Goal: Information Seeking & Learning: Learn about a topic

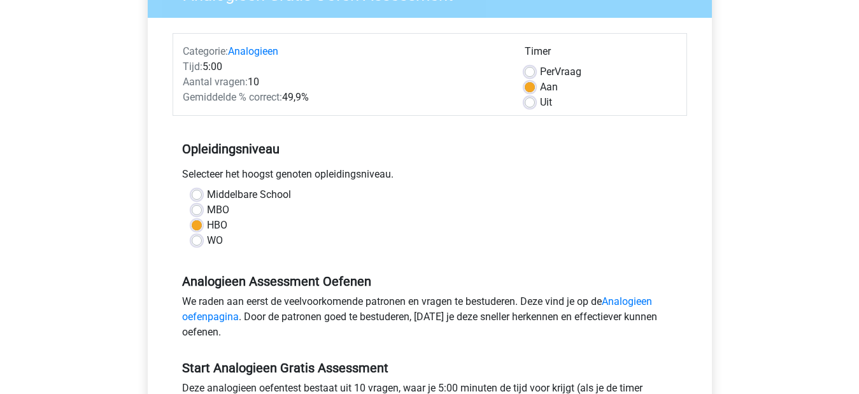
scroll to position [258, 0]
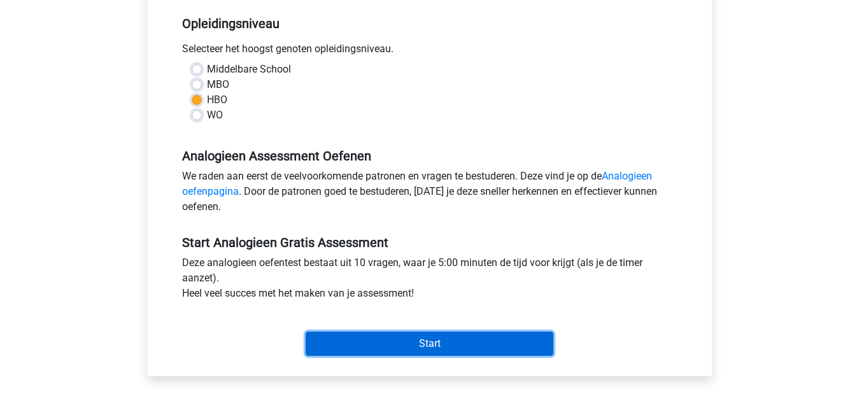
click at [445, 348] on input "Start" at bounding box center [430, 344] width 248 height 24
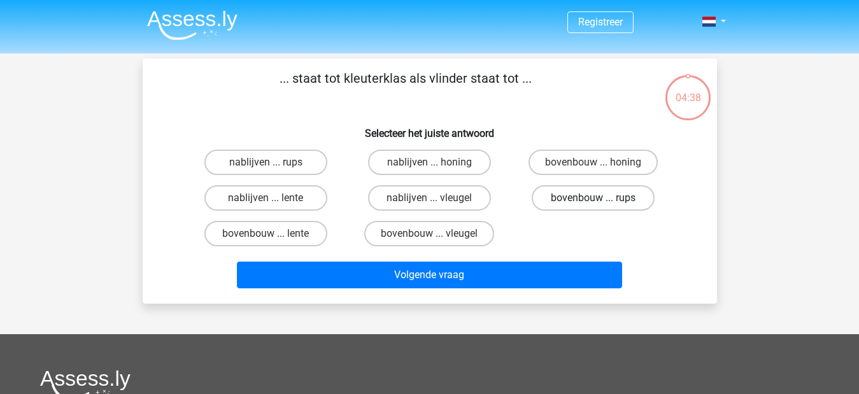
click at [601, 197] on label "bovenbouw ... rups" at bounding box center [593, 197] width 123 height 25
click at [601, 198] on input "bovenbouw ... rups" at bounding box center [597, 202] width 8 height 8
radio input "true"
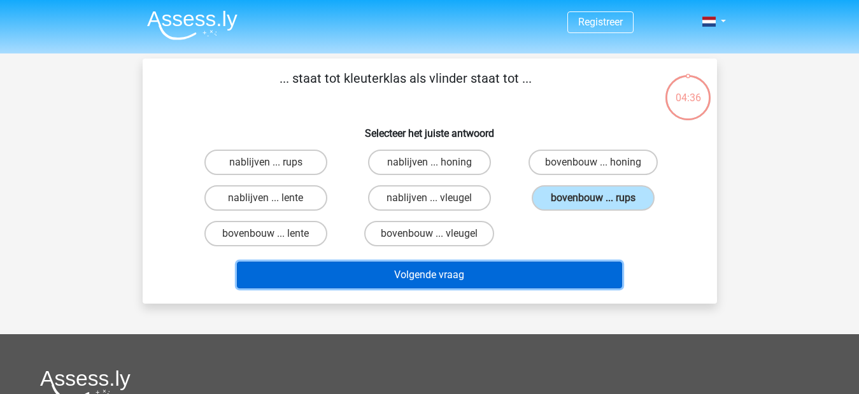
click at [499, 270] on button "Volgende vraag" at bounding box center [429, 275] width 385 height 27
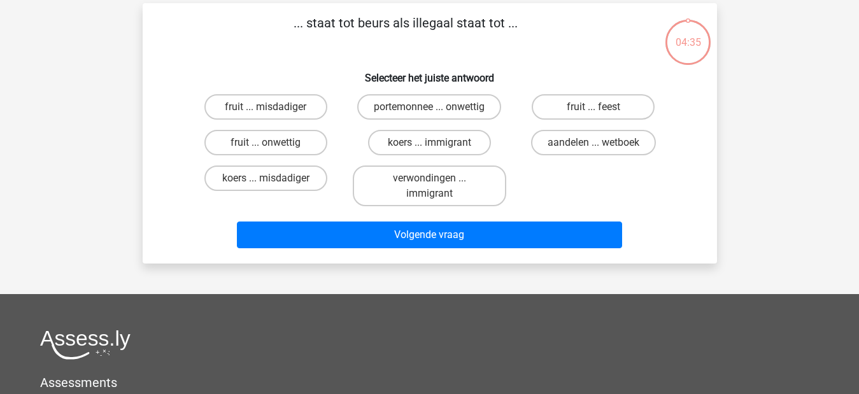
scroll to position [59, 0]
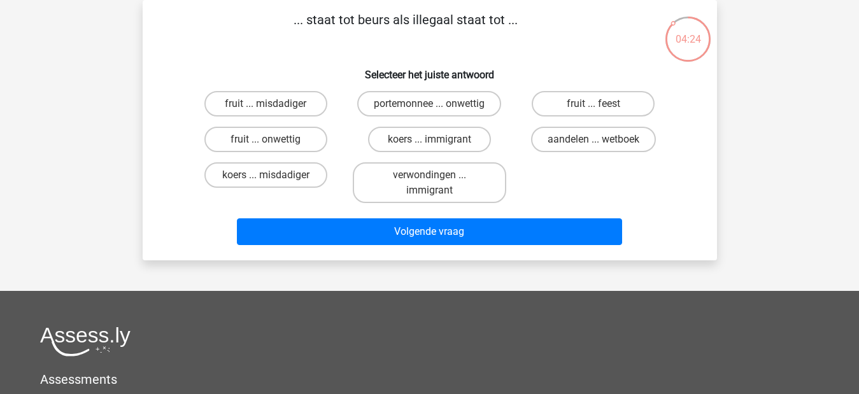
click at [437, 106] on input "portemonnee ... onwettig" at bounding box center [433, 108] width 8 height 8
radio input "true"
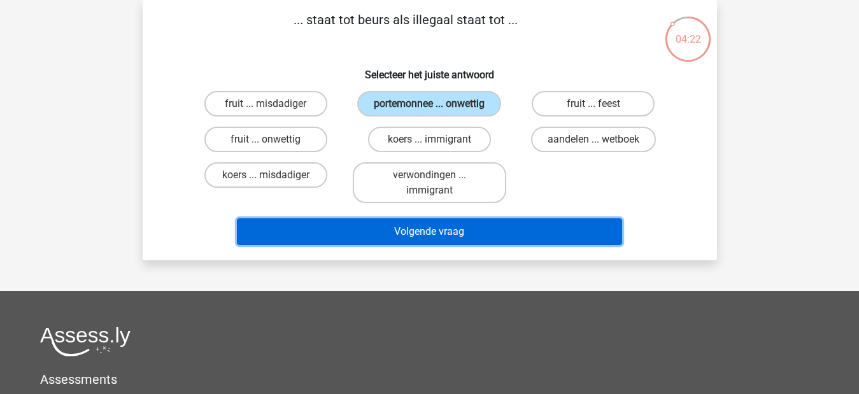
click at [454, 238] on button "Volgende vraag" at bounding box center [429, 231] width 385 height 27
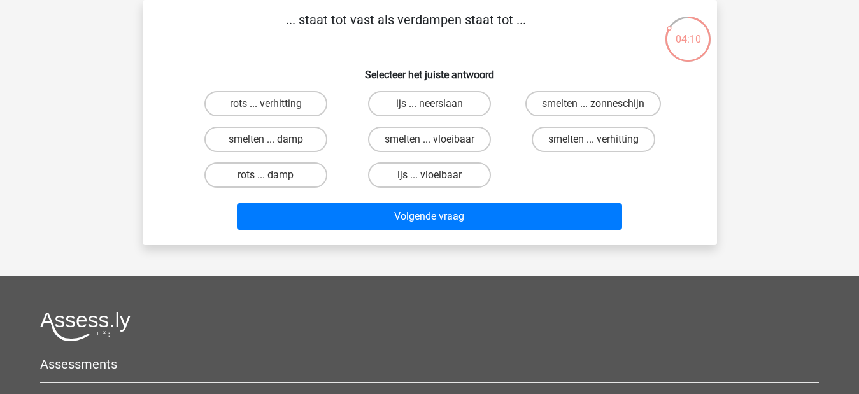
click at [432, 140] on input "smelten ... vloeibaar" at bounding box center [433, 143] width 8 height 8
radio input "true"
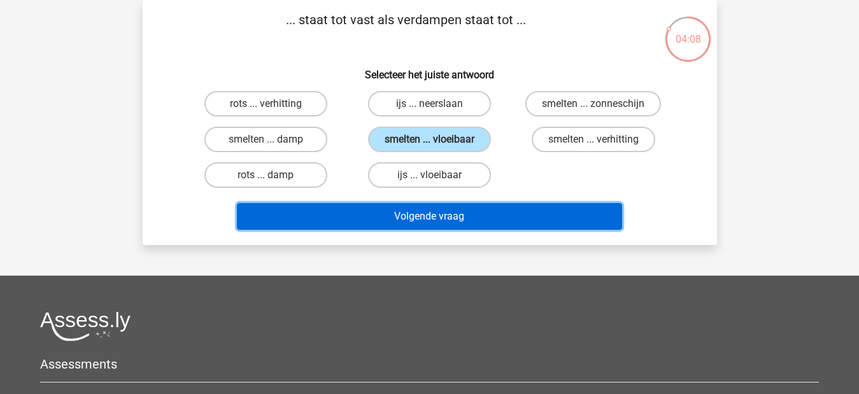
click at [443, 221] on button "Volgende vraag" at bounding box center [429, 216] width 385 height 27
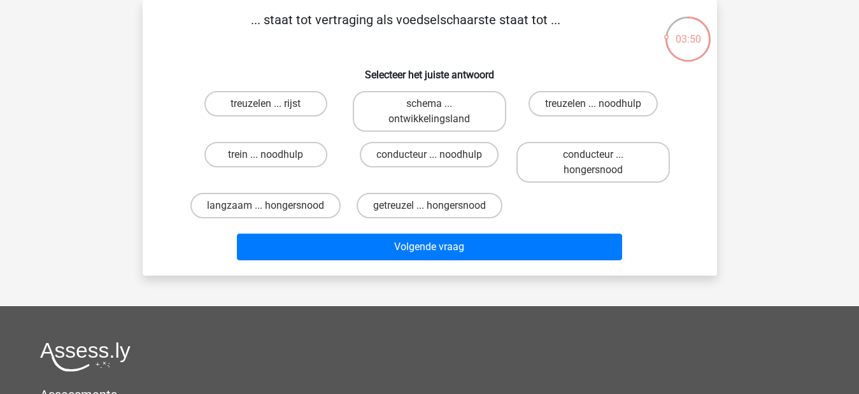
click at [430, 208] on input "getreuzel ... hongersnood" at bounding box center [433, 210] width 8 height 8
radio input "true"
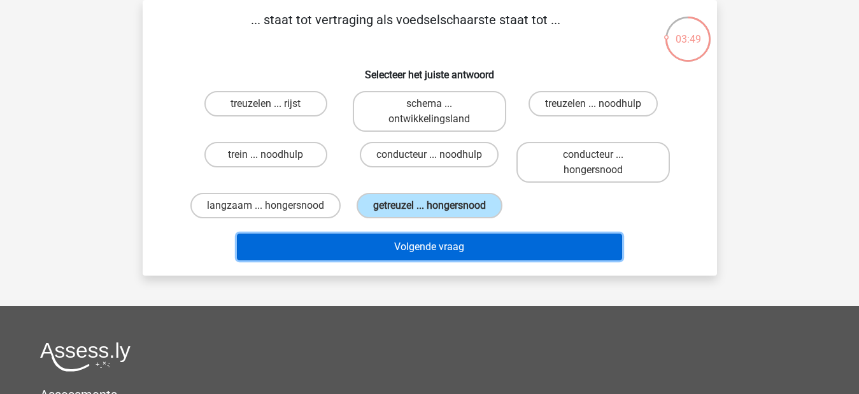
click at [432, 252] on button "Volgende vraag" at bounding box center [429, 247] width 385 height 27
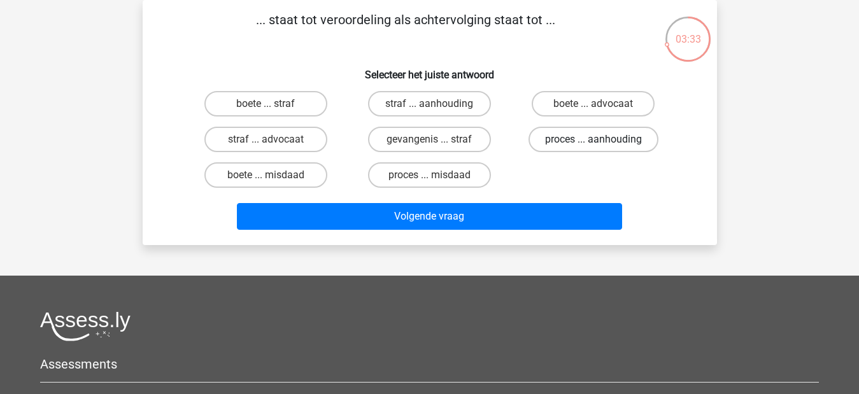
click at [566, 141] on label "proces ... aanhouding" at bounding box center [594, 139] width 130 height 25
click at [593, 141] on input "proces ... aanhouding" at bounding box center [597, 143] width 8 height 8
radio input "true"
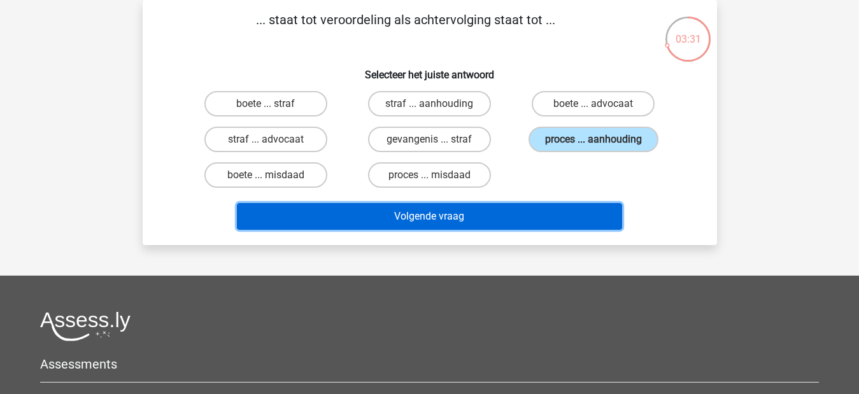
click at [457, 222] on button "Volgende vraag" at bounding box center [429, 216] width 385 height 27
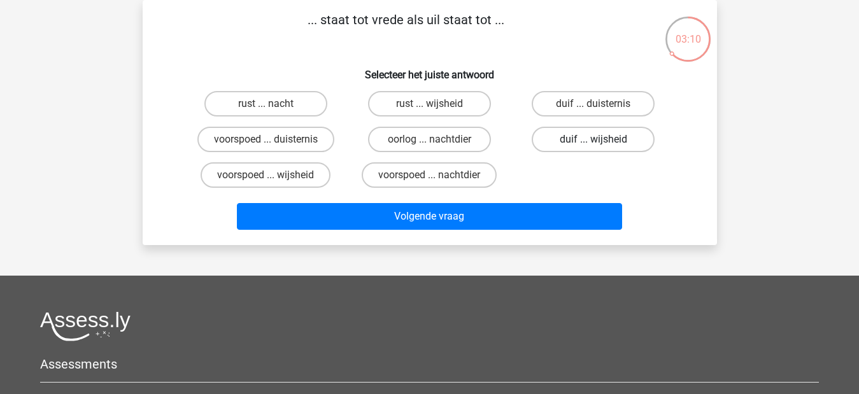
click at [608, 136] on label "duif ... wijsheid" at bounding box center [593, 139] width 123 height 25
click at [602, 139] on input "duif ... wijsheid" at bounding box center [597, 143] width 8 height 8
radio input "true"
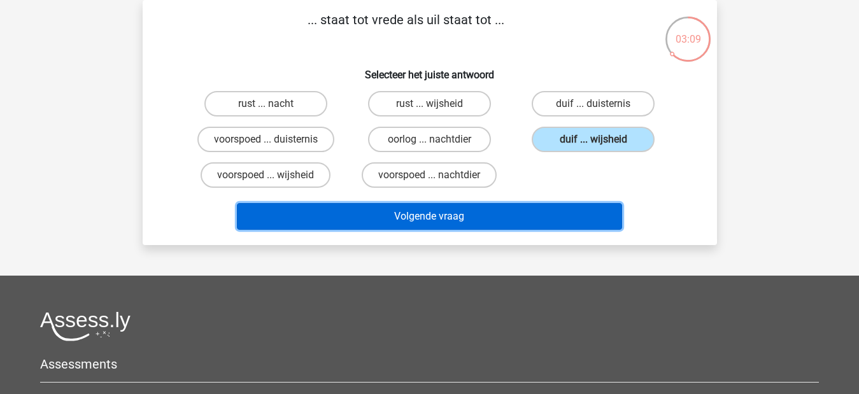
click at [455, 222] on button "Volgende vraag" at bounding box center [429, 216] width 385 height 27
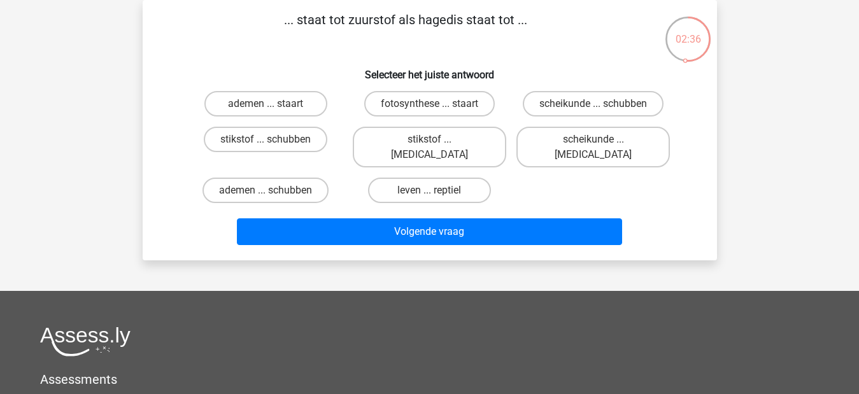
click at [434, 145] on input "stikstof ... krokodil" at bounding box center [433, 143] width 8 height 8
radio input "true"
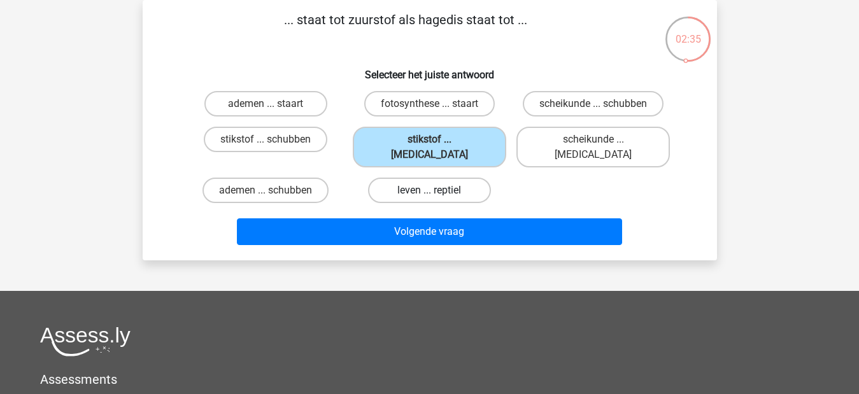
click at [439, 178] on label "leven ... reptiel" at bounding box center [429, 190] width 123 height 25
click at [437, 190] on input "leven ... reptiel" at bounding box center [433, 194] width 8 height 8
radio input "true"
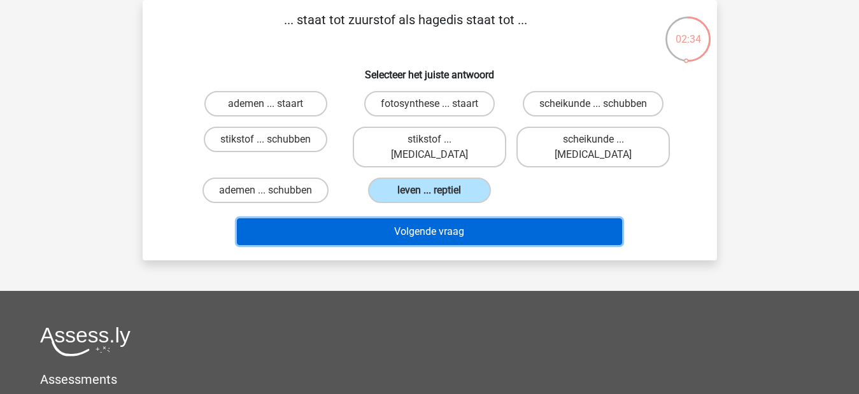
click at [452, 220] on button "Volgende vraag" at bounding box center [429, 231] width 385 height 27
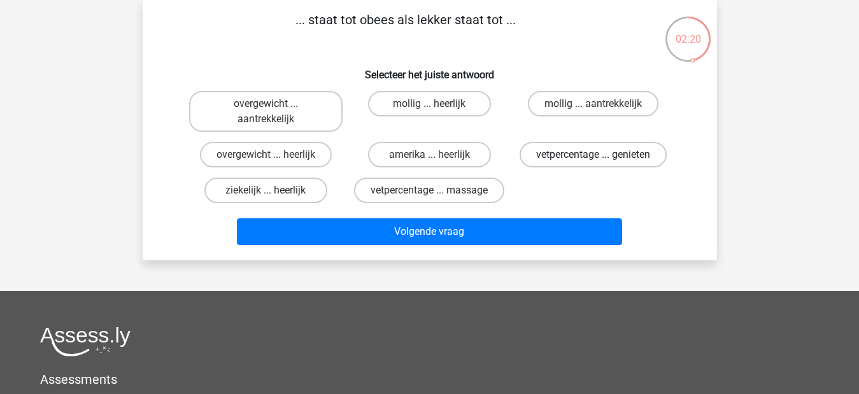
click at [581, 152] on label "vetpercentage ... genieten" at bounding box center [593, 154] width 147 height 25
click at [593, 155] on input "vetpercentage ... genieten" at bounding box center [597, 159] width 8 height 8
radio input "true"
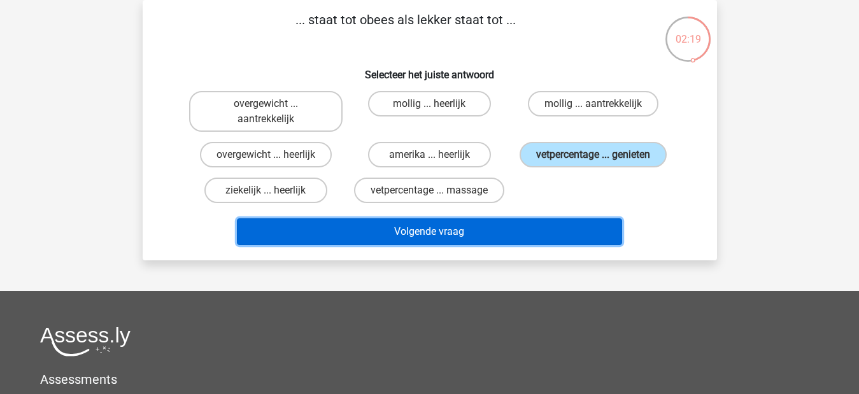
click at [494, 236] on button "Volgende vraag" at bounding box center [429, 231] width 385 height 27
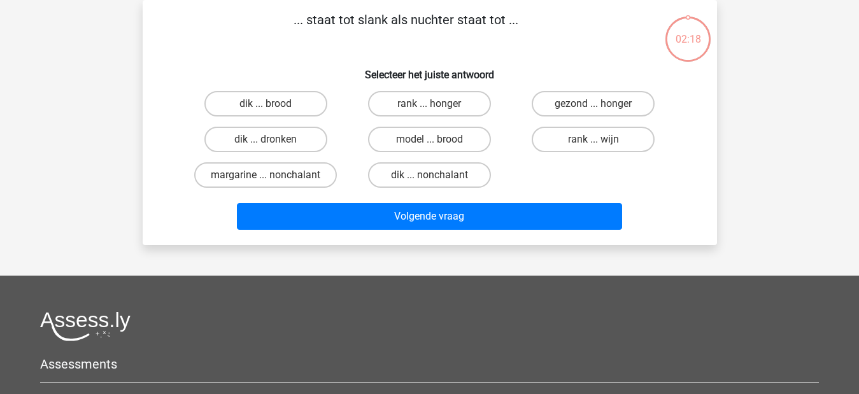
drag, startPoint x: 494, startPoint y: 236, endPoint x: 447, endPoint y: 267, distance: 56.3
click at [447, 267] on div "Registreer Nederlands English" at bounding box center [429, 276] width 859 height 671
click at [267, 138] on label "dik ... dronken" at bounding box center [265, 139] width 123 height 25
click at [267, 139] on input "dik ... dronken" at bounding box center [270, 143] width 8 height 8
radio input "true"
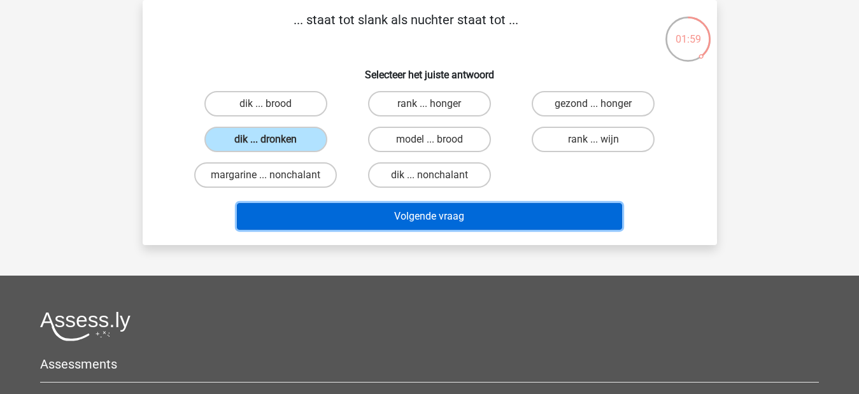
click at [366, 218] on button "Volgende vraag" at bounding box center [429, 216] width 385 height 27
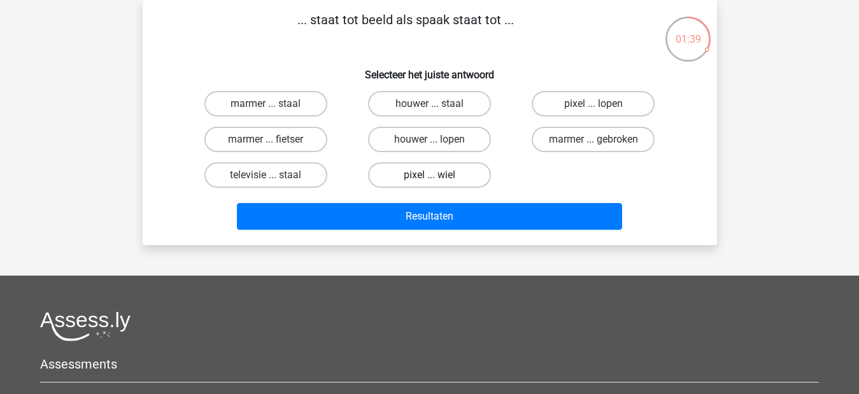
click at [408, 172] on label "pixel ... wiel" at bounding box center [429, 174] width 123 height 25
click at [429, 175] on input "pixel ... wiel" at bounding box center [433, 179] width 8 height 8
radio input "true"
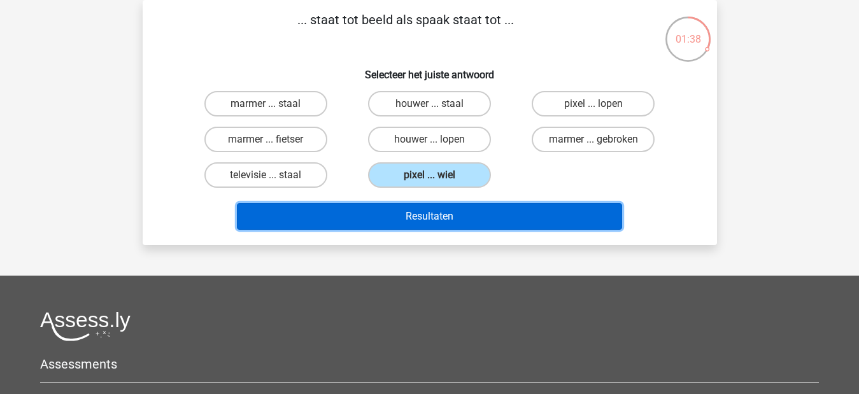
click at [425, 217] on button "Resultaten" at bounding box center [429, 216] width 385 height 27
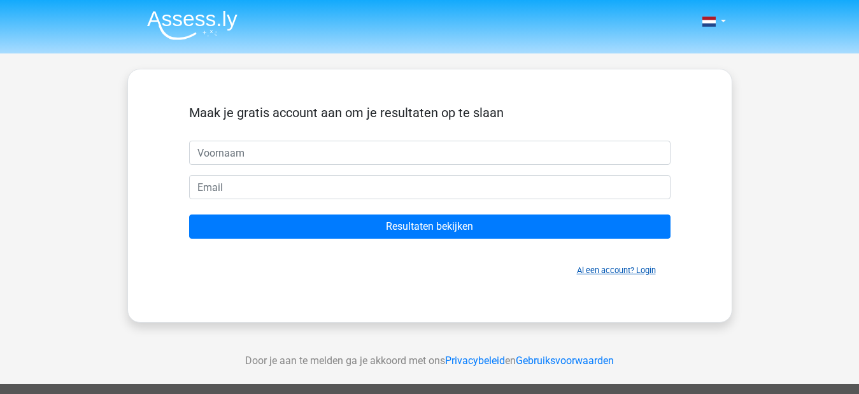
click at [646, 274] on link "Al een account? Login" at bounding box center [616, 271] width 79 height 10
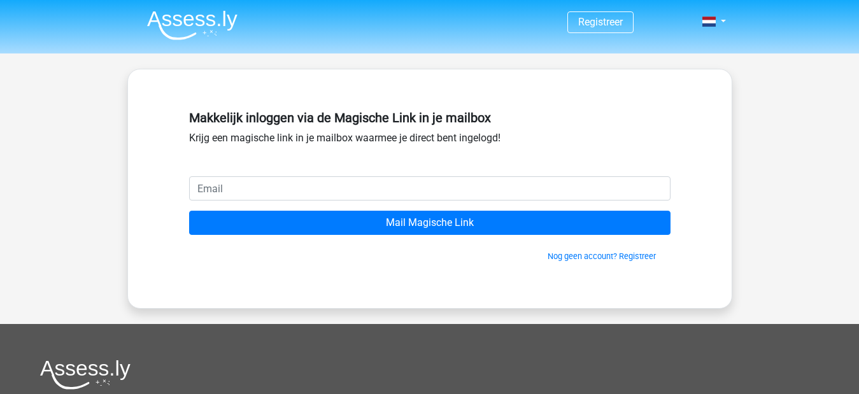
type input "g"
type input "h.papillon.etoile.ballet@gmail.com"
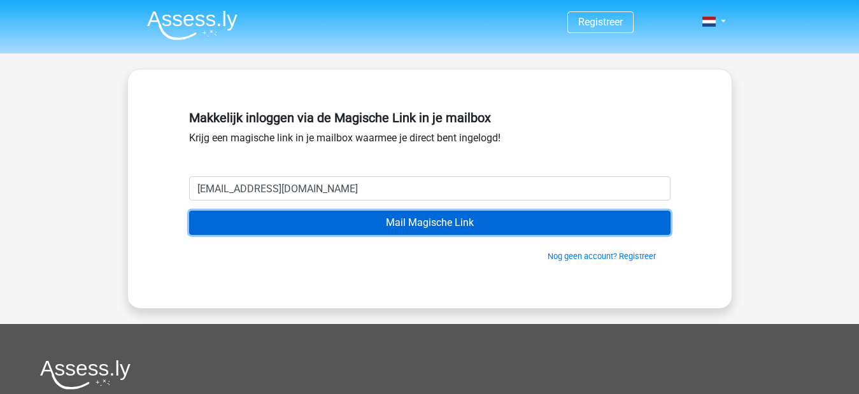
click at [399, 231] on input "Mail Magische Link" at bounding box center [429, 223] width 481 height 24
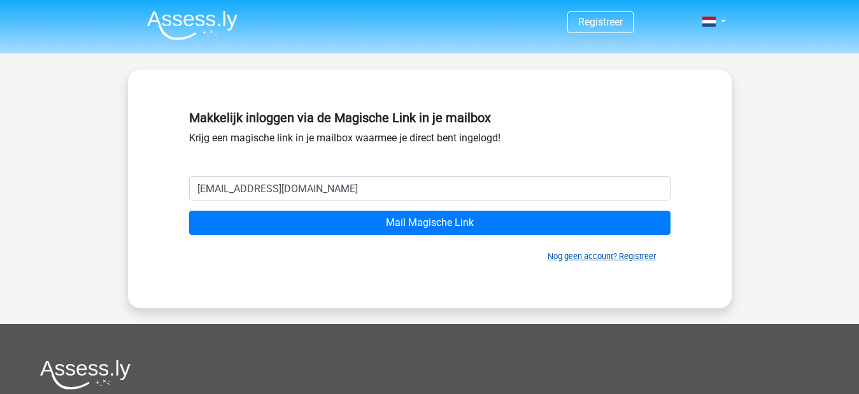
click at [591, 253] on link "Nog geen account? Registreer" at bounding box center [602, 257] width 108 height 10
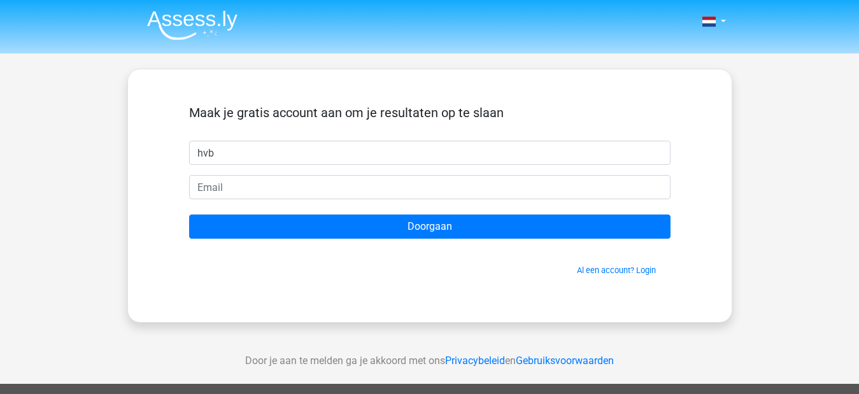
type input "hvb"
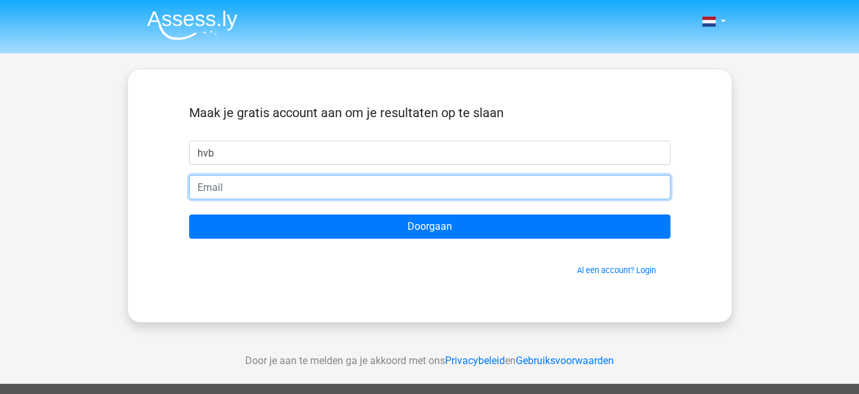
click at [241, 188] on input "email" at bounding box center [429, 187] width 481 height 24
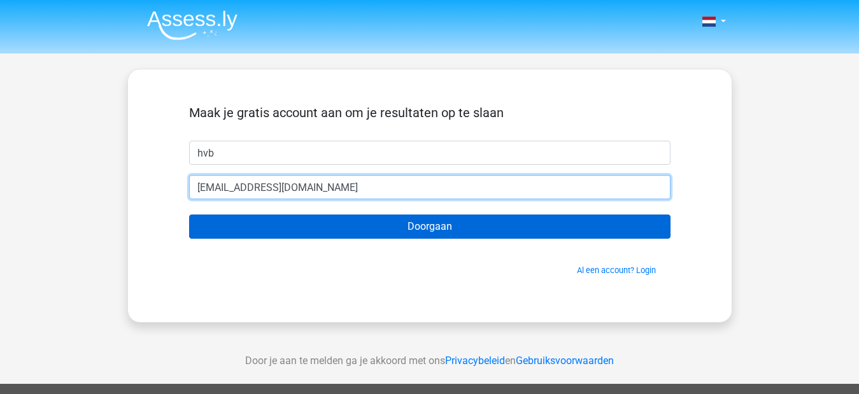
type input "[EMAIL_ADDRESS][DOMAIN_NAME]"
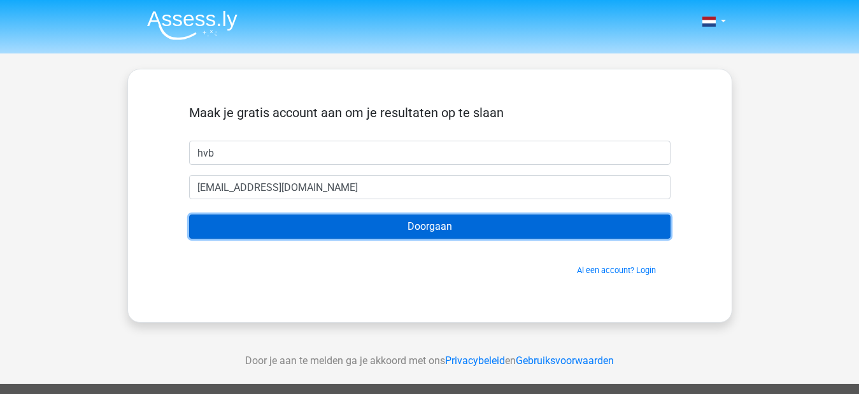
click at [274, 230] on input "Doorgaan" at bounding box center [429, 227] width 481 height 24
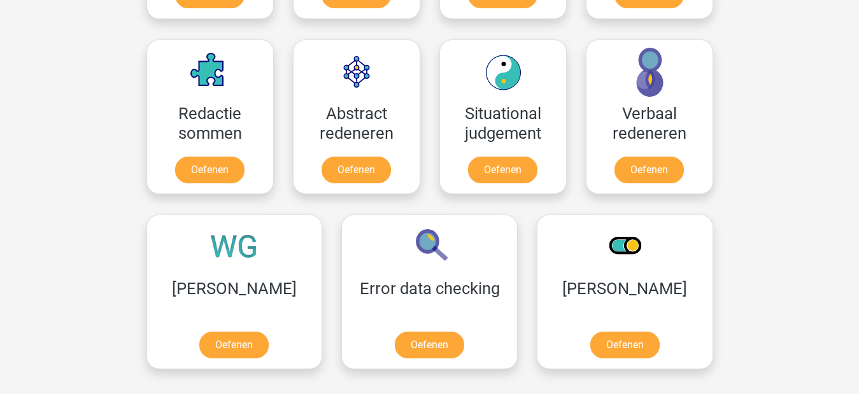
scroll to position [1056, 0]
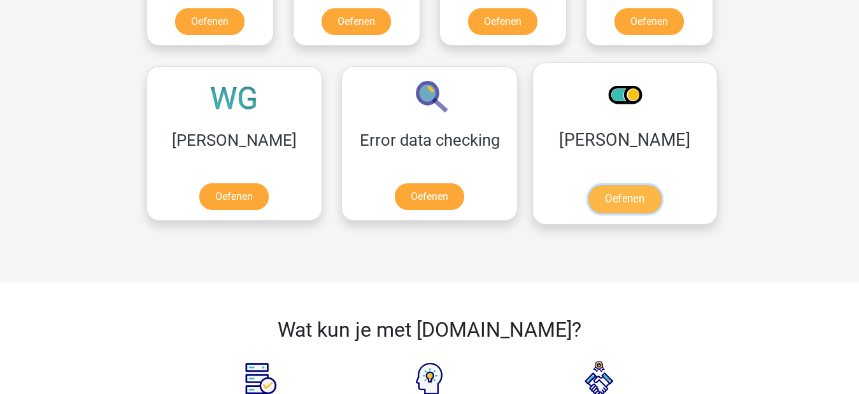
click at [588, 192] on link "Oefenen" at bounding box center [624, 199] width 73 height 28
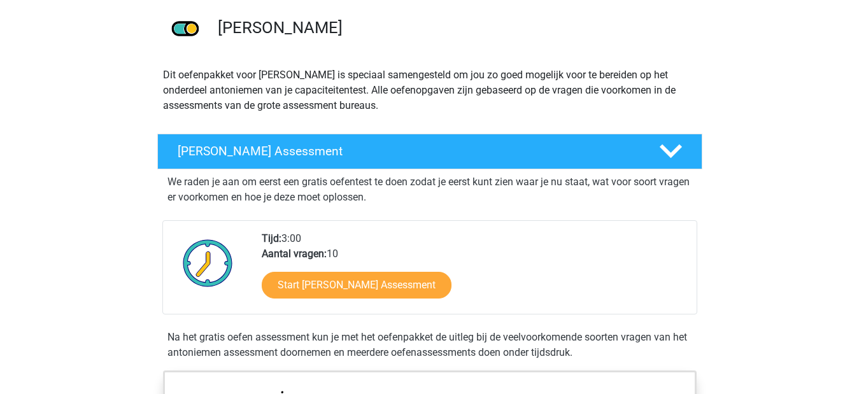
scroll to position [231, 0]
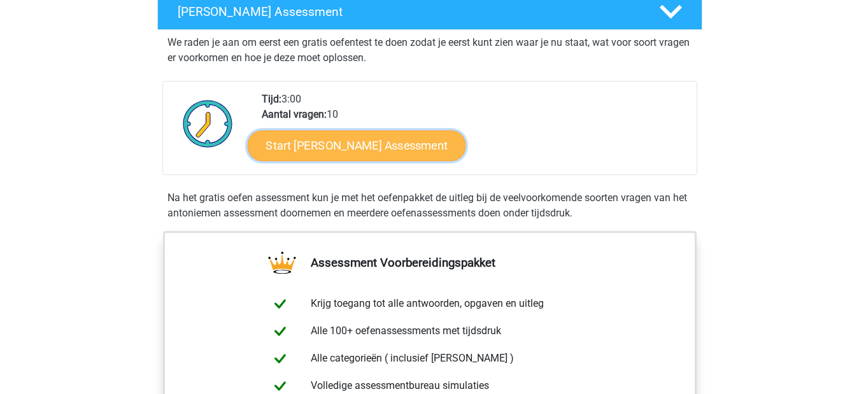
click at [321, 153] on link "Start Antoniemen Gratis Oefen Assessment" at bounding box center [356, 145] width 218 height 31
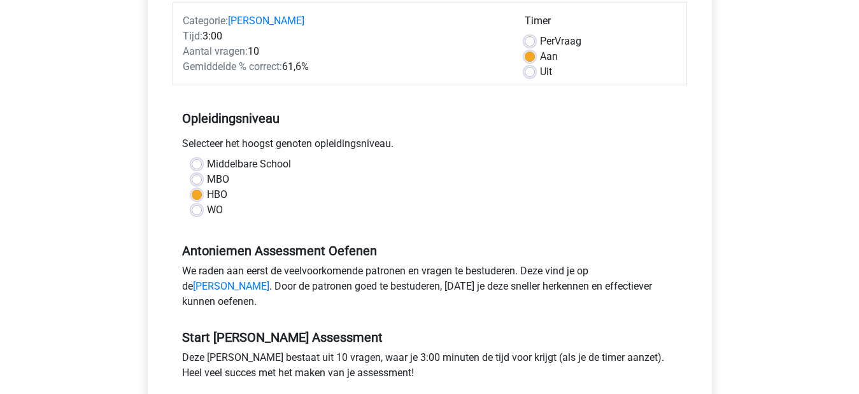
scroll to position [287, 0]
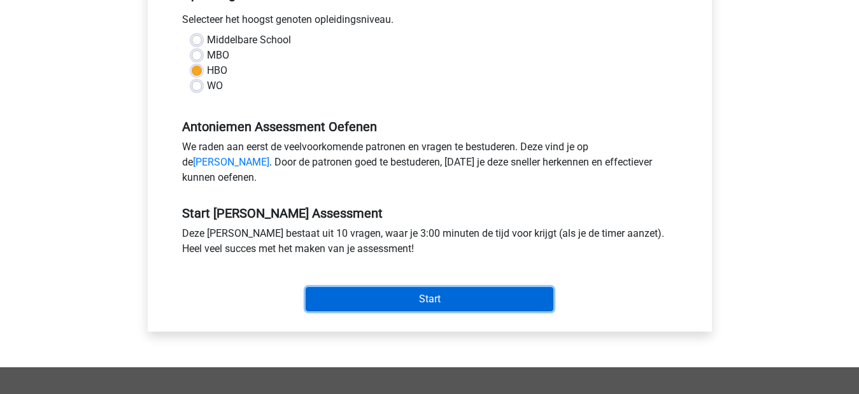
click at [430, 311] on input "Start" at bounding box center [430, 299] width 248 height 24
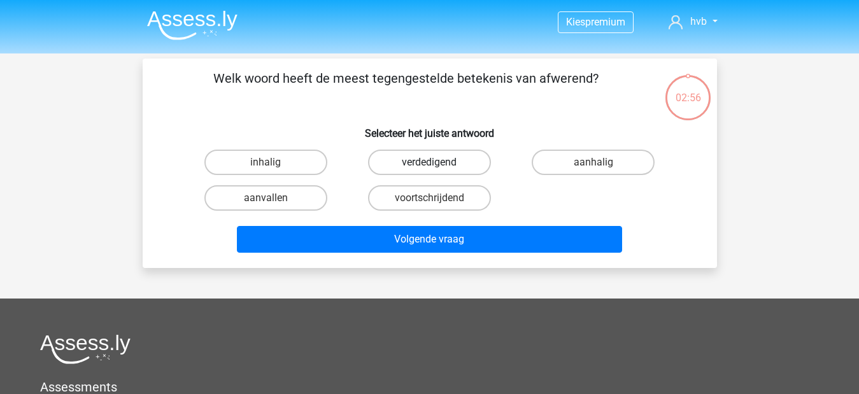
click at [454, 166] on label "verdedigend" at bounding box center [429, 162] width 123 height 25
click at [437, 166] on input "verdedigend" at bounding box center [433, 166] width 8 height 8
radio input "true"
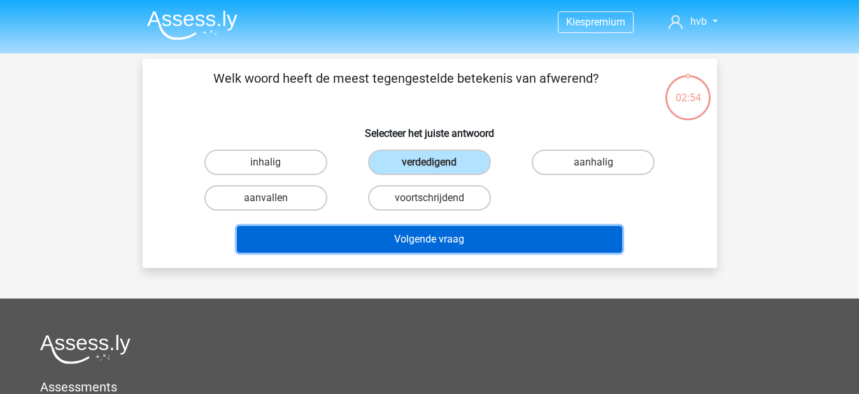
click at [472, 243] on button "Volgende vraag" at bounding box center [429, 239] width 385 height 27
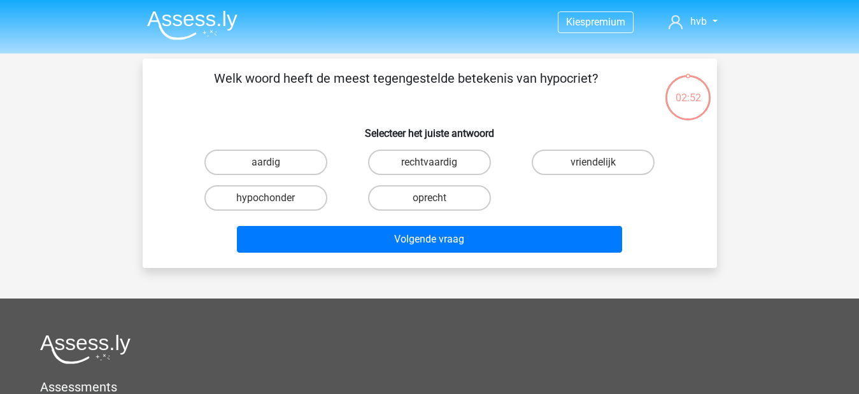
scroll to position [59, 0]
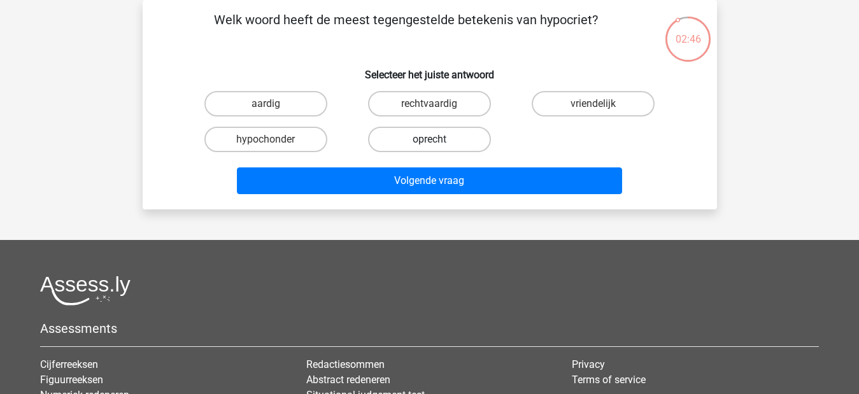
click at [420, 134] on label "oprecht" at bounding box center [429, 139] width 123 height 25
click at [429, 139] on input "oprecht" at bounding box center [433, 143] width 8 height 8
radio input "true"
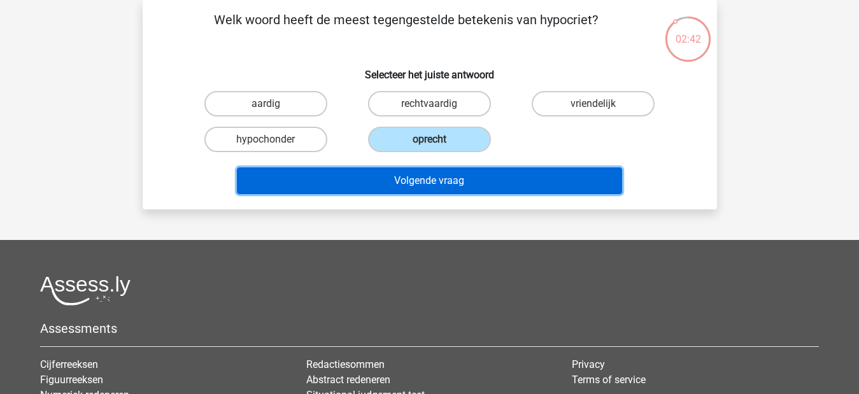
click at [448, 185] on button "Volgende vraag" at bounding box center [429, 180] width 385 height 27
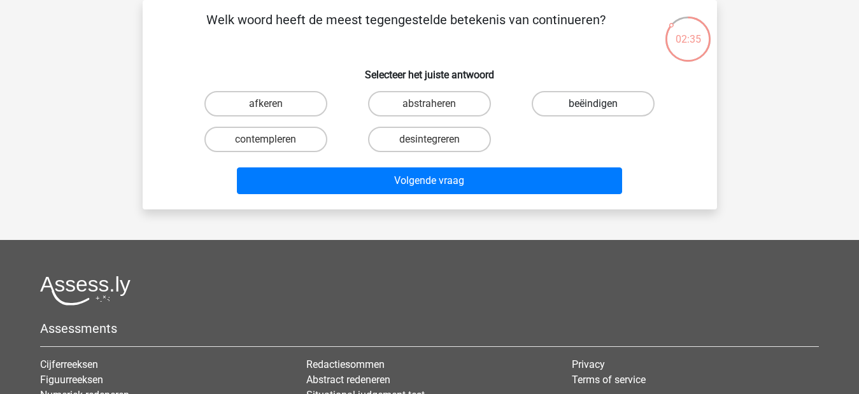
click at [583, 101] on label "beëindigen" at bounding box center [593, 103] width 123 height 25
click at [593, 104] on input "beëindigen" at bounding box center [597, 108] width 8 height 8
radio input "true"
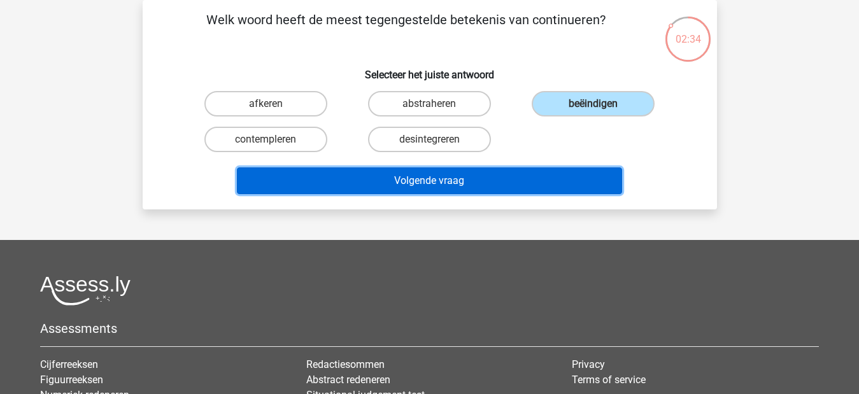
click at [562, 184] on button "Volgende vraag" at bounding box center [429, 180] width 385 height 27
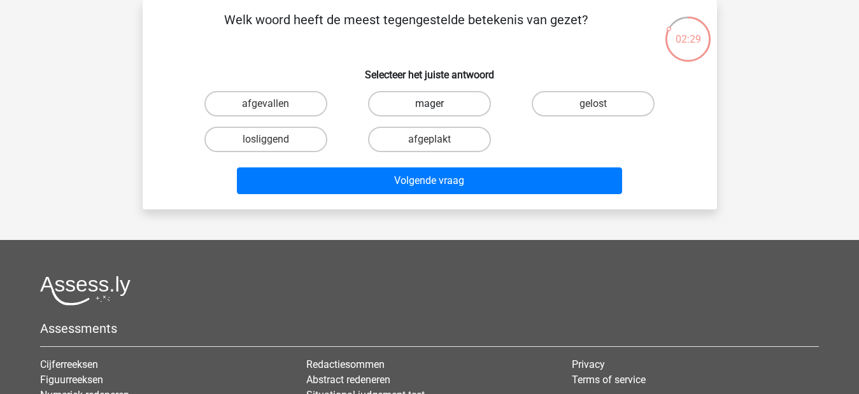
click at [438, 107] on label "mager" at bounding box center [429, 103] width 123 height 25
click at [437, 107] on input "mager" at bounding box center [433, 108] width 8 height 8
radio input "true"
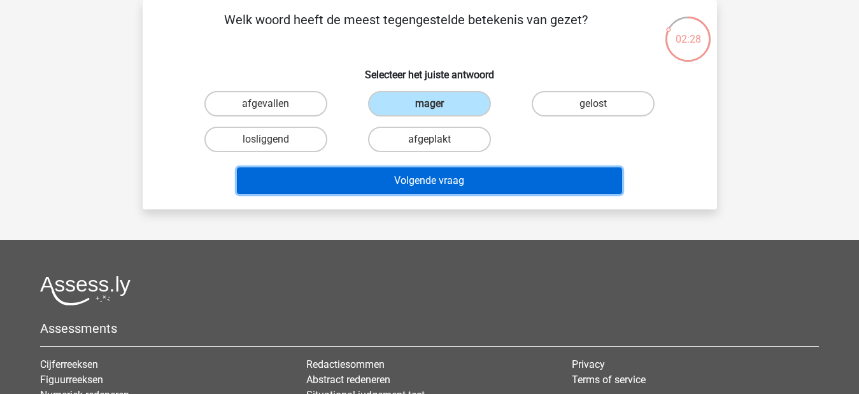
click at [438, 187] on button "Volgende vraag" at bounding box center [429, 180] width 385 height 27
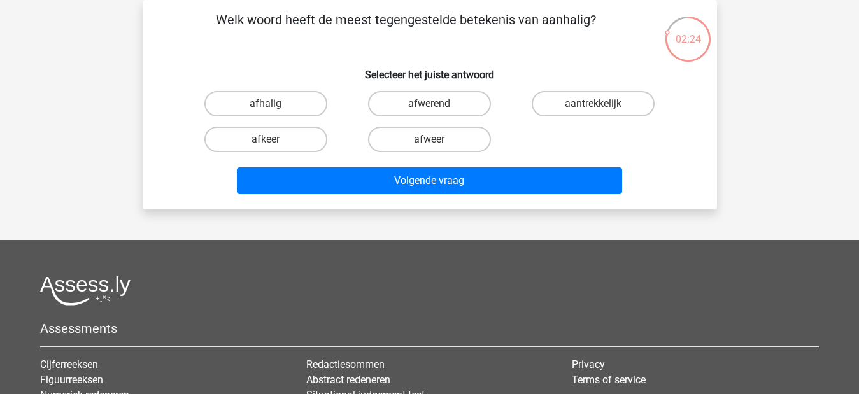
click at [430, 105] on input "afwerend" at bounding box center [433, 108] width 8 height 8
radio input "true"
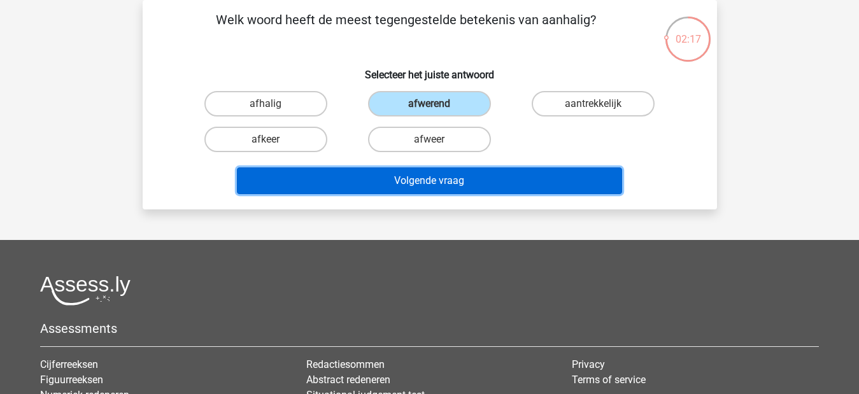
click at [420, 175] on button "Volgende vraag" at bounding box center [429, 180] width 385 height 27
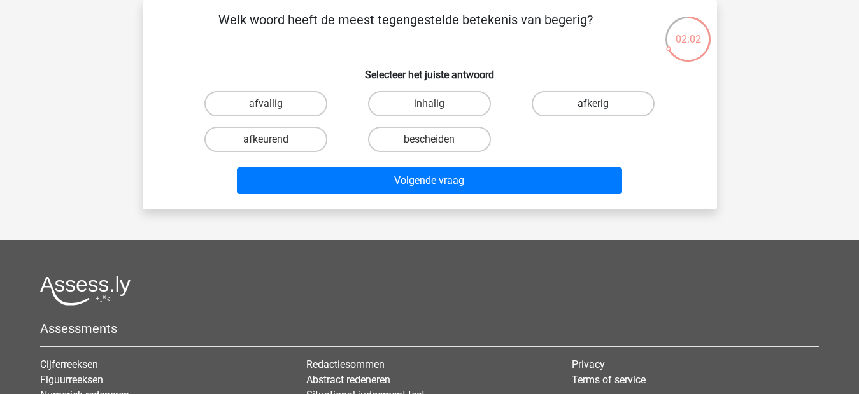
click at [593, 98] on label "afkerig" at bounding box center [593, 103] width 123 height 25
click at [593, 104] on input "afkerig" at bounding box center [597, 108] width 8 height 8
radio input "true"
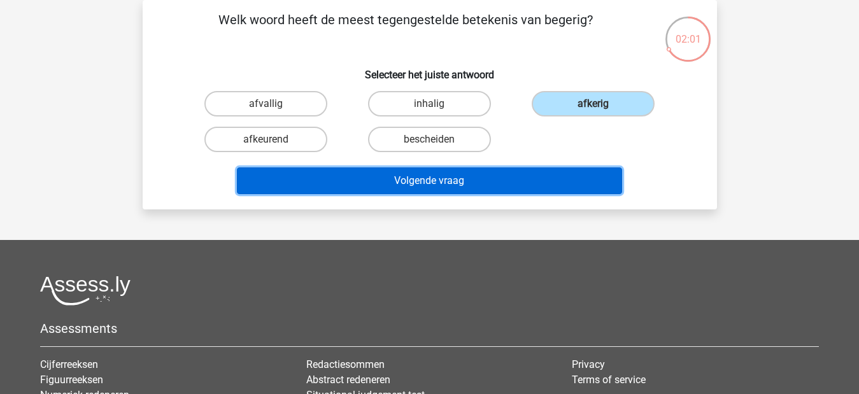
click at [488, 192] on button "Volgende vraag" at bounding box center [429, 180] width 385 height 27
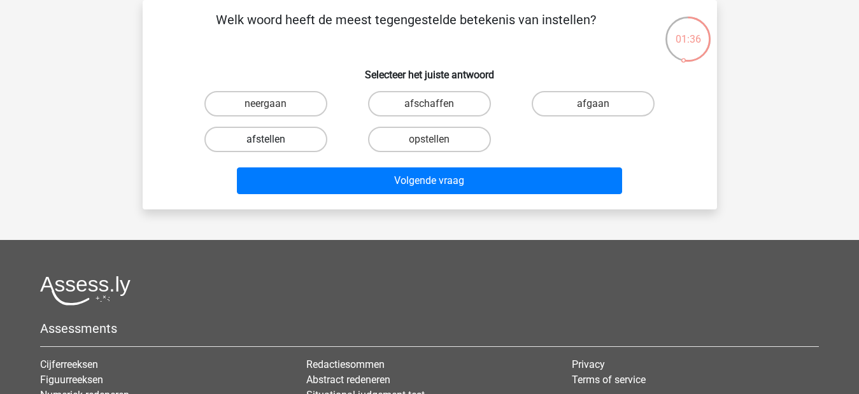
click at [299, 135] on label "afstellen" at bounding box center [265, 139] width 123 height 25
click at [274, 139] on input "afstellen" at bounding box center [270, 143] width 8 height 8
radio input "true"
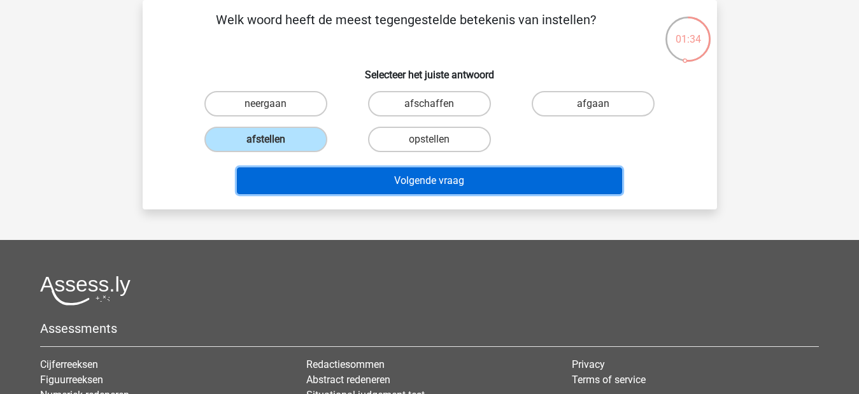
click at [348, 191] on button "Volgende vraag" at bounding box center [429, 180] width 385 height 27
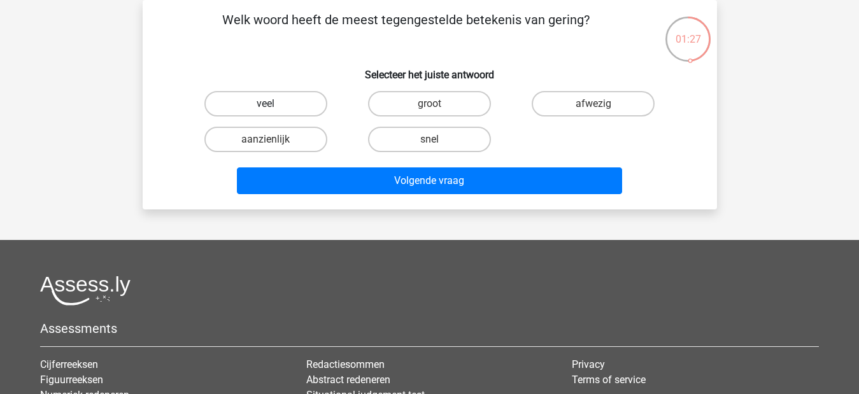
click at [280, 110] on label "veel" at bounding box center [265, 103] width 123 height 25
click at [274, 110] on input "veel" at bounding box center [270, 108] width 8 height 8
radio input "true"
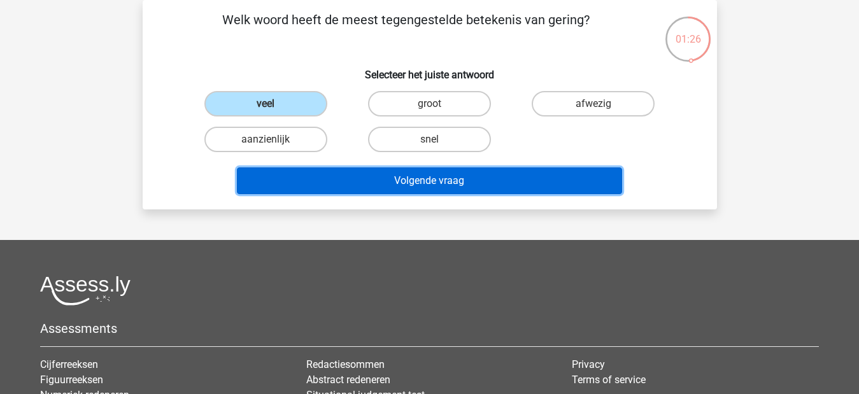
click at [367, 191] on button "Volgende vraag" at bounding box center [429, 180] width 385 height 27
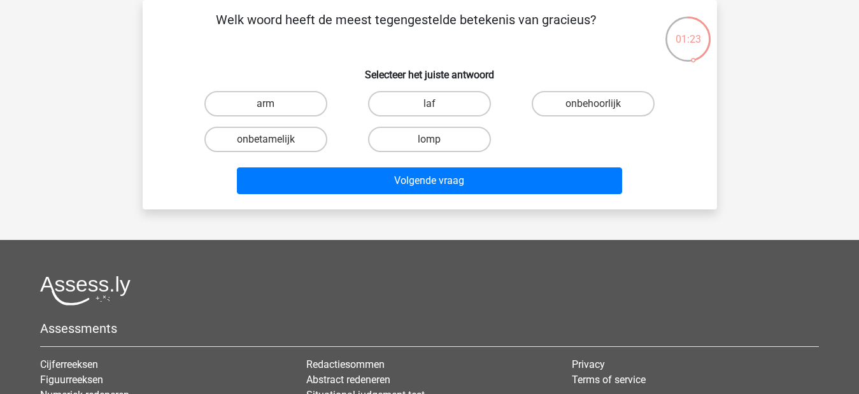
click at [431, 146] on input "lomp" at bounding box center [433, 143] width 8 height 8
radio input "true"
click at [453, 196] on div "Volgende vraag" at bounding box center [430, 183] width 492 height 32
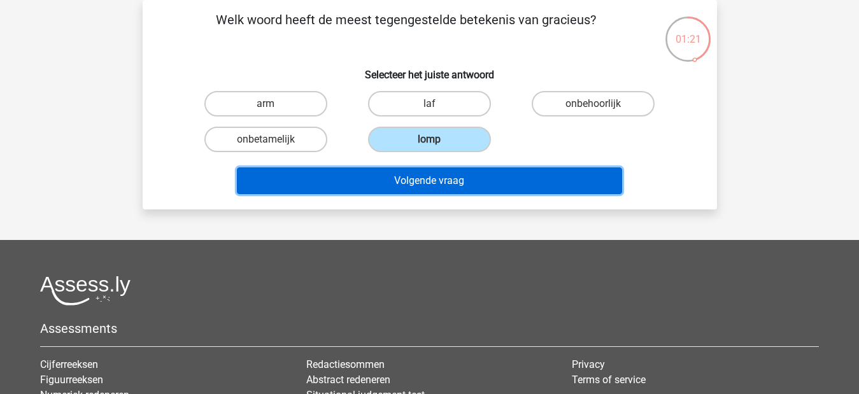
click at [455, 184] on button "Volgende vraag" at bounding box center [429, 180] width 385 height 27
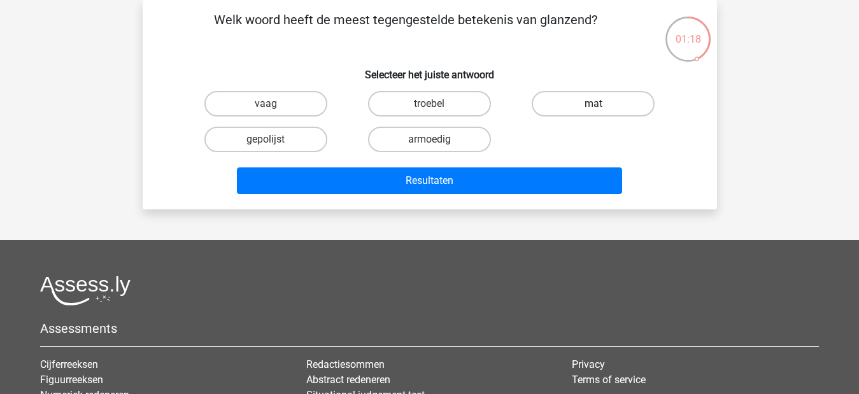
click at [569, 112] on label "mat" at bounding box center [593, 103] width 123 height 25
click at [593, 112] on input "mat" at bounding box center [597, 108] width 8 height 8
radio input "true"
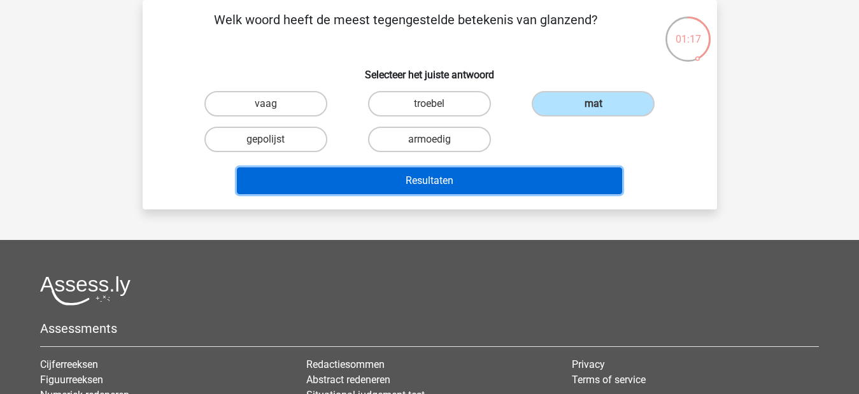
click at [487, 189] on button "Resultaten" at bounding box center [429, 180] width 385 height 27
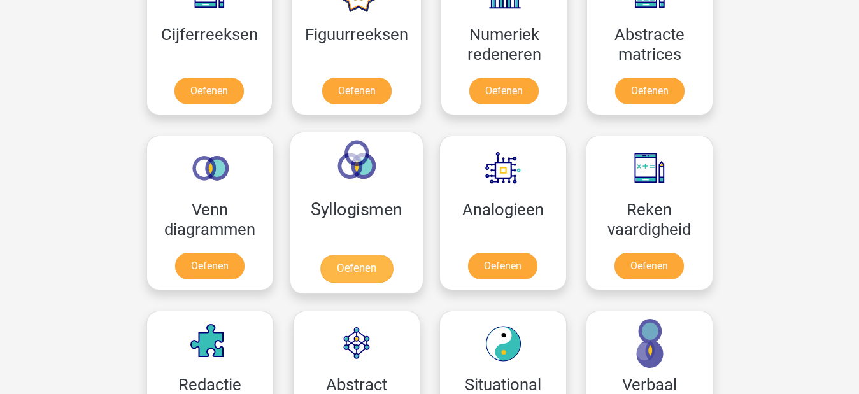
scroll to position [955, 0]
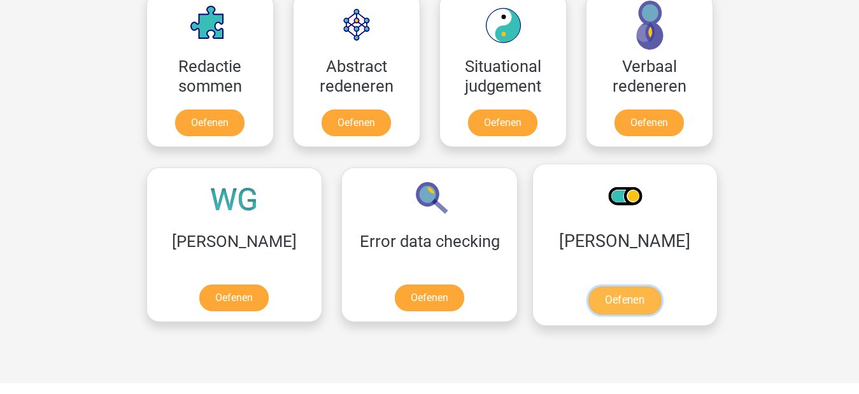
click at [588, 289] on link "Oefenen" at bounding box center [624, 301] width 73 height 28
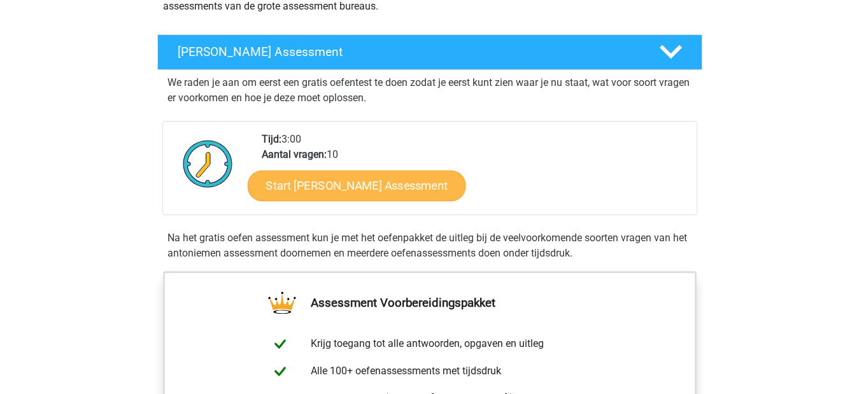
scroll to position [191, 0]
click at [396, 184] on link "Start [PERSON_NAME] Assessment" at bounding box center [356, 185] width 218 height 31
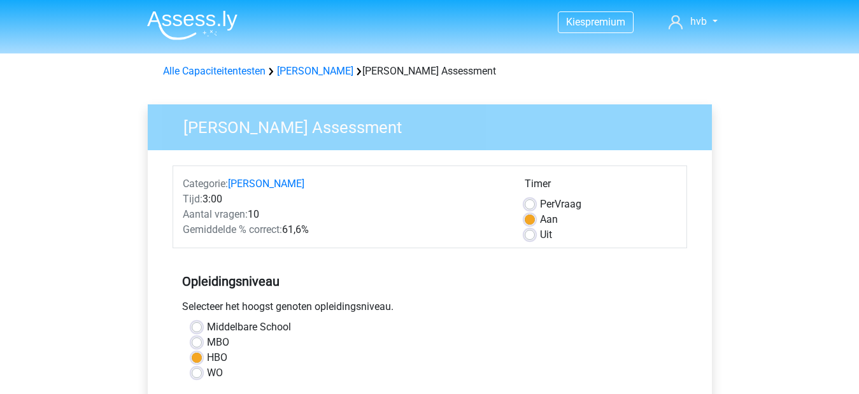
scroll to position [255, 0]
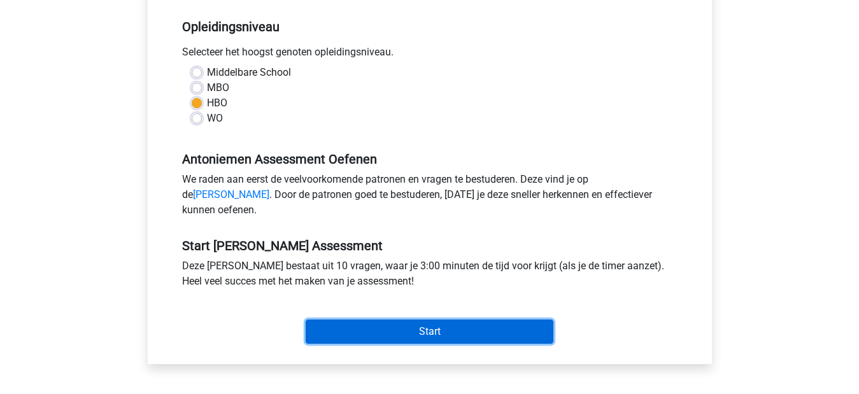
click at [404, 343] on input "Start" at bounding box center [430, 332] width 248 height 24
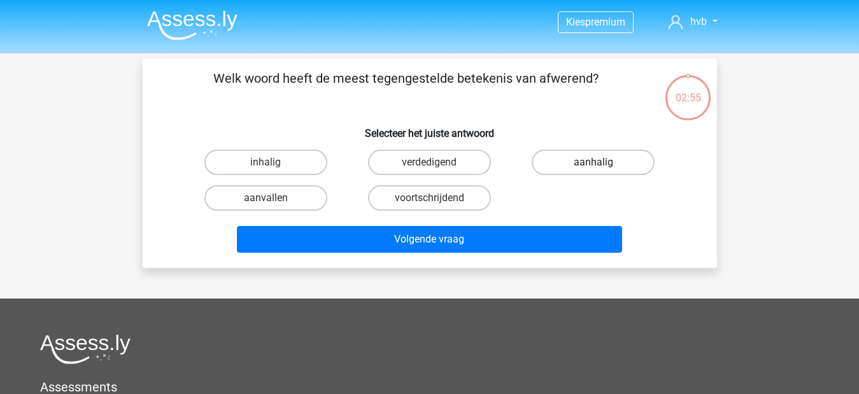
click at [594, 152] on label "aanhalig" at bounding box center [593, 162] width 123 height 25
click at [594, 162] on input "aanhalig" at bounding box center [597, 166] width 8 height 8
radio input "true"
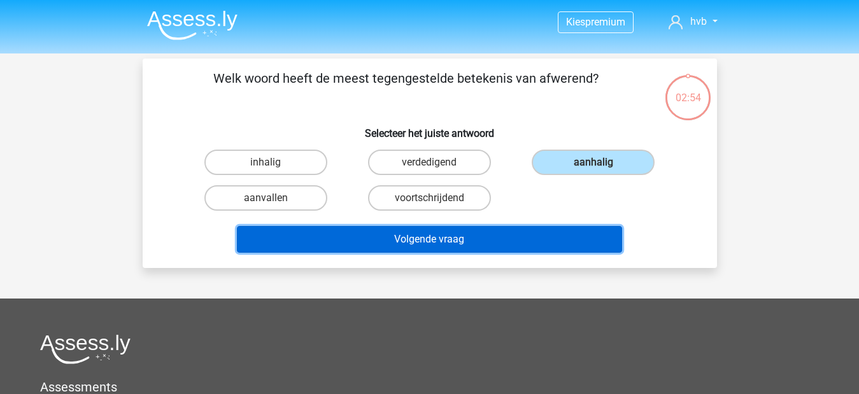
click at [541, 240] on button "Volgende vraag" at bounding box center [429, 239] width 385 height 27
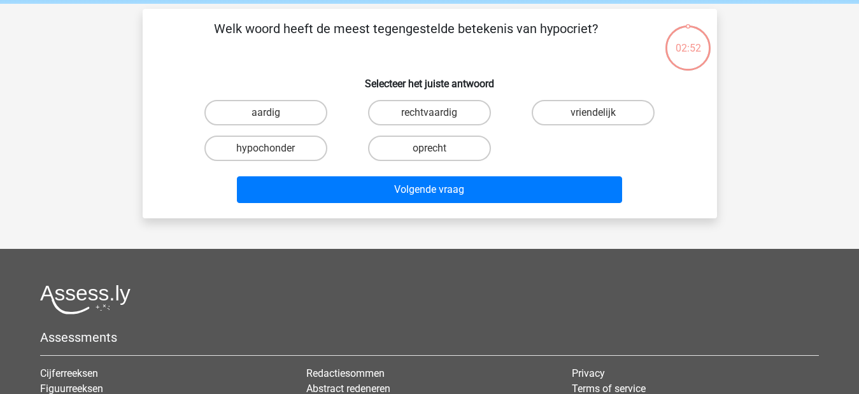
scroll to position [59, 0]
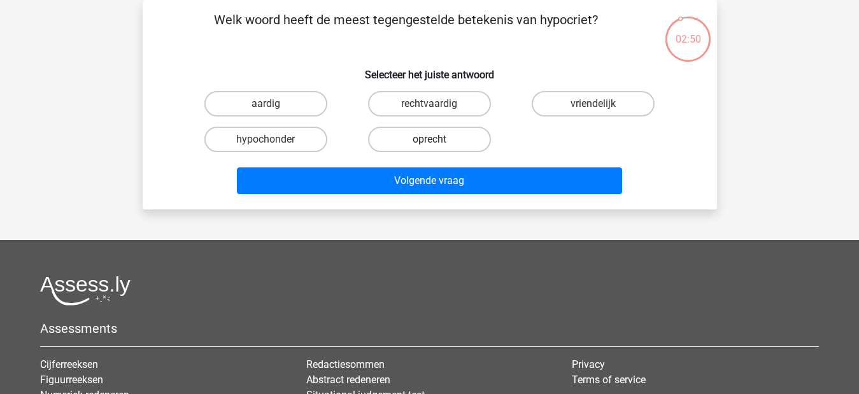
click at [446, 138] on label "oprecht" at bounding box center [429, 139] width 123 height 25
click at [437, 139] on input "oprecht" at bounding box center [433, 143] width 8 height 8
radio input "true"
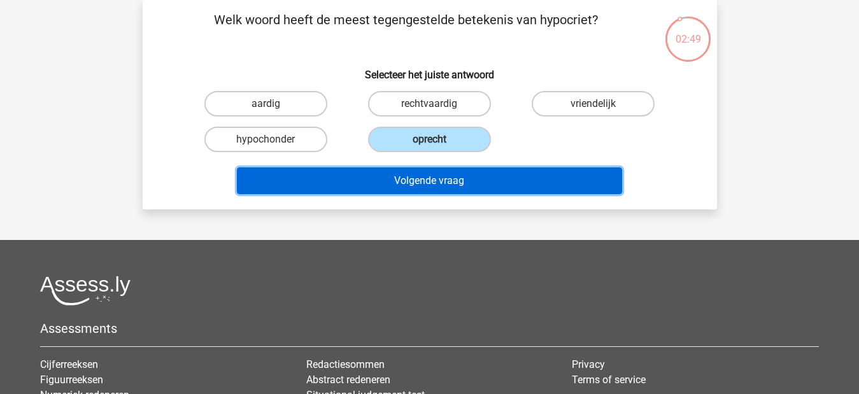
click at [464, 184] on button "Volgende vraag" at bounding box center [429, 180] width 385 height 27
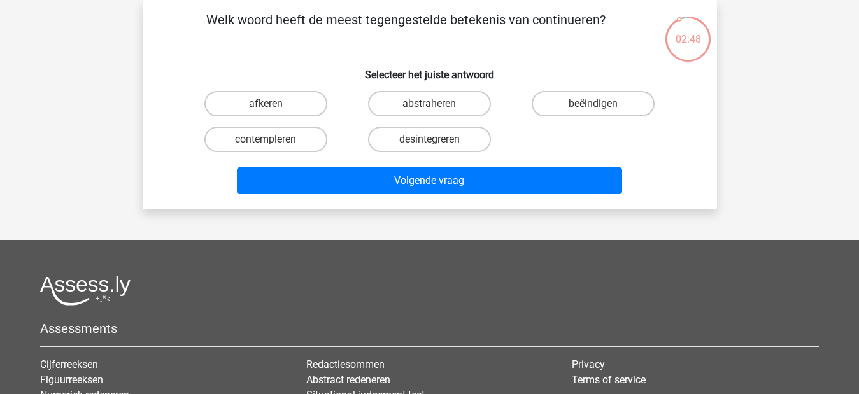
click at [601, 104] on input "beëindigen" at bounding box center [597, 108] width 8 height 8
radio input "true"
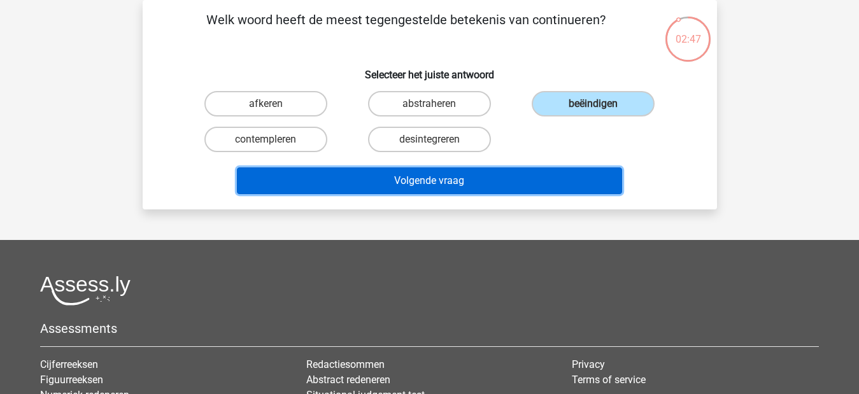
click at [492, 185] on button "Volgende vraag" at bounding box center [429, 180] width 385 height 27
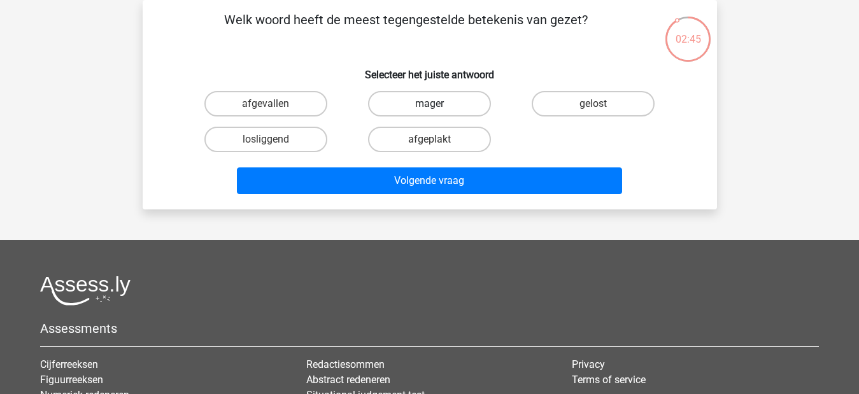
drag, startPoint x: 448, startPoint y: 83, endPoint x: 446, endPoint y: 97, distance: 14.8
click at [447, 87] on div "Welk woord heeft de meest tegengestelde betekenis van gezet? Selecteer het juis…" at bounding box center [430, 104] width 564 height 189
click at [445, 98] on label "mager" at bounding box center [429, 103] width 123 height 25
click at [437, 104] on input "mager" at bounding box center [433, 108] width 8 height 8
radio input "true"
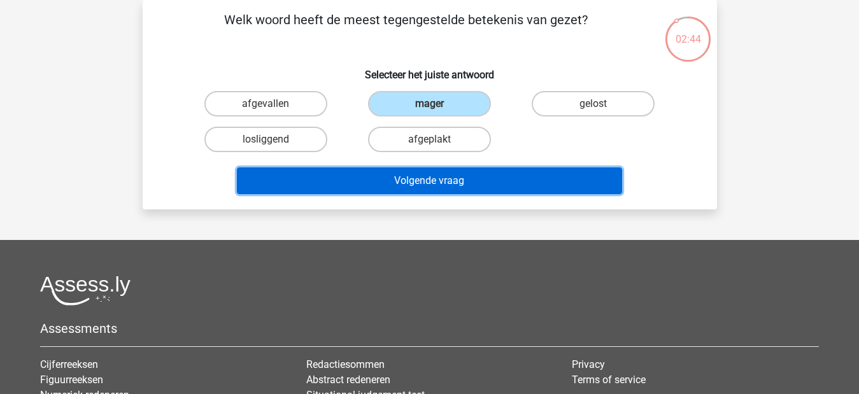
click at [473, 178] on button "Volgende vraag" at bounding box center [429, 180] width 385 height 27
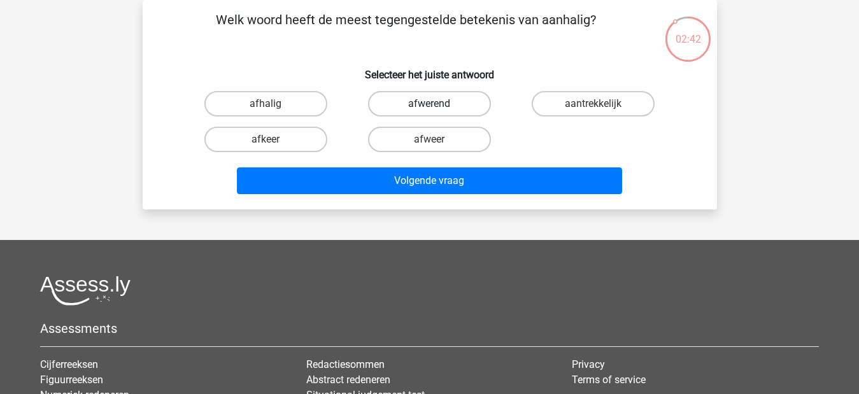
click at [462, 101] on label "afwerend" at bounding box center [429, 103] width 123 height 25
click at [437, 104] on input "afwerend" at bounding box center [433, 108] width 8 height 8
radio input "true"
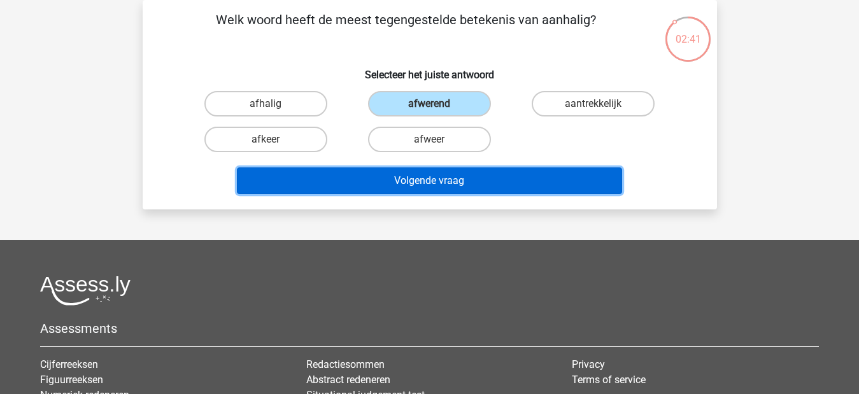
click at [471, 177] on button "Volgende vraag" at bounding box center [429, 180] width 385 height 27
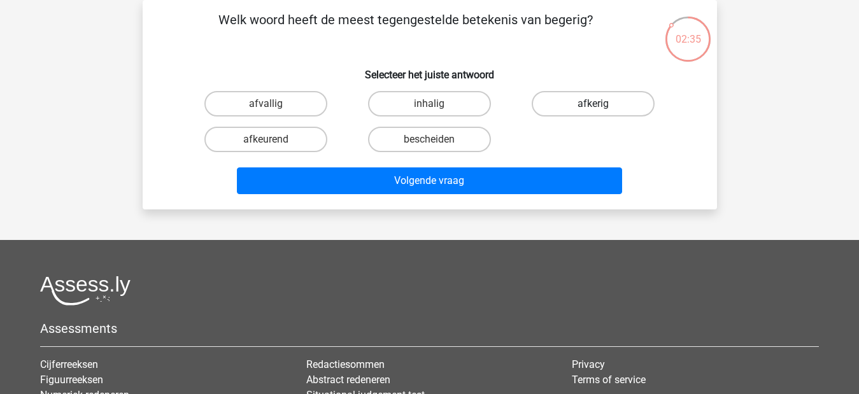
click at [535, 107] on label "afkerig" at bounding box center [593, 103] width 123 height 25
click at [593, 107] on input "afkerig" at bounding box center [597, 108] width 8 height 8
radio input "true"
click at [543, 106] on label "afkerig" at bounding box center [593, 103] width 123 height 25
click at [593, 106] on input "afkerig" at bounding box center [597, 108] width 8 height 8
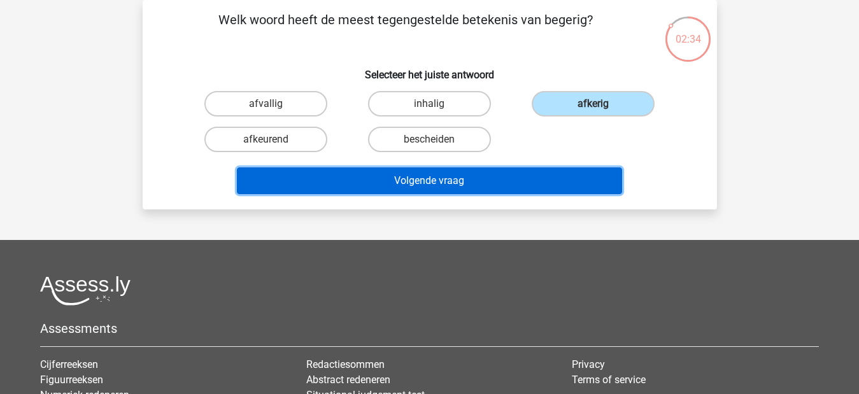
click at [516, 173] on button "Volgende vraag" at bounding box center [429, 180] width 385 height 27
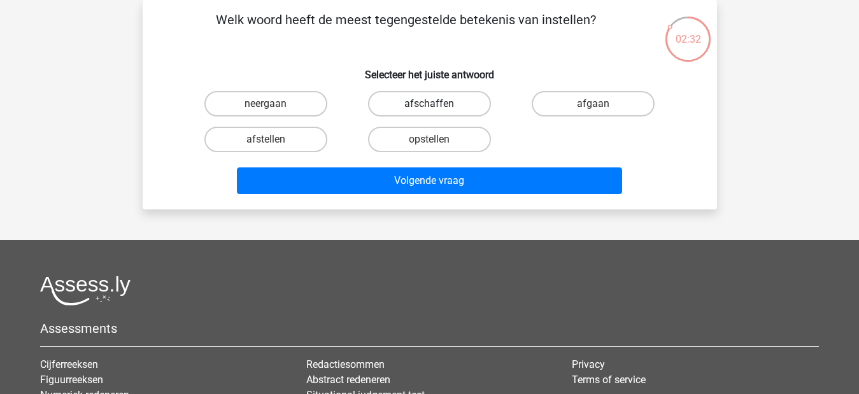
click at [411, 96] on label "afschaffen" at bounding box center [429, 103] width 123 height 25
click at [429, 104] on input "afschaffen" at bounding box center [433, 108] width 8 height 8
radio input "true"
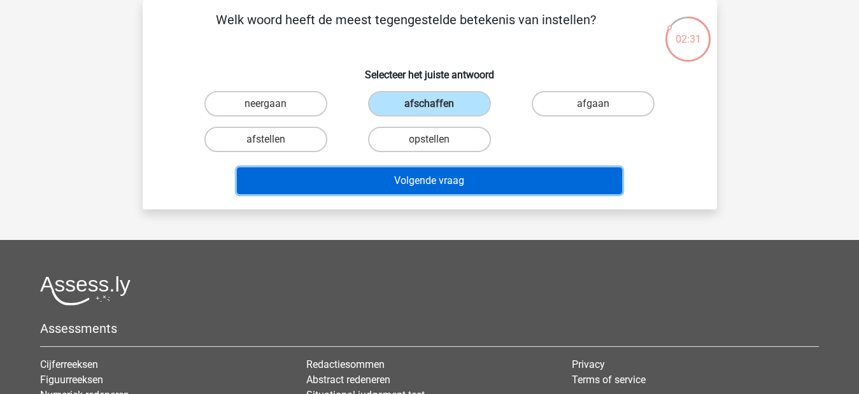
click at [532, 183] on button "Volgende vraag" at bounding box center [429, 180] width 385 height 27
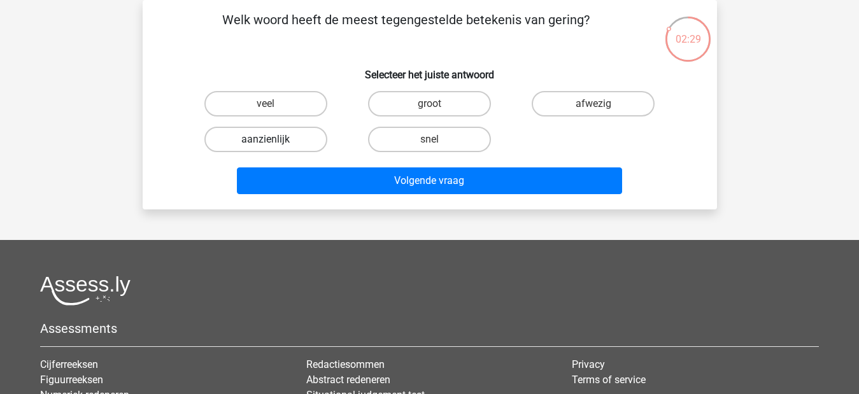
click at [293, 138] on label "aanzienlijk" at bounding box center [265, 139] width 123 height 25
click at [274, 139] on input "aanzienlijk" at bounding box center [270, 143] width 8 height 8
radio input "true"
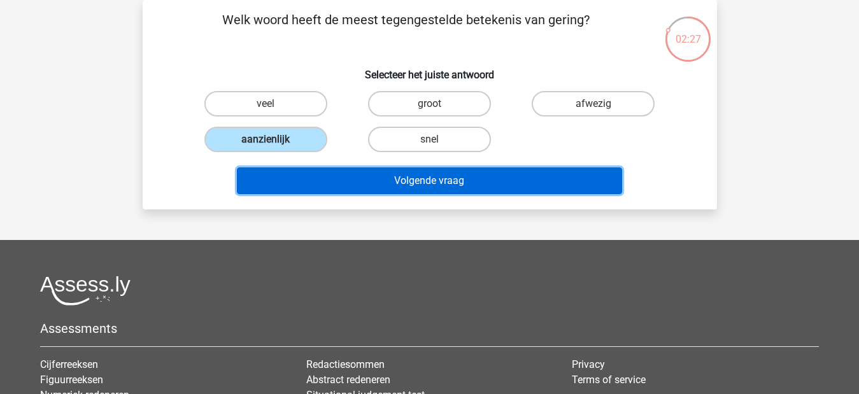
click at [520, 176] on button "Volgende vraag" at bounding box center [429, 180] width 385 height 27
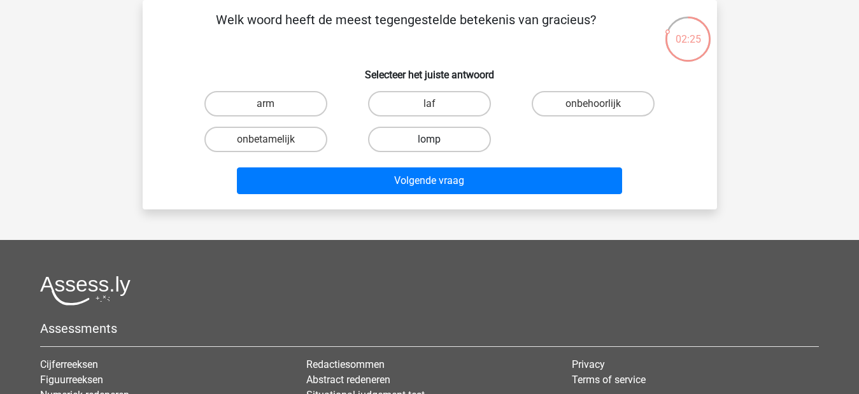
click at [426, 145] on label "lomp" at bounding box center [429, 139] width 123 height 25
click at [429, 145] on input "lomp" at bounding box center [433, 143] width 8 height 8
radio input "true"
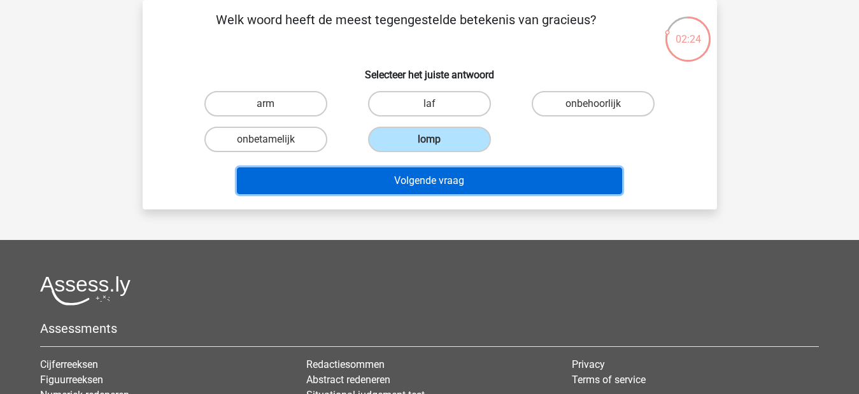
click at [469, 181] on button "Volgende vraag" at bounding box center [429, 180] width 385 height 27
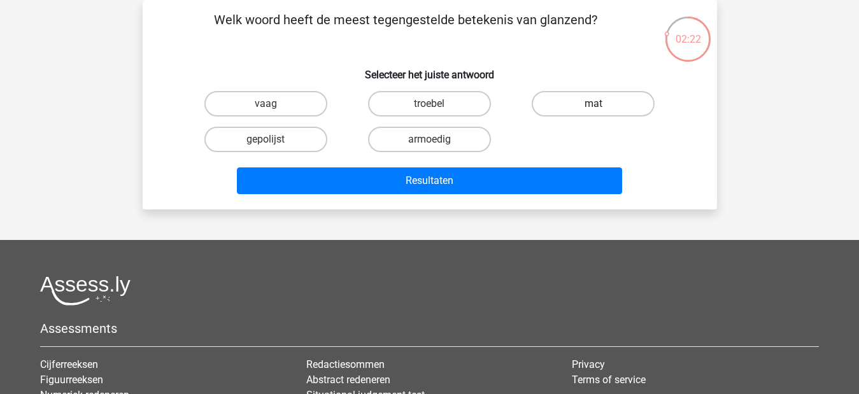
click at [570, 102] on label "mat" at bounding box center [593, 103] width 123 height 25
click at [593, 104] on input "mat" at bounding box center [597, 108] width 8 height 8
radio input "true"
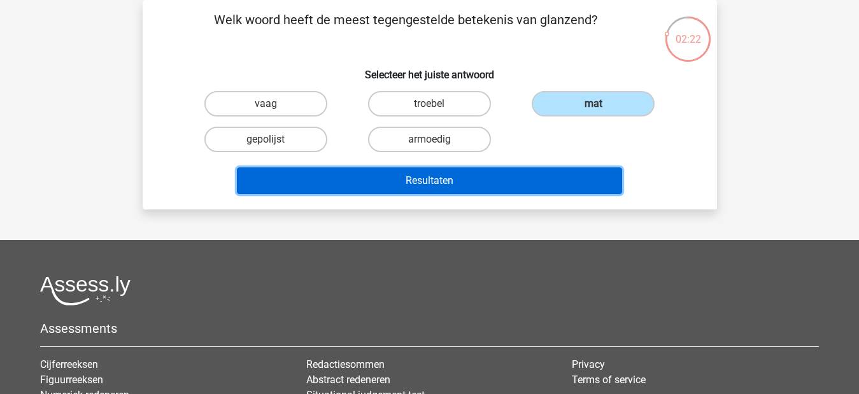
click at [541, 172] on button "Resultaten" at bounding box center [429, 180] width 385 height 27
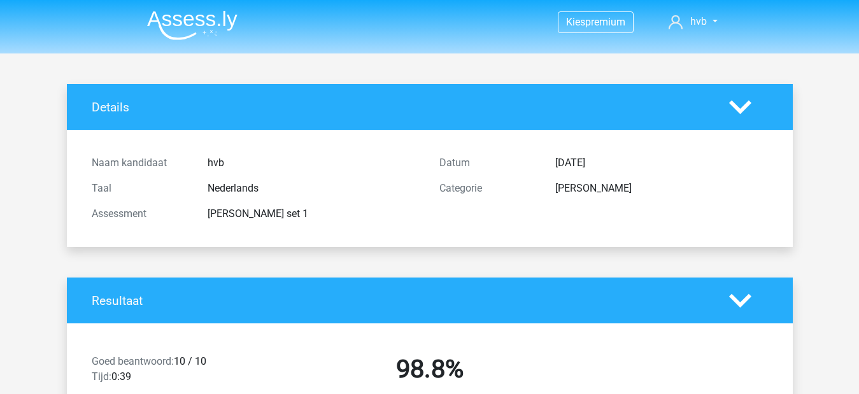
click at [206, 19] on img at bounding box center [192, 25] width 90 height 30
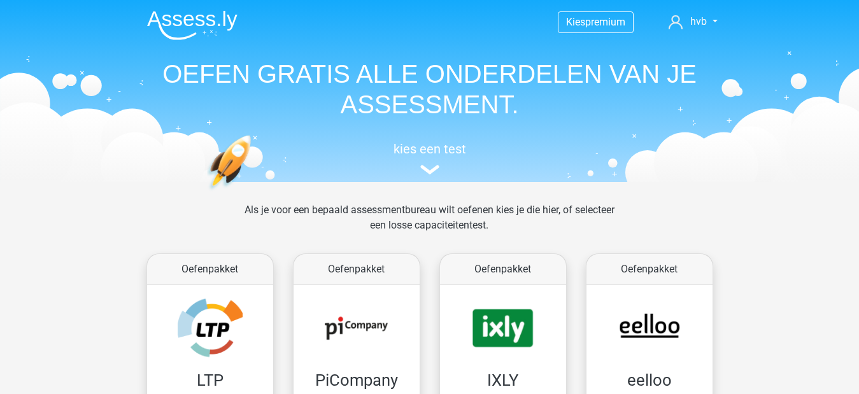
scroll to position [764, 0]
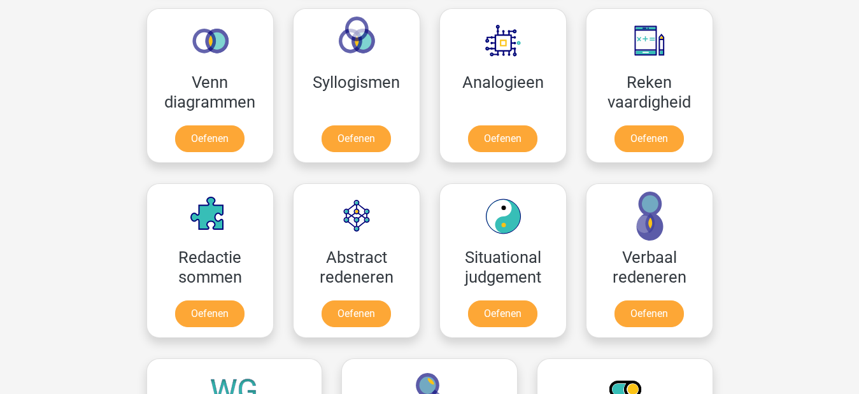
click at [795, 287] on div "Kies premium hvb hdaccounl30@gmail.com" at bounding box center [429, 246] width 859 height 2020
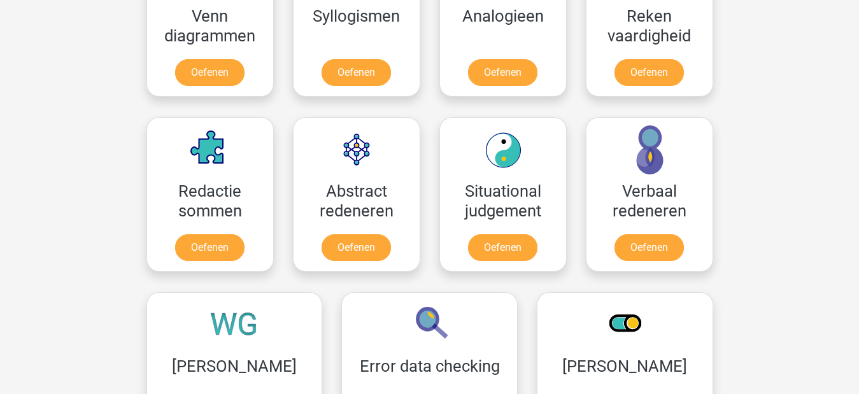
scroll to position [828, 0]
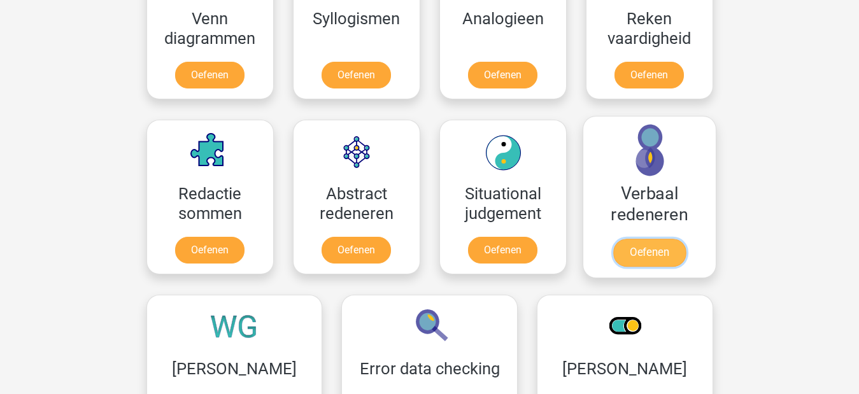
click at [647, 258] on link "Oefenen" at bounding box center [649, 253] width 73 height 28
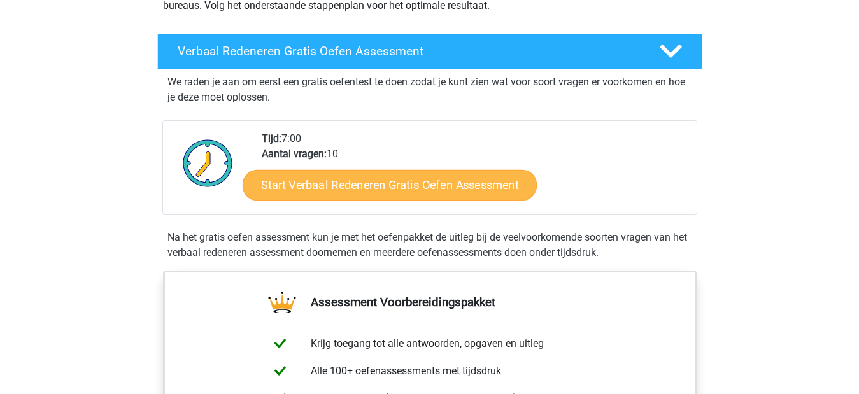
scroll to position [191, 0]
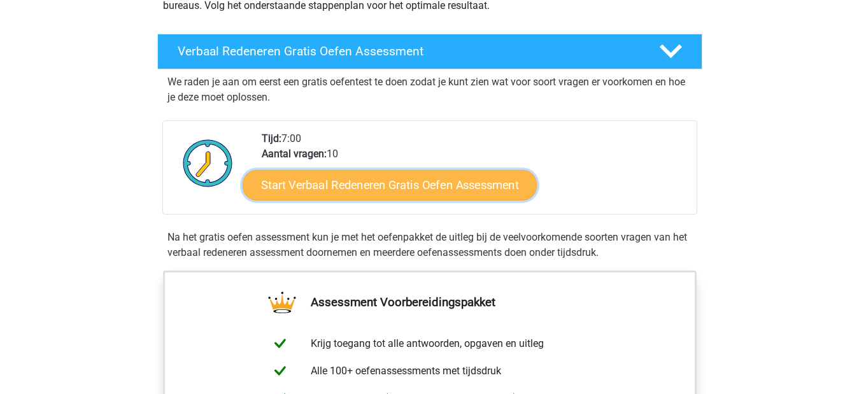
click at [444, 179] on link "Start Verbaal Redeneren Gratis Oefen Assessment" at bounding box center [390, 185] width 294 height 31
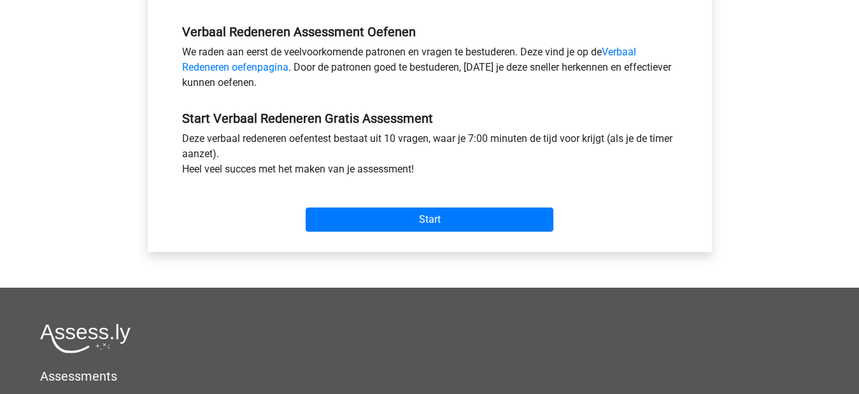
scroll to position [382, 0]
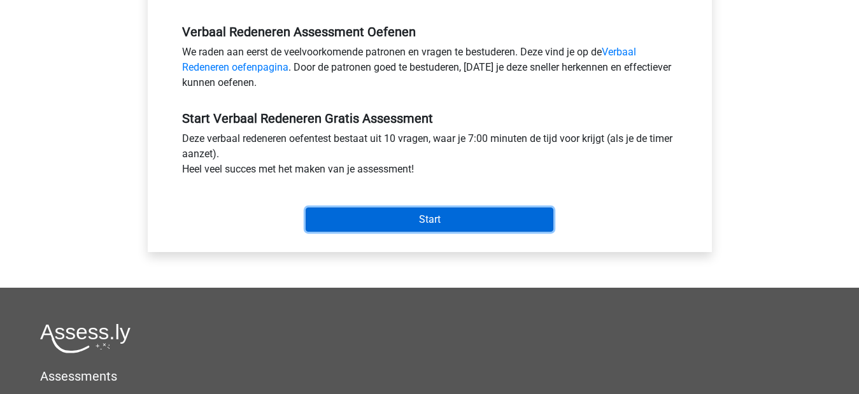
click at [493, 213] on input "Start" at bounding box center [430, 220] width 248 height 24
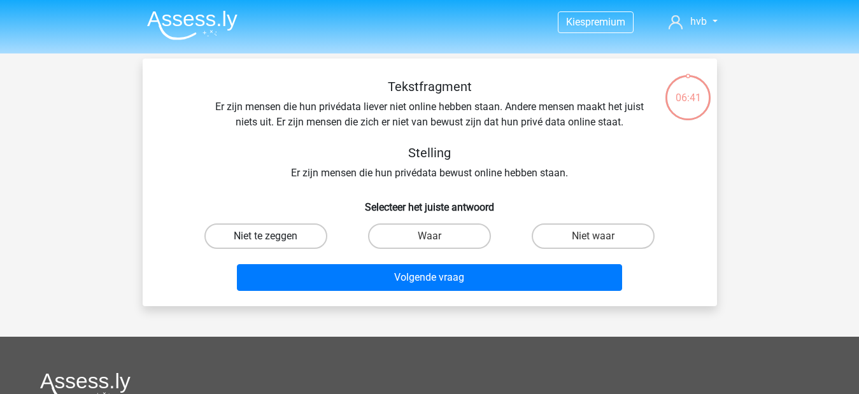
click at [287, 236] on label "Niet te zeggen" at bounding box center [265, 236] width 123 height 25
click at [274, 236] on input "Niet te zeggen" at bounding box center [270, 240] width 8 height 8
radio input "true"
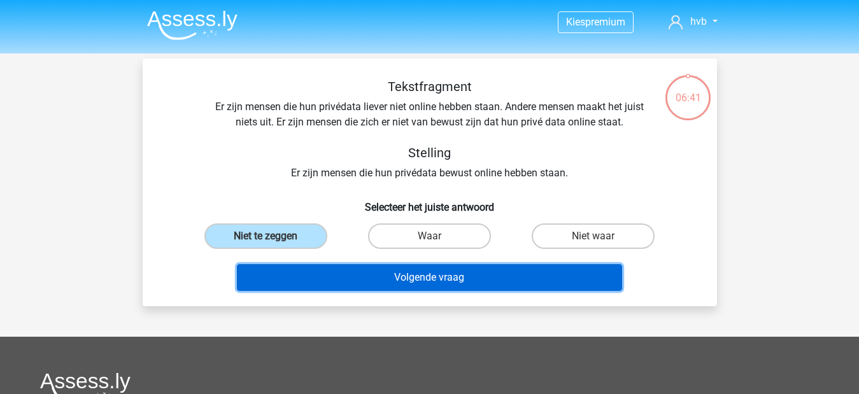
click at [396, 275] on button "Volgende vraag" at bounding box center [429, 277] width 385 height 27
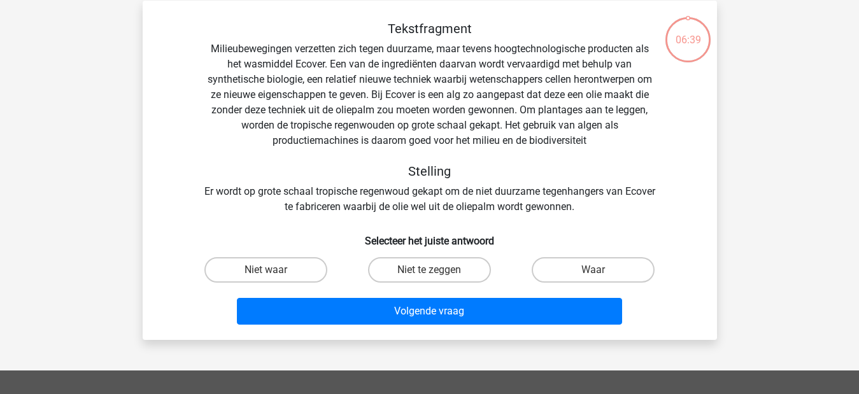
scroll to position [59, 0]
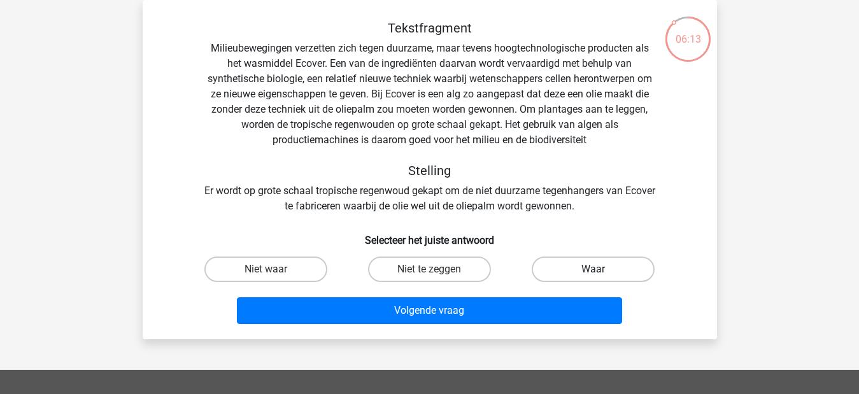
click at [577, 263] on label "Waar" at bounding box center [593, 269] width 123 height 25
click at [593, 269] on input "Waar" at bounding box center [597, 273] width 8 height 8
radio input "true"
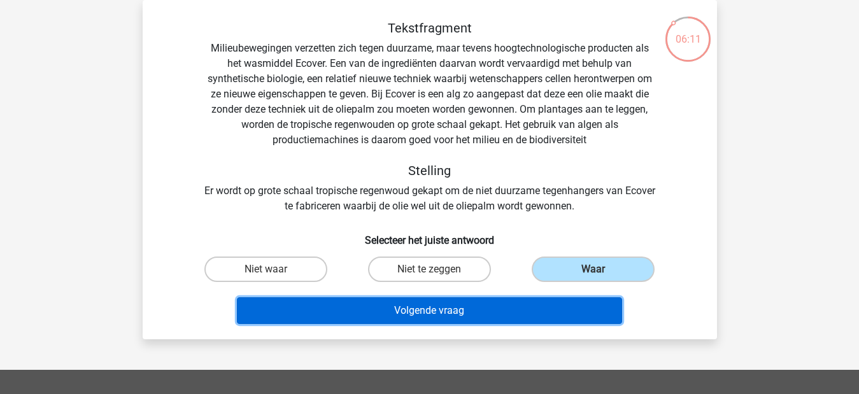
click at [503, 315] on button "Volgende vraag" at bounding box center [429, 310] width 385 height 27
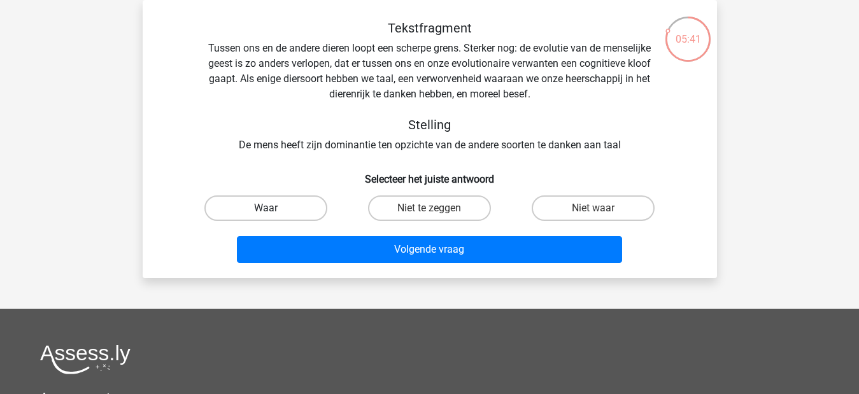
click at [257, 209] on label "Waar" at bounding box center [265, 207] width 123 height 25
click at [266, 209] on input "Waar" at bounding box center [270, 212] width 8 height 8
radio input "true"
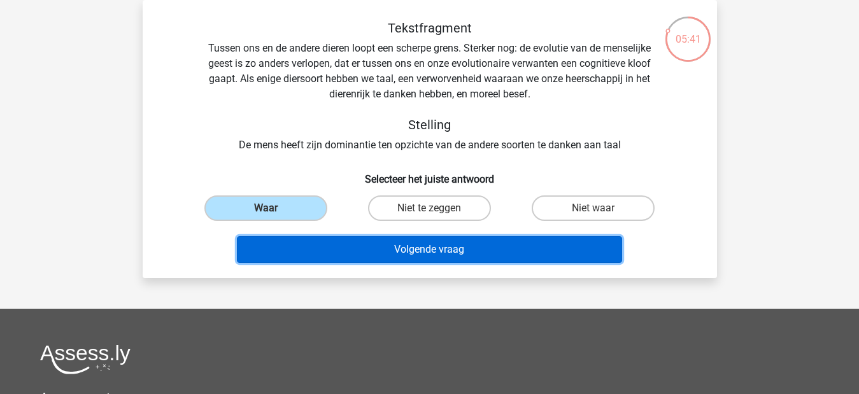
click at [381, 247] on button "Volgende vraag" at bounding box center [429, 249] width 385 height 27
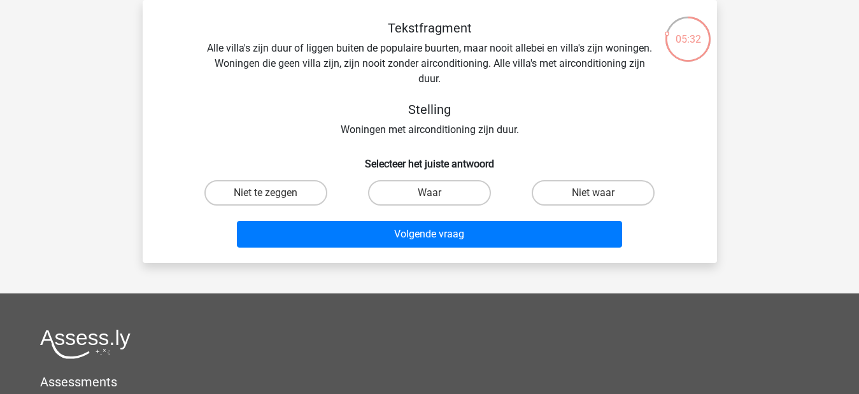
click at [496, 64] on div "Tekstfragment Alle villa's zijn duur of liggen buiten de populaire buurten, maa…" at bounding box center [430, 78] width 534 height 117
drag, startPoint x: 488, startPoint y: 65, endPoint x: 688, endPoint y: 87, distance: 201.1
click at [688, 87] on div "Tekstfragment Alle villa's zijn duur of liggen buiten de populaire buurten, maa…" at bounding box center [430, 78] width 534 height 117
click at [620, 115] on h5 "Stelling" at bounding box center [430, 109] width 452 height 15
click at [423, 192] on label "Waar" at bounding box center [429, 192] width 123 height 25
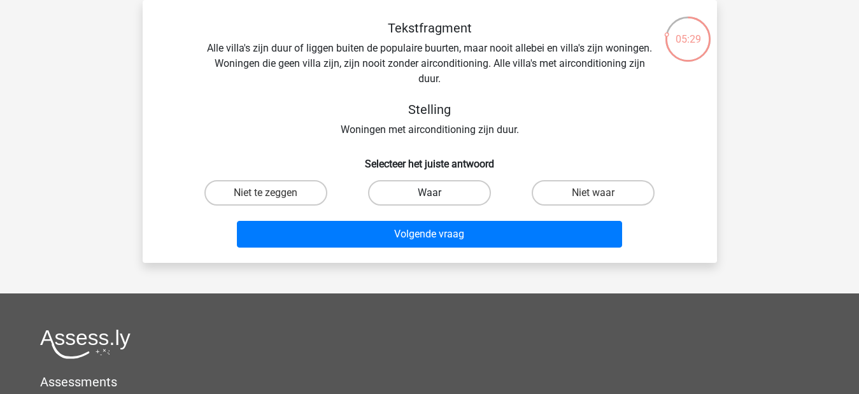
click at [429, 193] on input "Waar" at bounding box center [433, 197] width 8 height 8
radio input "true"
click at [589, 195] on label "Niet waar" at bounding box center [593, 192] width 123 height 25
click at [593, 195] on input "Niet waar" at bounding box center [597, 197] width 8 height 8
radio input "true"
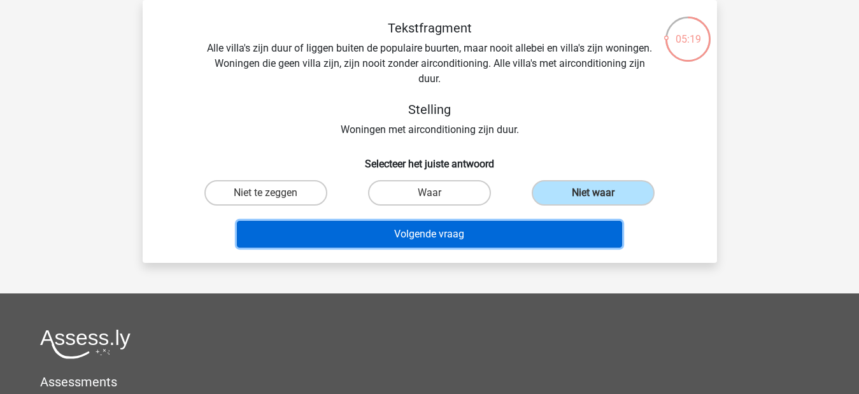
click at [514, 234] on button "Volgende vraag" at bounding box center [429, 234] width 385 height 27
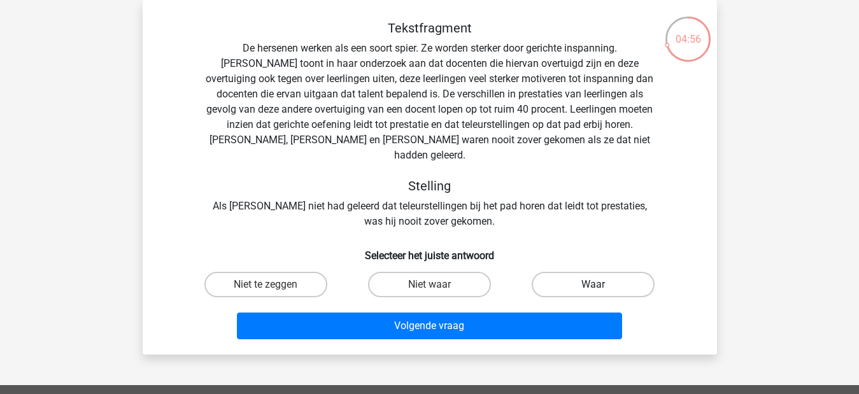
click at [564, 272] on label "Waar" at bounding box center [593, 284] width 123 height 25
click at [593, 285] on input "Waar" at bounding box center [597, 289] width 8 height 8
radio input "true"
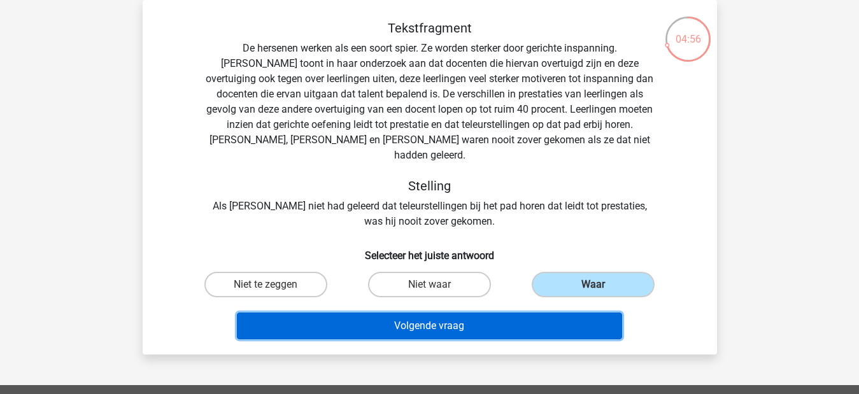
click at [477, 313] on button "Volgende vraag" at bounding box center [429, 326] width 385 height 27
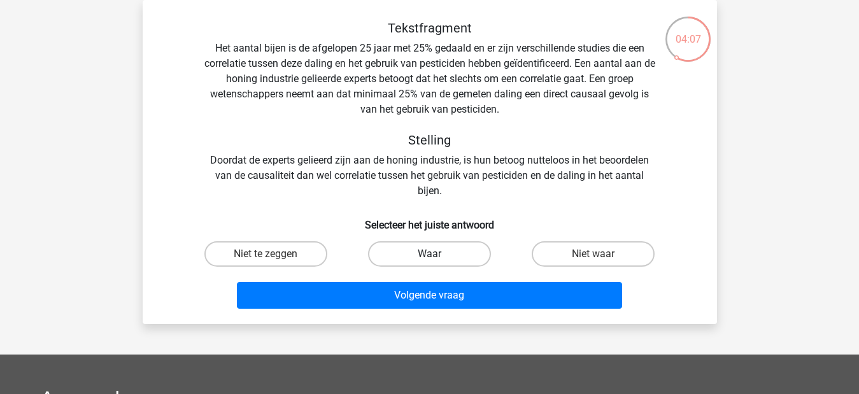
click at [443, 253] on label "Waar" at bounding box center [429, 253] width 123 height 25
click at [437, 254] on input "Waar" at bounding box center [433, 258] width 8 height 8
radio input "true"
click at [299, 255] on label "Niet te zeggen" at bounding box center [265, 253] width 123 height 25
click at [274, 255] on input "Niet te zeggen" at bounding box center [270, 258] width 8 height 8
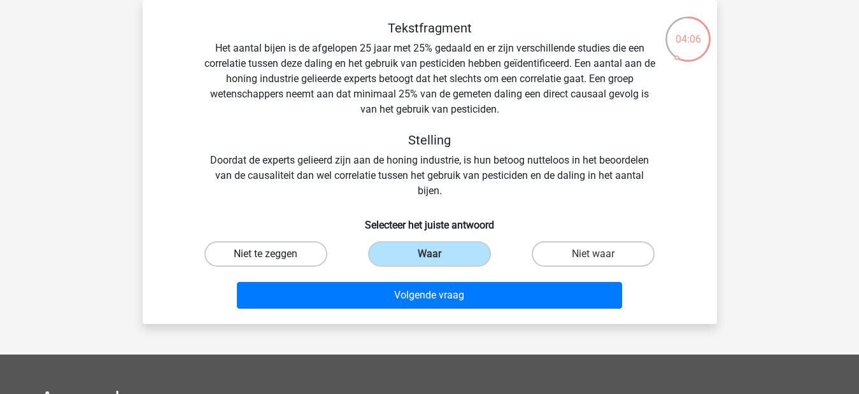
radio input "true"
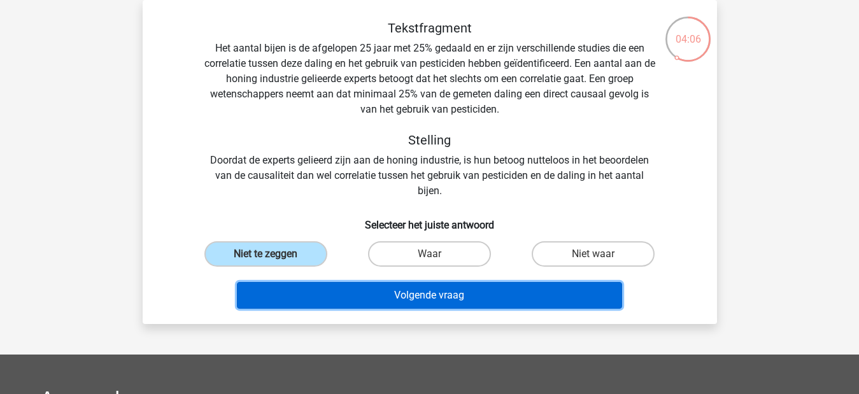
click at [350, 301] on button "Volgende vraag" at bounding box center [429, 295] width 385 height 27
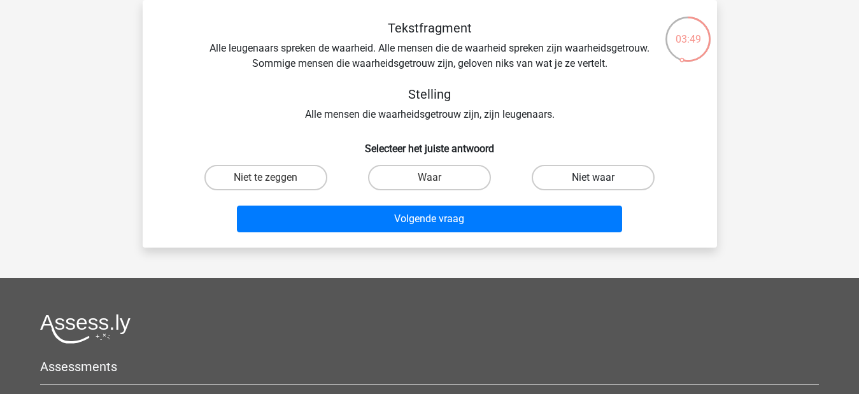
click at [569, 183] on label "Niet waar" at bounding box center [593, 177] width 123 height 25
click at [593, 183] on input "Niet waar" at bounding box center [597, 182] width 8 height 8
radio input "true"
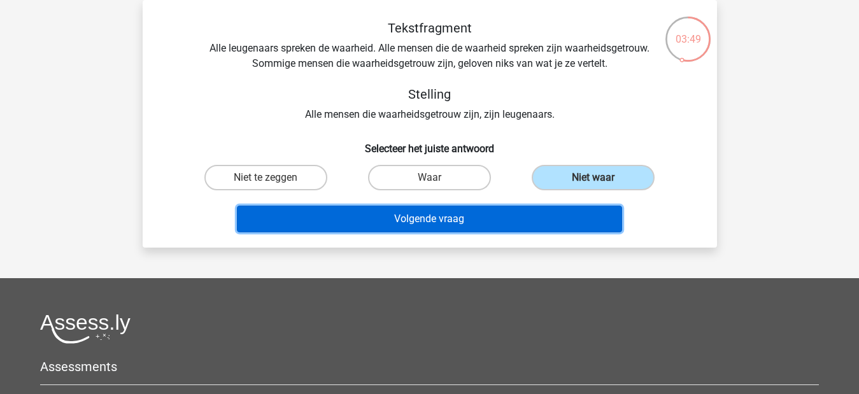
click at [483, 220] on button "Volgende vraag" at bounding box center [429, 219] width 385 height 27
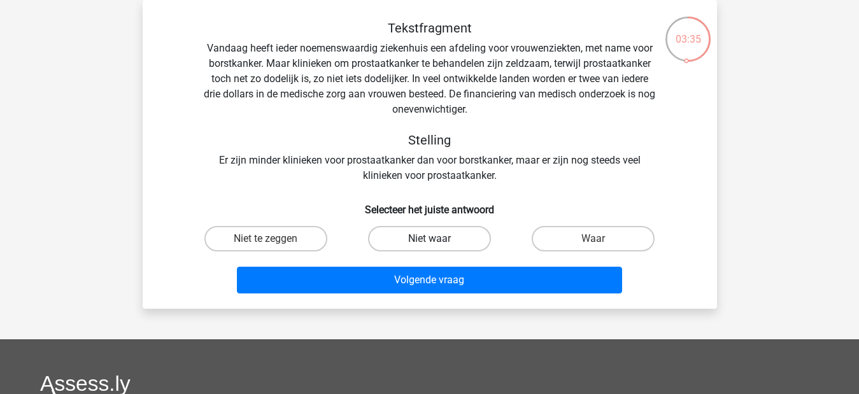
click at [418, 241] on label "Niet waar" at bounding box center [429, 238] width 123 height 25
click at [429, 241] on input "Niet waar" at bounding box center [433, 243] width 8 height 8
radio input "true"
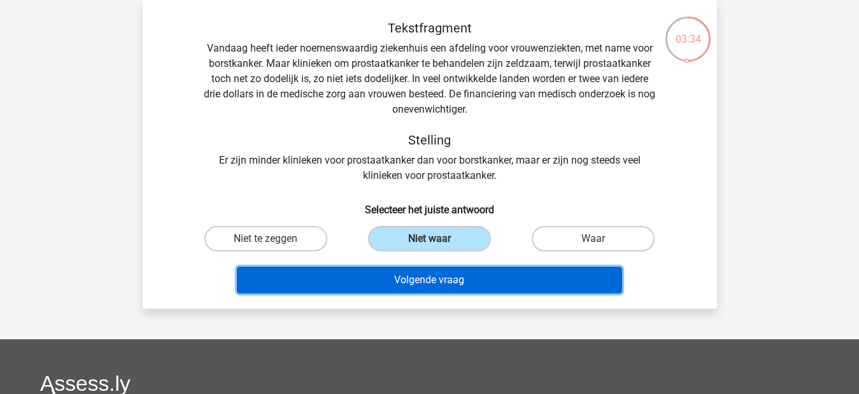
click at [456, 278] on button "Volgende vraag" at bounding box center [429, 280] width 385 height 27
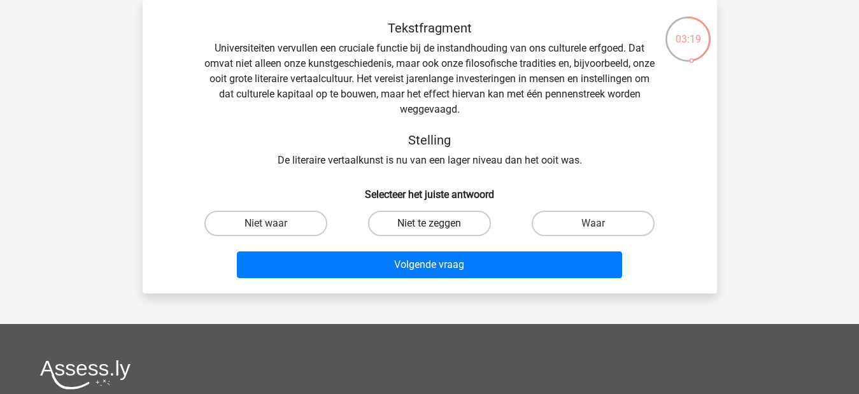
click at [405, 214] on label "Niet te zeggen" at bounding box center [429, 223] width 123 height 25
click at [429, 224] on input "Niet te zeggen" at bounding box center [433, 228] width 8 height 8
radio input "true"
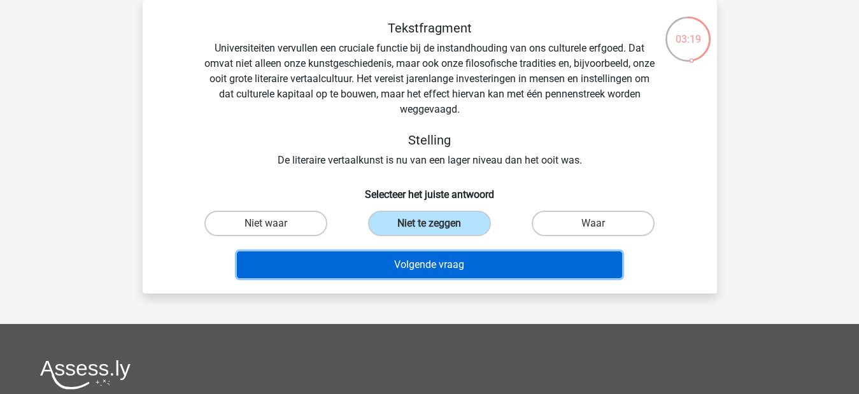
click at [419, 254] on button "Volgende vraag" at bounding box center [429, 265] width 385 height 27
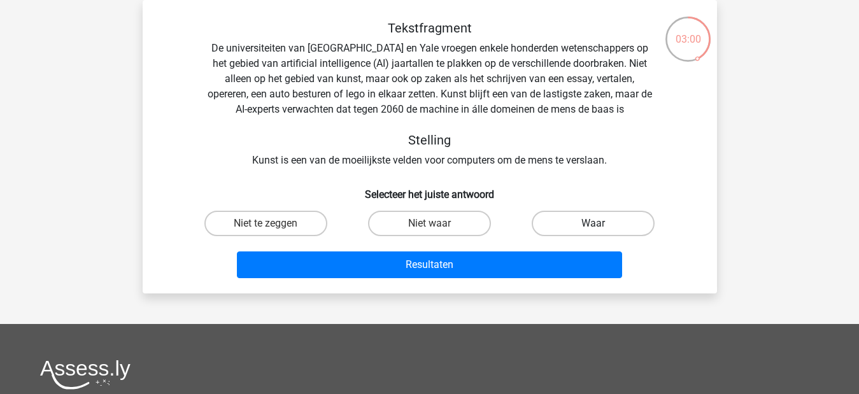
click at [590, 223] on label "Waar" at bounding box center [593, 223] width 123 height 25
click at [593, 224] on input "Waar" at bounding box center [597, 228] width 8 height 8
radio input "true"
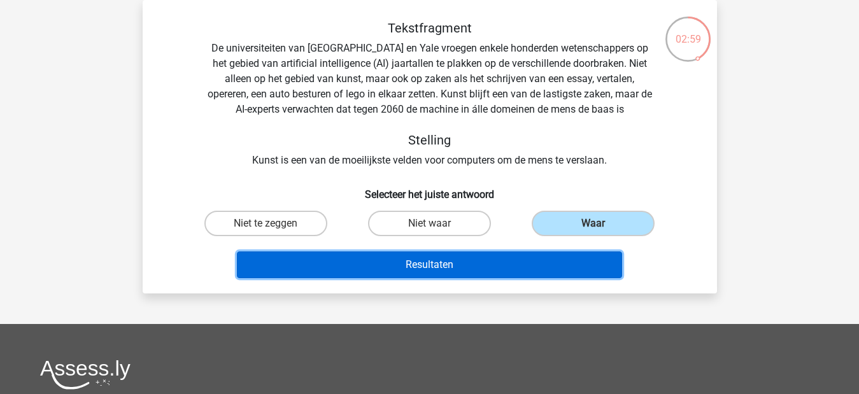
click at [509, 270] on button "Resultaten" at bounding box center [429, 265] width 385 height 27
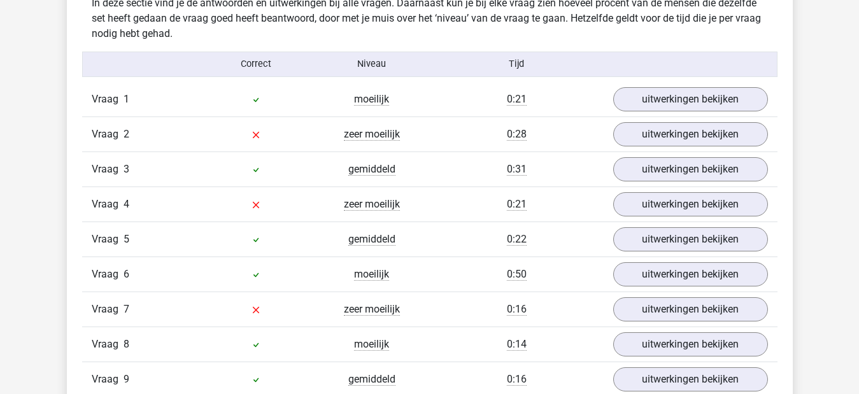
scroll to position [955, 0]
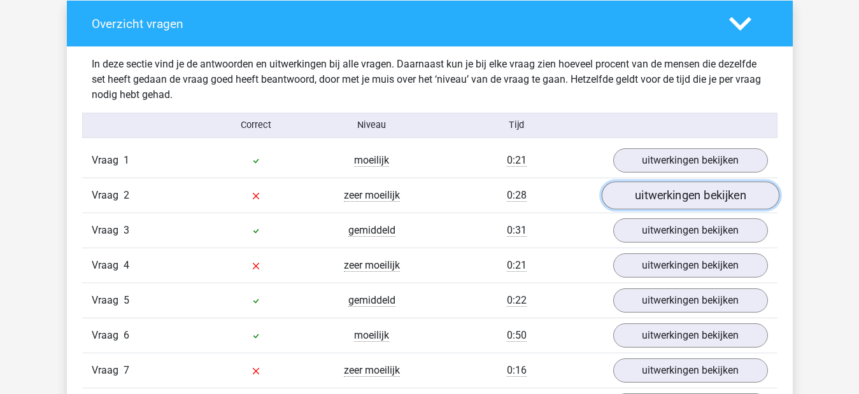
click at [666, 202] on link "uitwerkingen bekijken" at bounding box center [690, 195] width 178 height 28
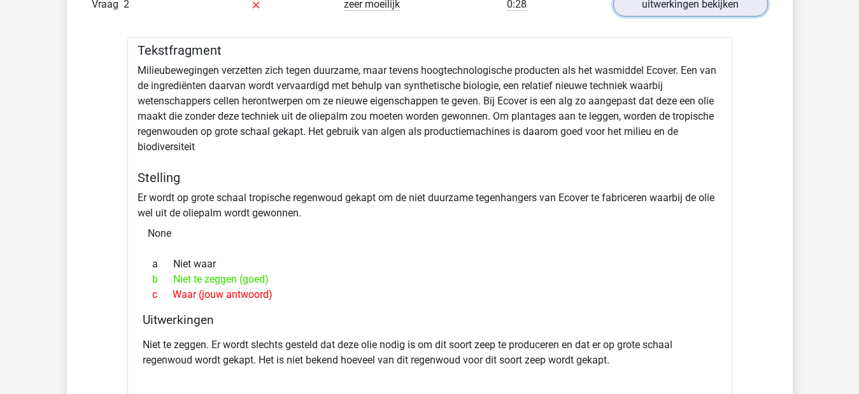
scroll to position [1528, 0]
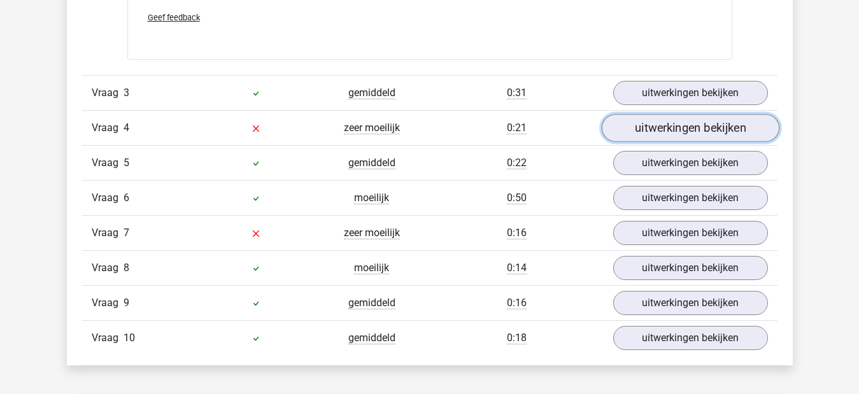
click at [684, 130] on link "uitwerkingen bekijken" at bounding box center [690, 128] width 178 height 28
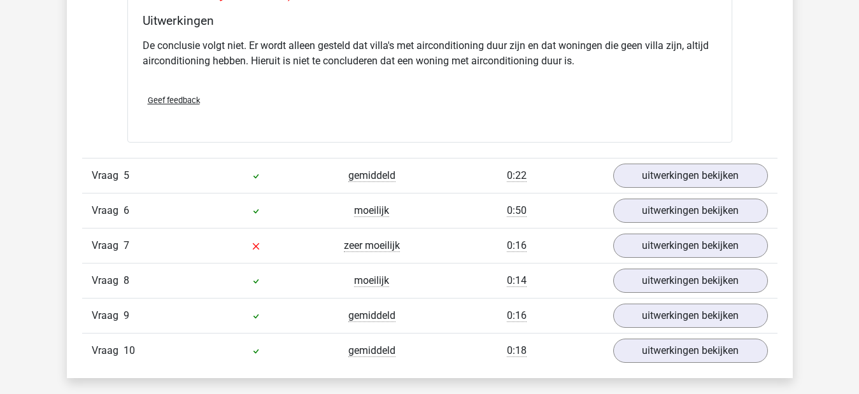
scroll to position [1910, 0]
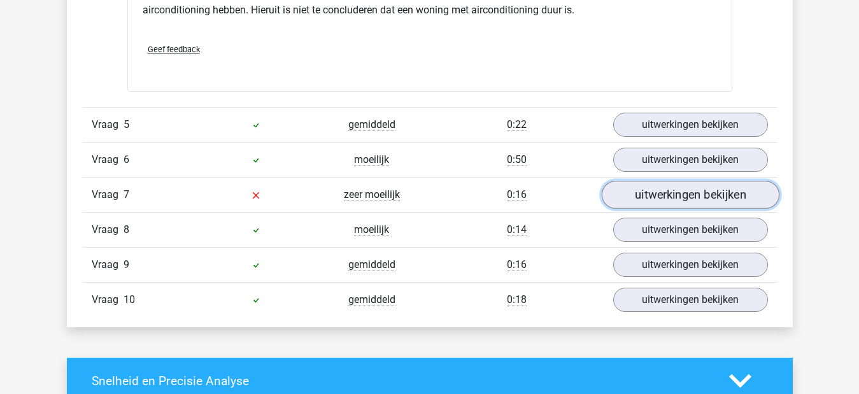
click at [662, 187] on link "uitwerkingen bekijken" at bounding box center [690, 195] width 178 height 28
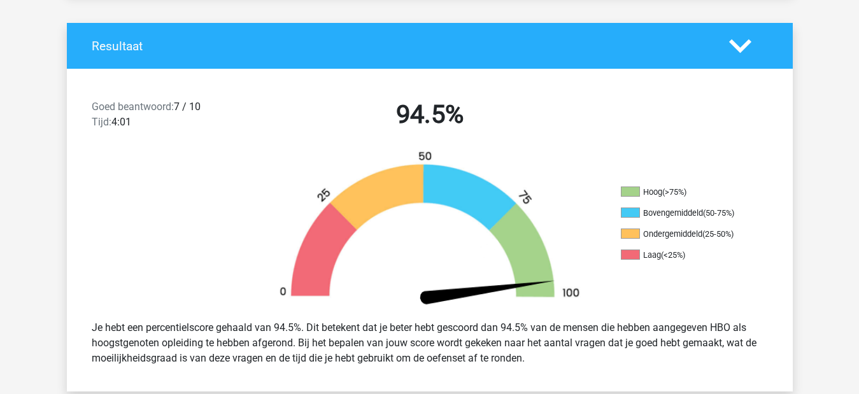
scroll to position [0, 0]
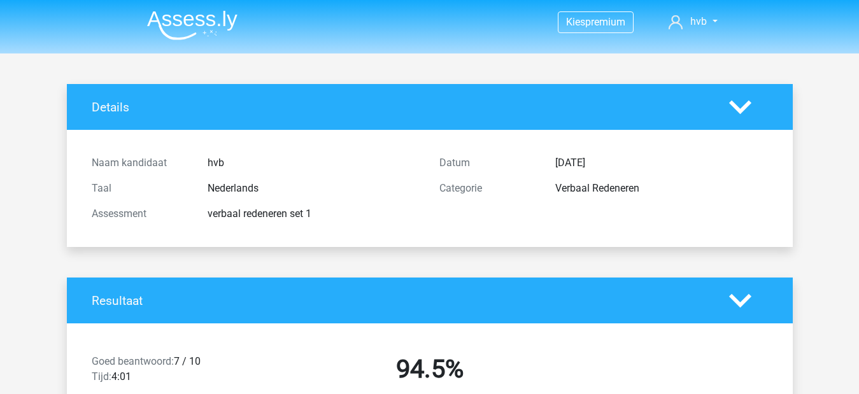
click at [185, 21] on img at bounding box center [192, 25] width 90 height 30
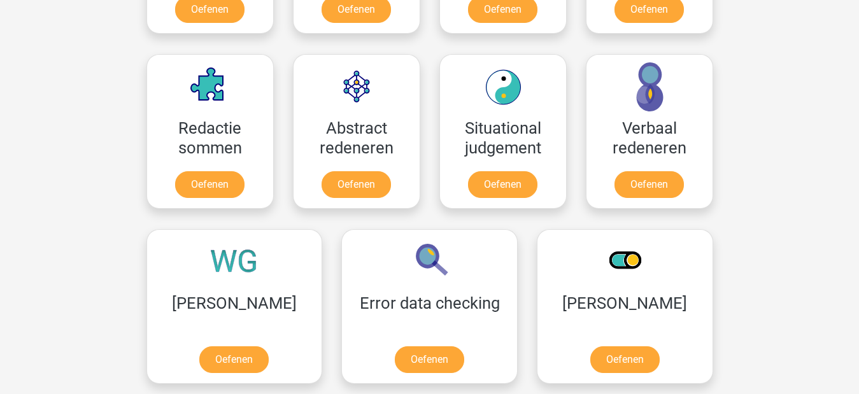
scroll to position [892, 0]
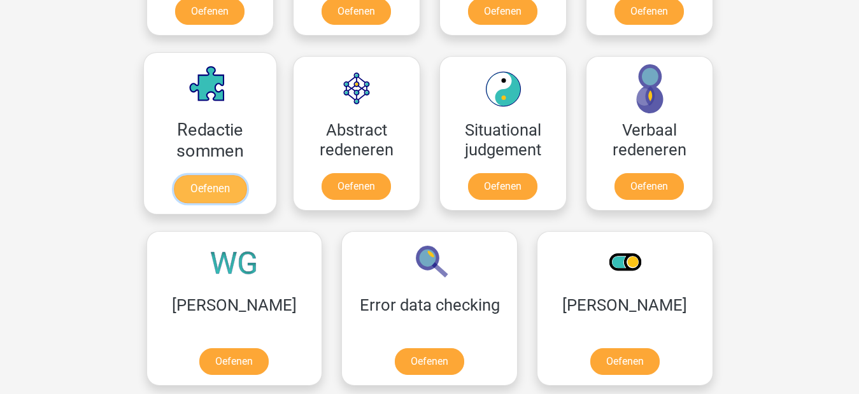
click at [205, 187] on link "Oefenen" at bounding box center [209, 189] width 73 height 28
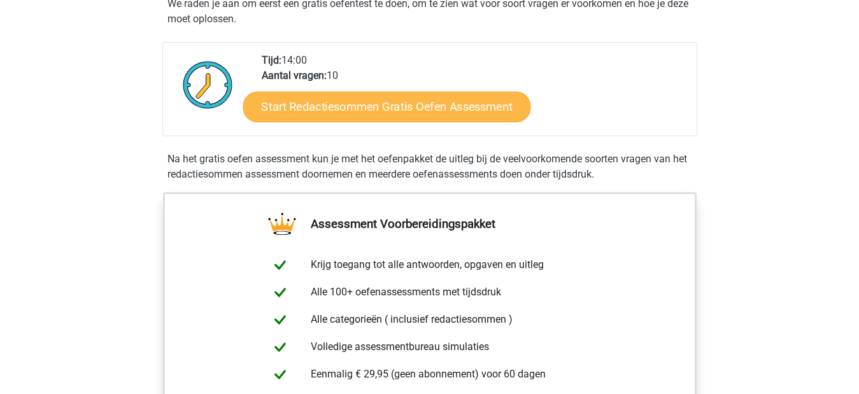
scroll to position [255, 0]
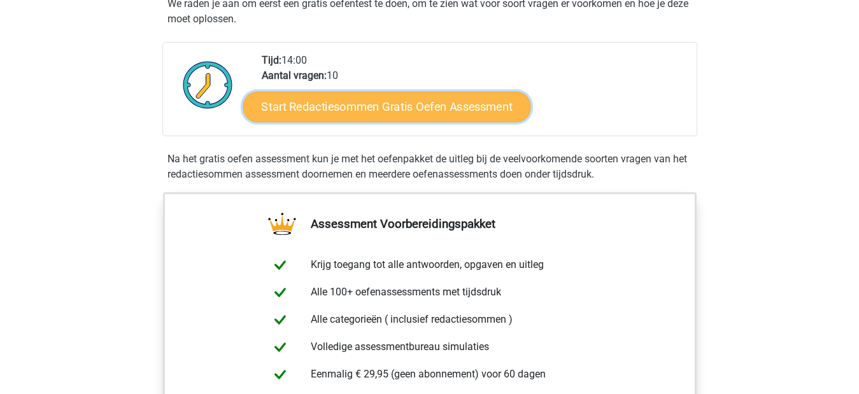
click at [432, 122] on link "Start Redactiesommen Gratis Oefen Assessment" at bounding box center [387, 106] width 288 height 31
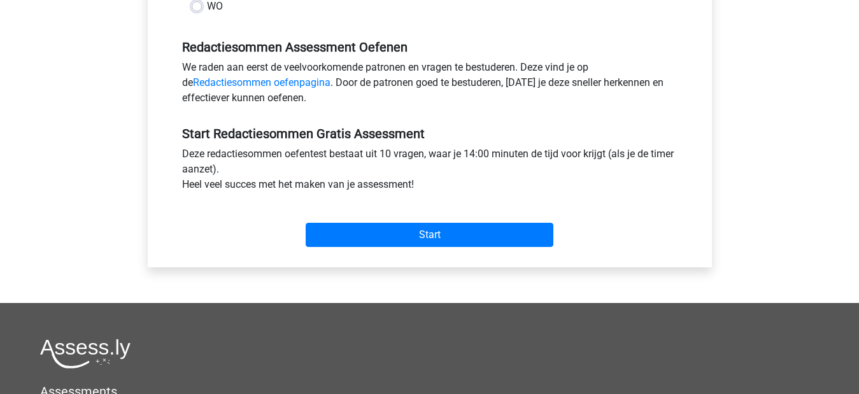
scroll to position [382, 0]
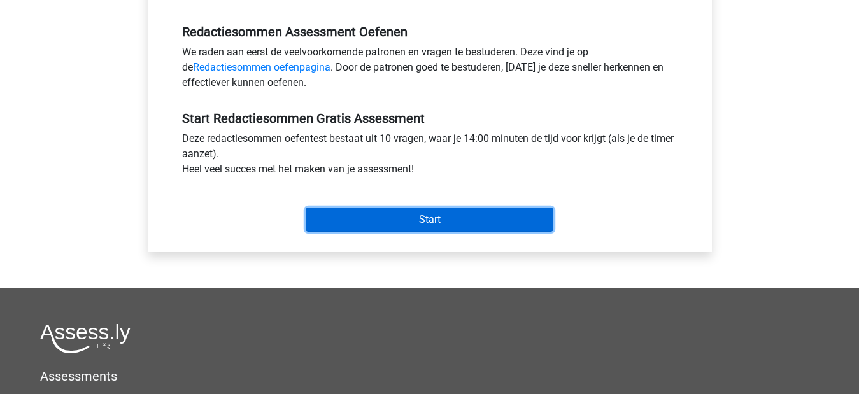
click at [471, 225] on input "Start" at bounding box center [430, 220] width 248 height 24
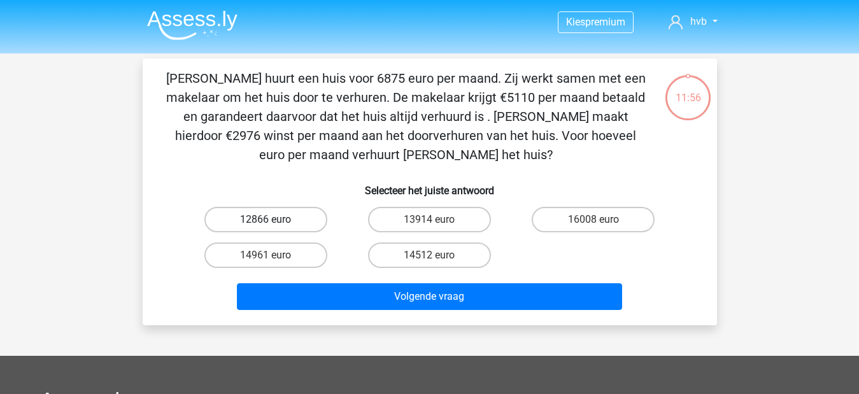
click at [280, 229] on label "12866 euro" at bounding box center [265, 219] width 123 height 25
click at [274, 228] on input "12866 euro" at bounding box center [270, 224] width 8 height 8
radio input "true"
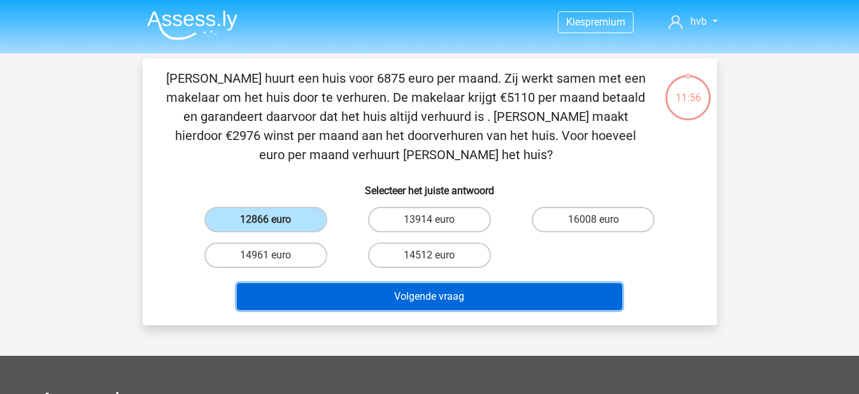
click at [422, 309] on button "Volgende vraag" at bounding box center [429, 296] width 385 height 27
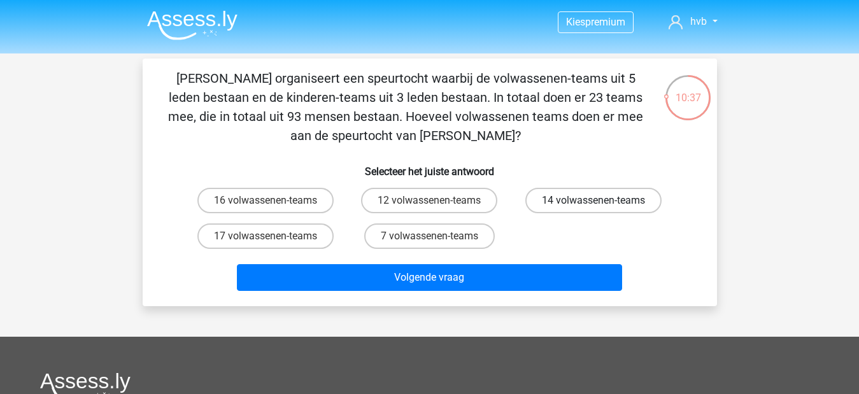
click at [557, 199] on label "14 volwassenen-teams" at bounding box center [593, 200] width 136 height 25
click at [593, 201] on input "14 volwassenen-teams" at bounding box center [597, 205] width 8 height 8
radio input "true"
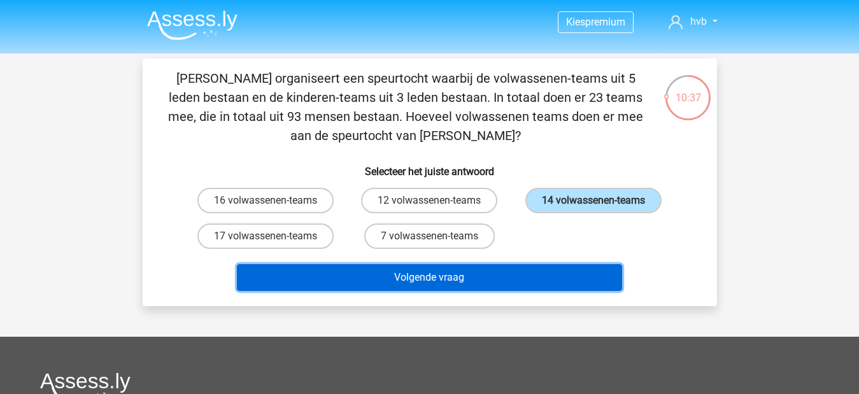
click at [502, 270] on button "Volgende vraag" at bounding box center [429, 277] width 385 height 27
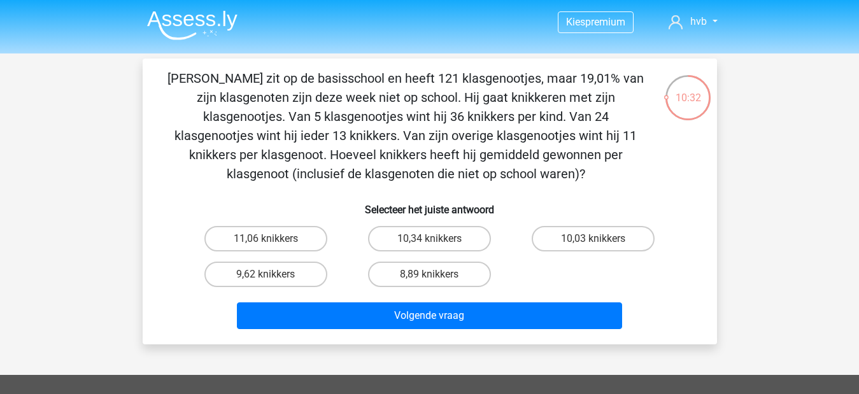
click at [187, 24] on img at bounding box center [192, 25] width 90 height 30
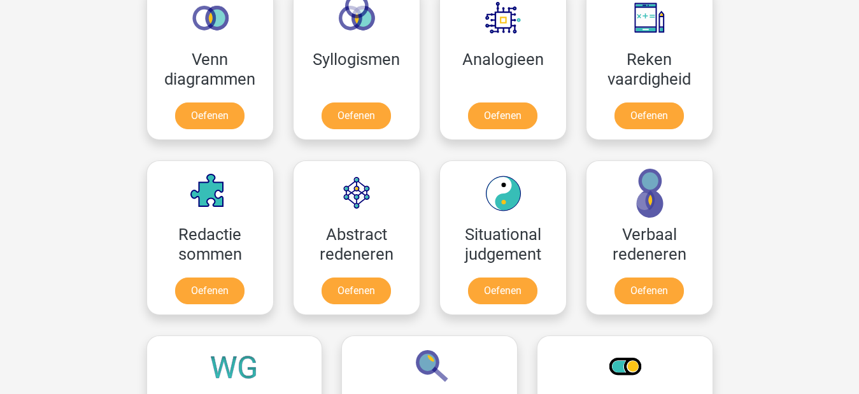
scroll to position [764, 0]
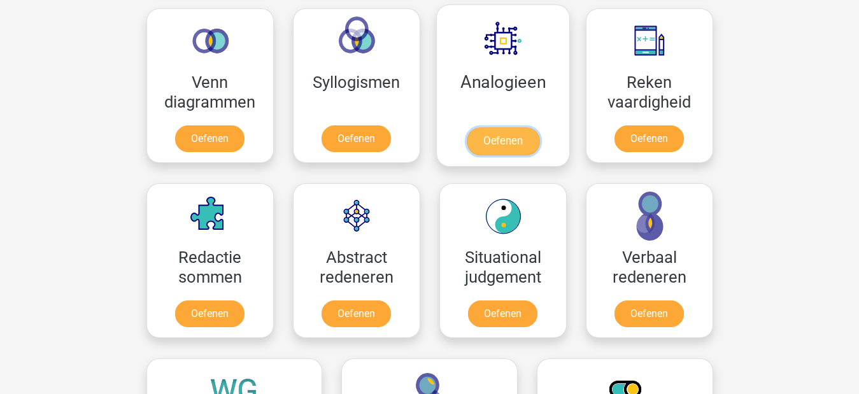
click at [510, 148] on link "Oefenen" at bounding box center [502, 141] width 73 height 28
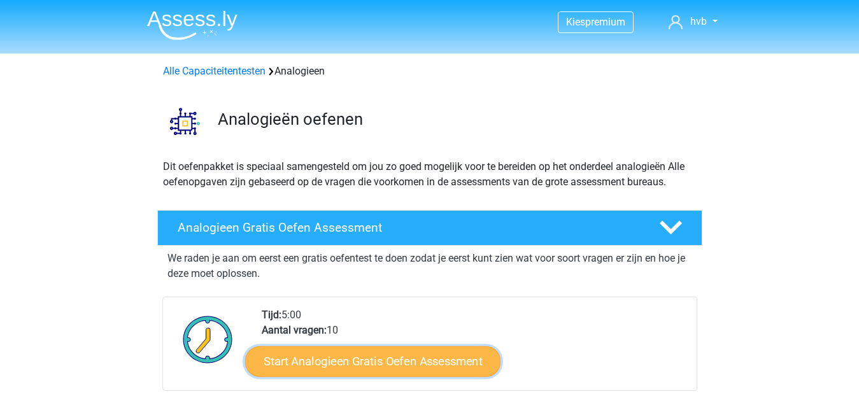
click at [367, 346] on link "Start Analogieen Gratis Oefen Assessment" at bounding box center [372, 361] width 255 height 31
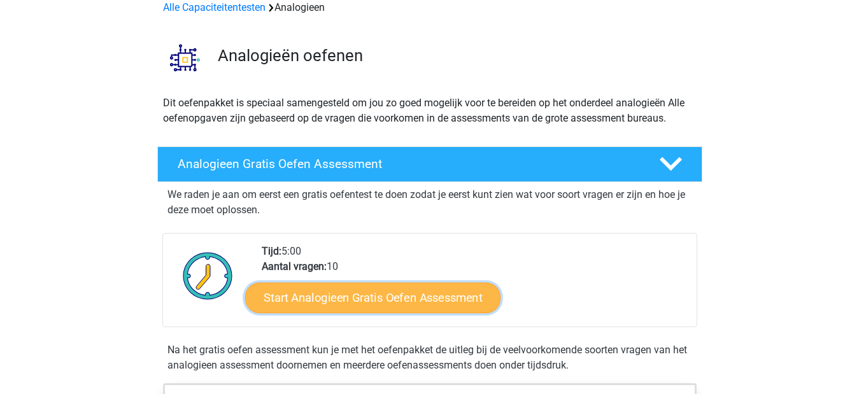
scroll to position [64, 0]
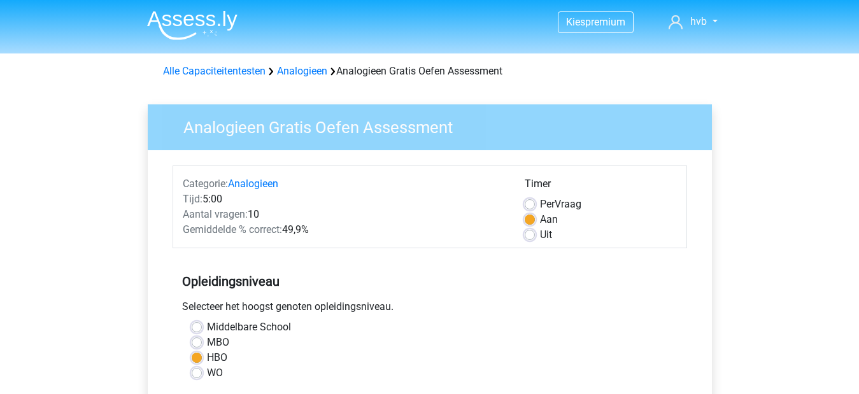
scroll to position [255, 0]
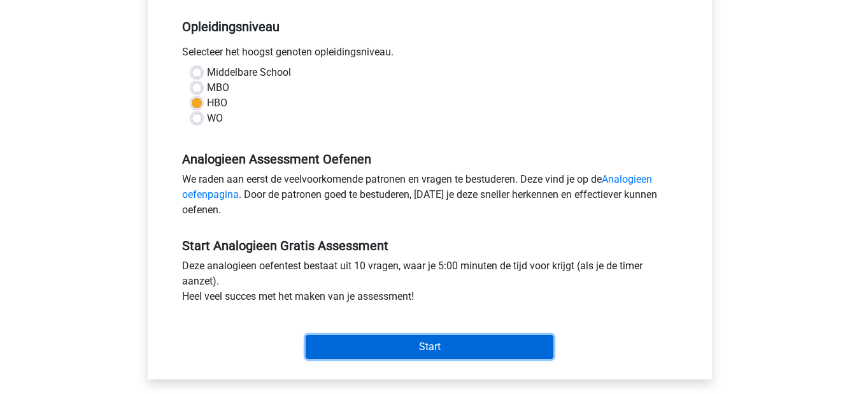
click at [455, 353] on input "Start" at bounding box center [430, 347] width 248 height 24
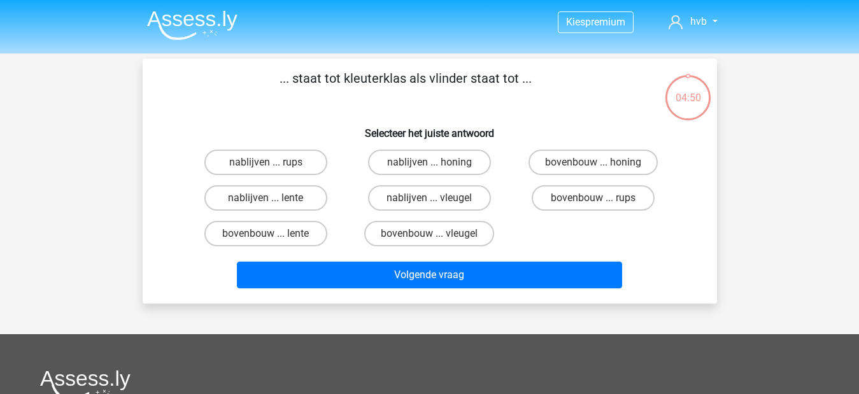
click at [183, 25] on img at bounding box center [192, 25] width 90 height 30
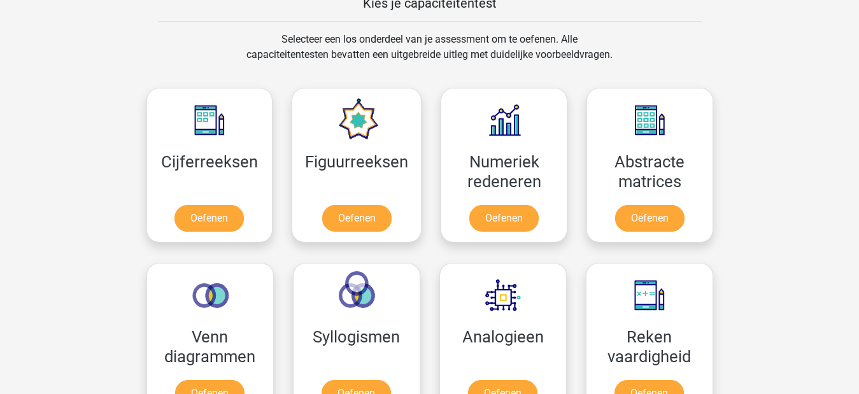
scroll to position [509, 0]
click at [530, 212] on link "Oefenen" at bounding box center [503, 221] width 73 height 28
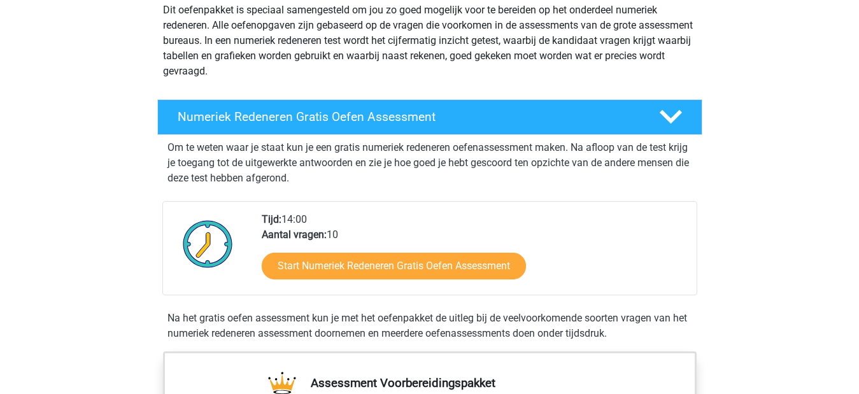
scroll to position [191, 0]
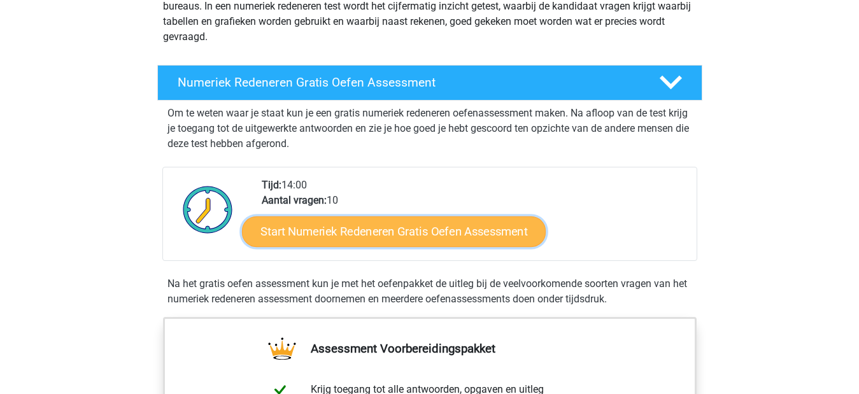
click at [414, 233] on link "Start Numeriek Redeneren Gratis Oefen Assessment" at bounding box center [394, 231] width 304 height 31
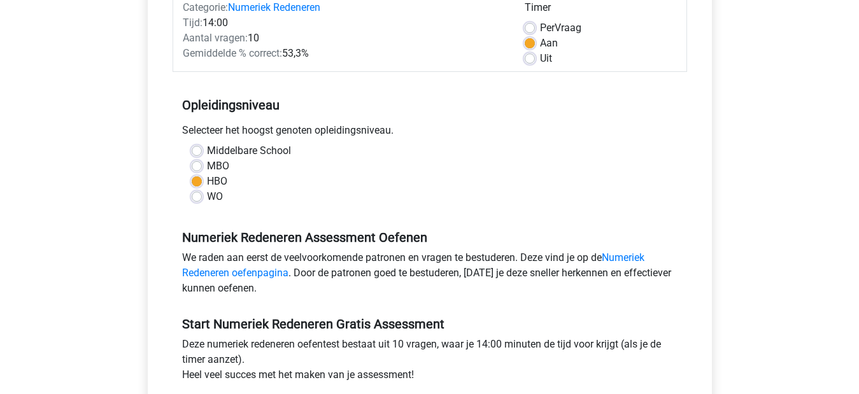
scroll to position [382, 0]
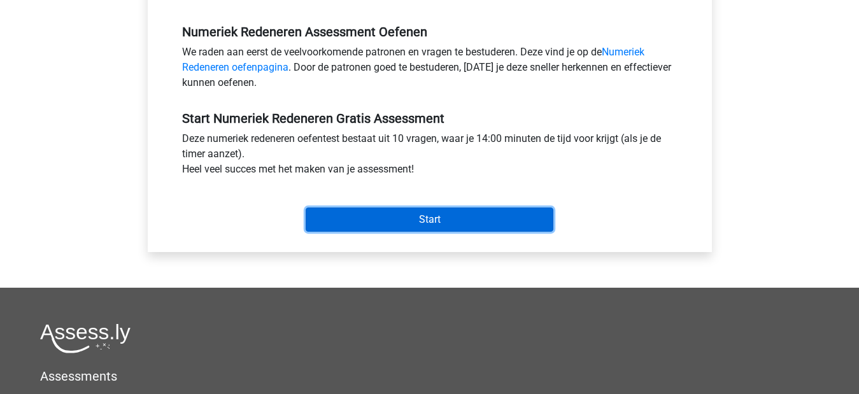
click at [450, 221] on input "Start" at bounding box center [430, 220] width 248 height 24
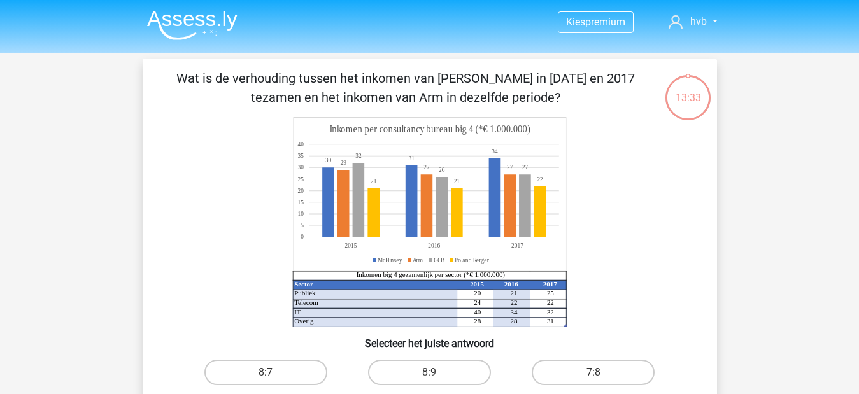
scroll to position [64, 0]
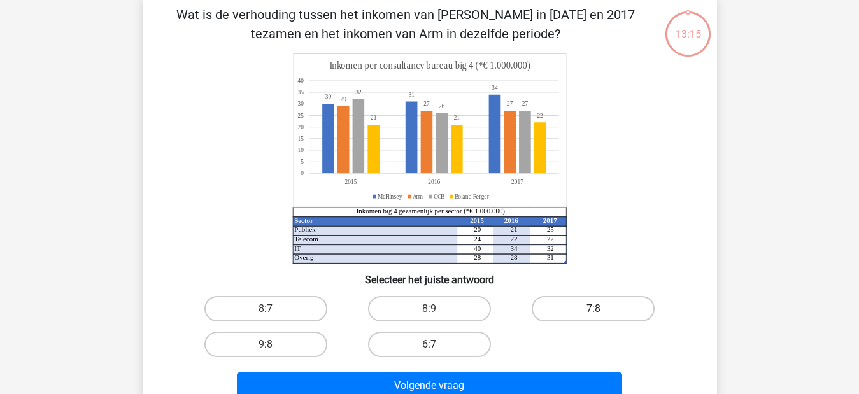
click at [587, 304] on label "7:8" at bounding box center [593, 308] width 123 height 25
click at [593, 309] on input "7:8" at bounding box center [597, 313] width 8 height 8
radio input "true"
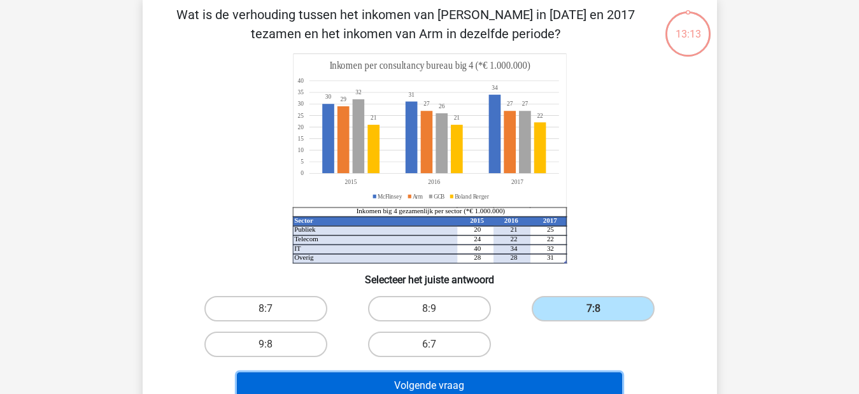
click at [515, 383] on button "Volgende vraag" at bounding box center [429, 386] width 385 height 27
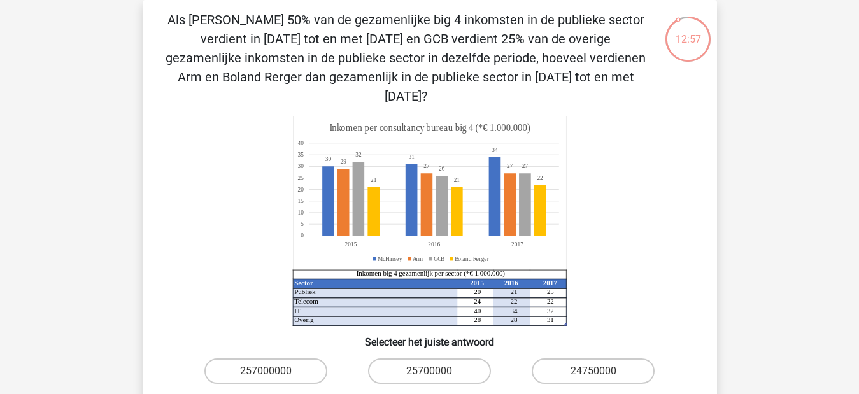
scroll to position [0, 0]
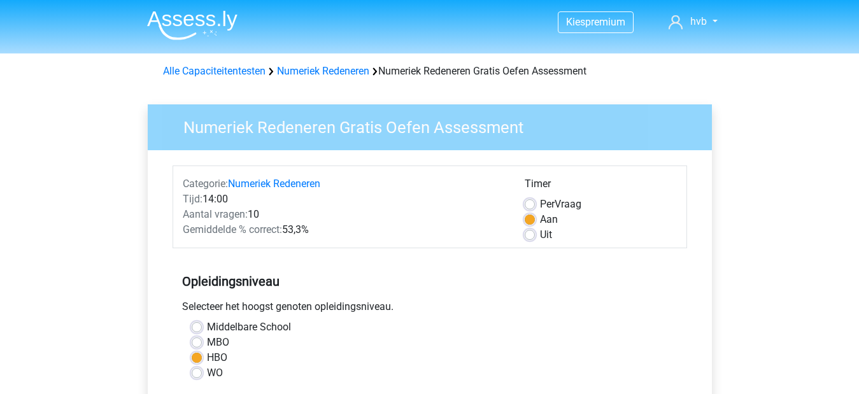
scroll to position [382, 0]
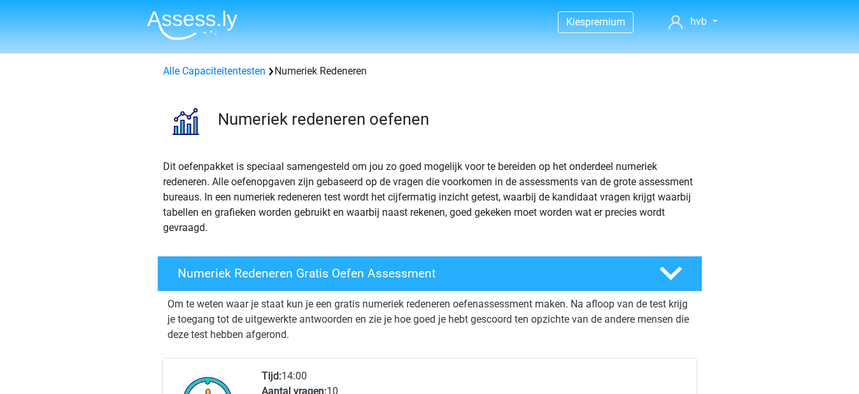
scroll to position [191, 0]
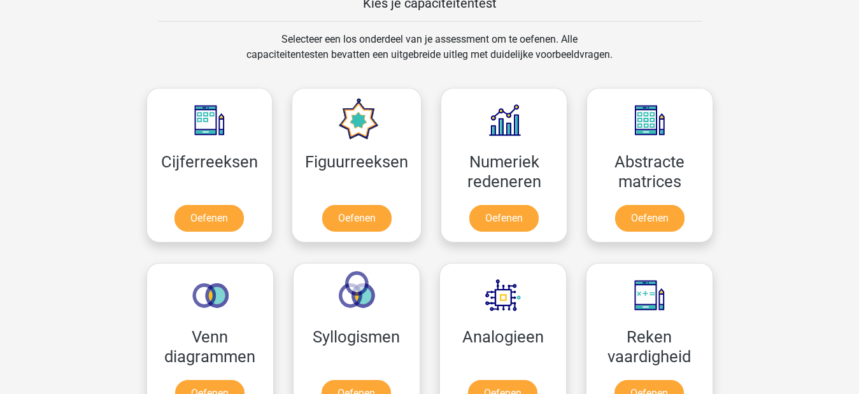
scroll to position [509, 0]
click at [373, 222] on link "Oefenen" at bounding box center [356, 221] width 73 height 28
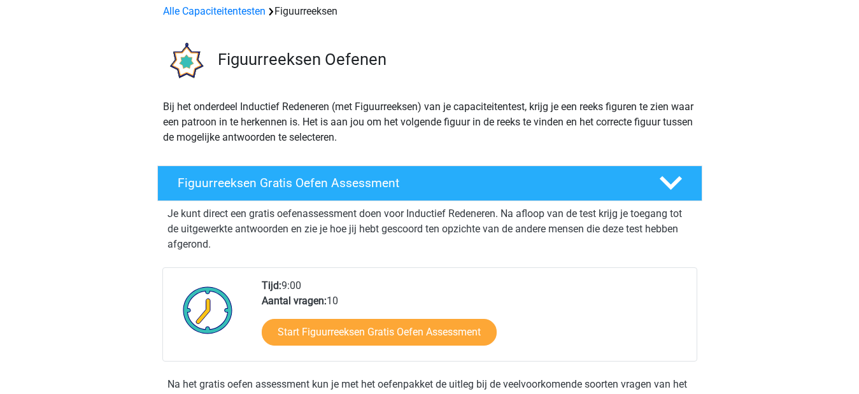
scroll to position [255, 0]
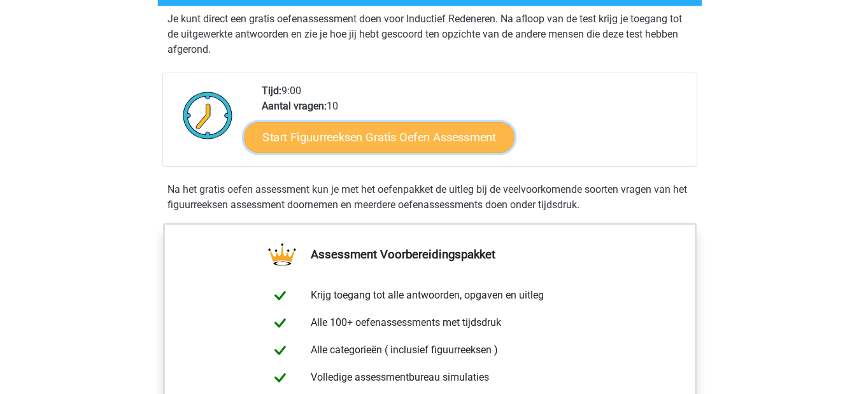
click at [439, 139] on link "Start Figuurreeksen Gratis Oefen Assessment" at bounding box center [379, 137] width 270 height 31
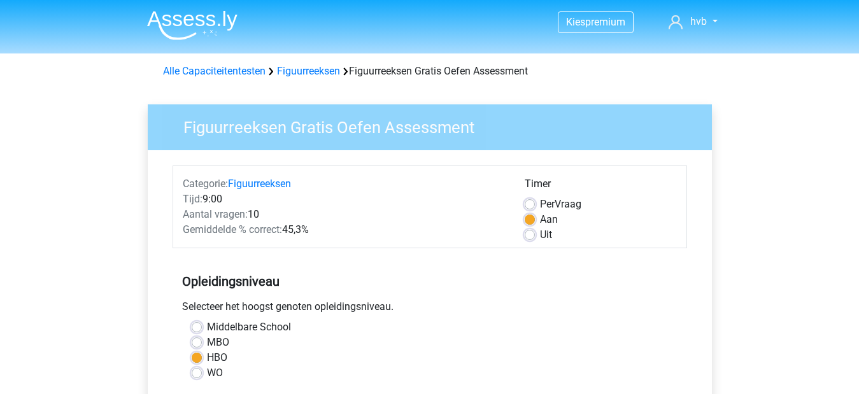
scroll to position [255, 0]
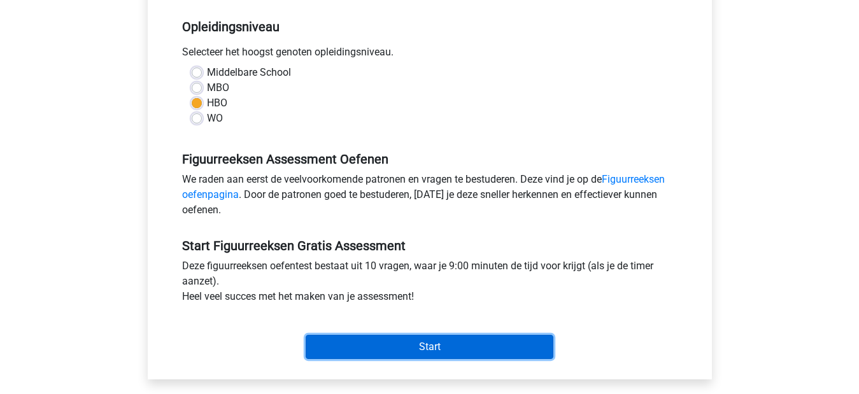
click at [382, 343] on input "Start" at bounding box center [430, 347] width 248 height 24
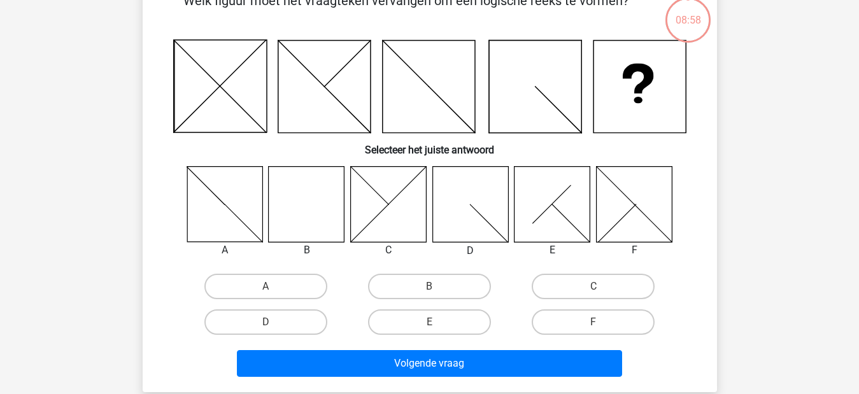
scroll to position [64, 0]
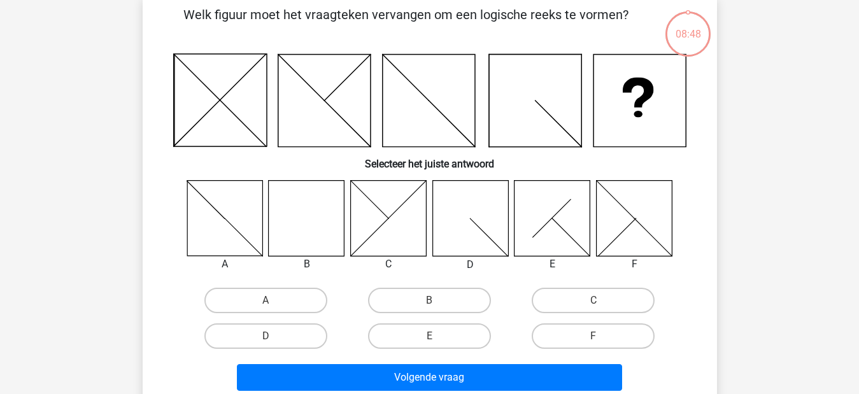
click at [429, 304] on input "B" at bounding box center [433, 305] width 8 height 8
radio input "true"
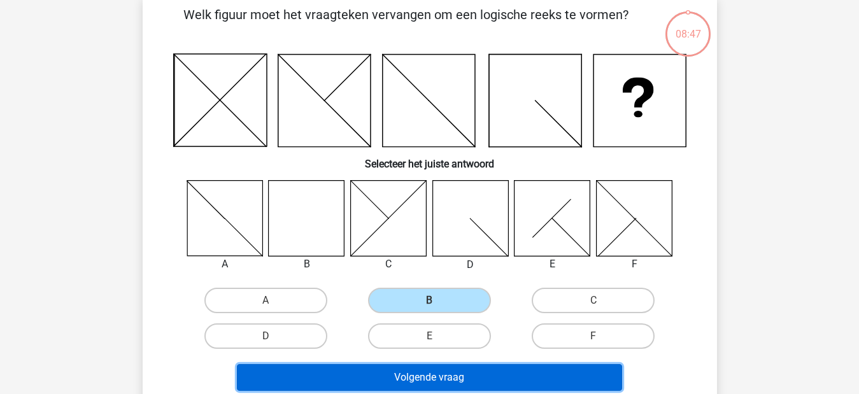
click at [435, 383] on button "Volgende vraag" at bounding box center [429, 377] width 385 height 27
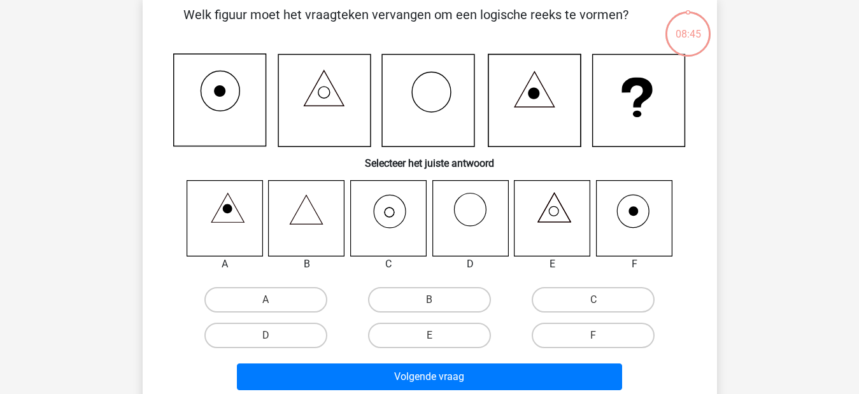
scroll to position [59, 0]
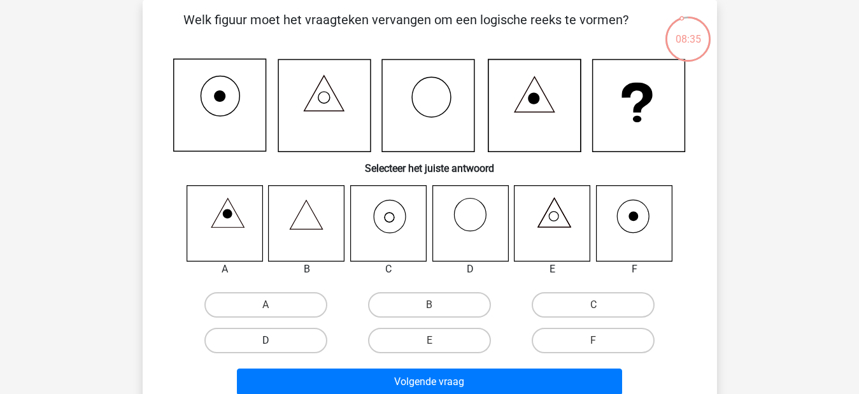
click at [287, 339] on label "D" at bounding box center [265, 340] width 123 height 25
click at [274, 341] on input "D" at bounding box center [270, 345] width 8 height 8
radio input "true"
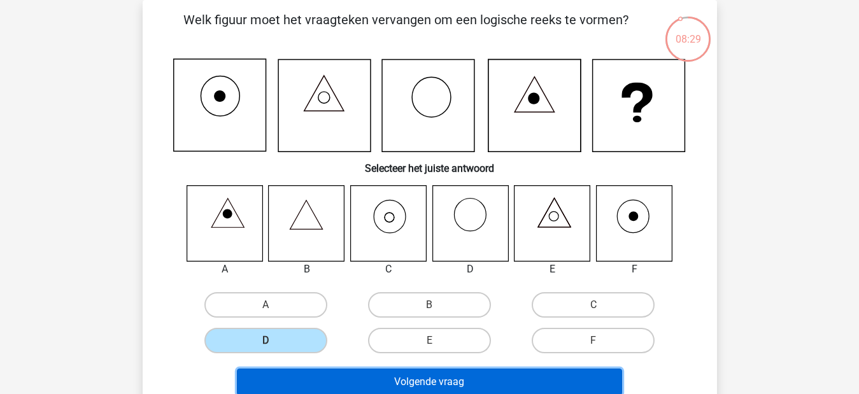
click at [483, 386] on button "Volgende vraag" at bounding box center [429, 382] width 385 height 27
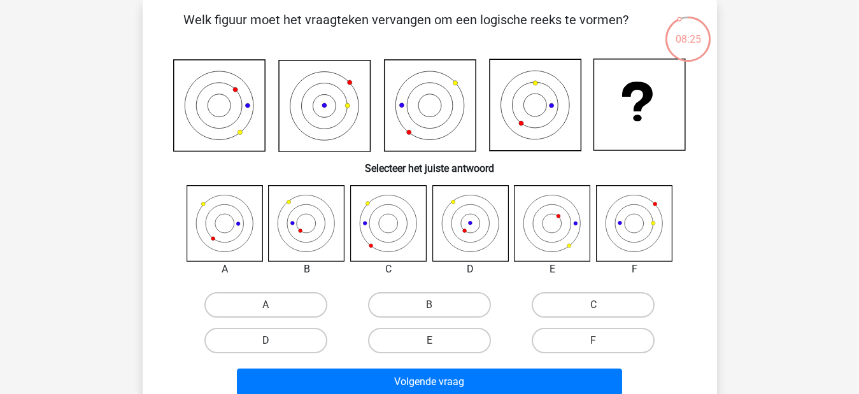
click at [286, 342] on label "D" at bounding box center [265, 340] width 123 height 25
click at [274, 342] on input "D" at bounding box center [270, 345] width 8 height 8
radio input "true"
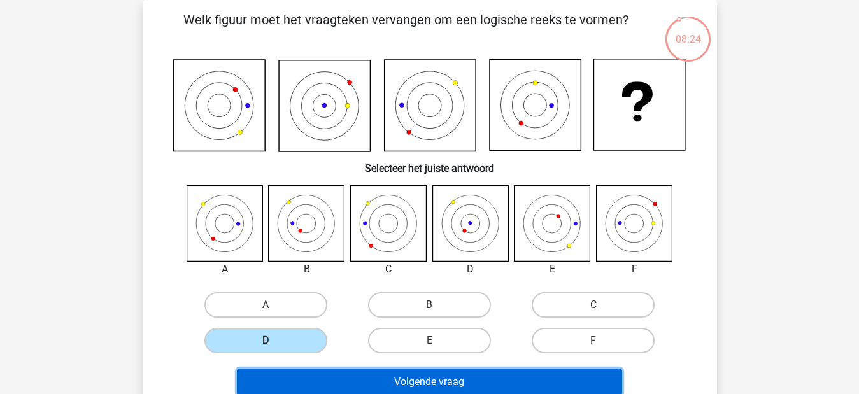
click at [364, 382] on button "Volgende vraag" at bounding box center [429, 382] width 385 height 27
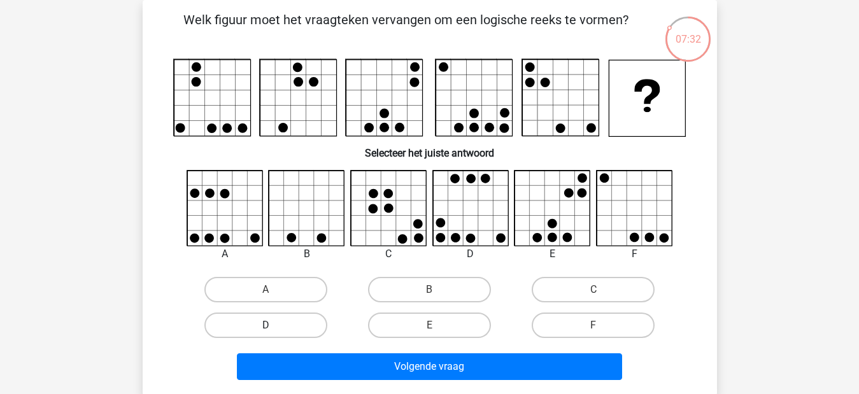
drag, startPoint x: 245, startPoint y: 284, endPoint x: 308, endPoint y: 316, distance: 71.2
click at [243, 282] on label "A" at bounding box center [265, 289] width 123 height 25
click at [266, 290] on input "A" at bounding box center [270, 294] width 8 height 8
radio input "true"
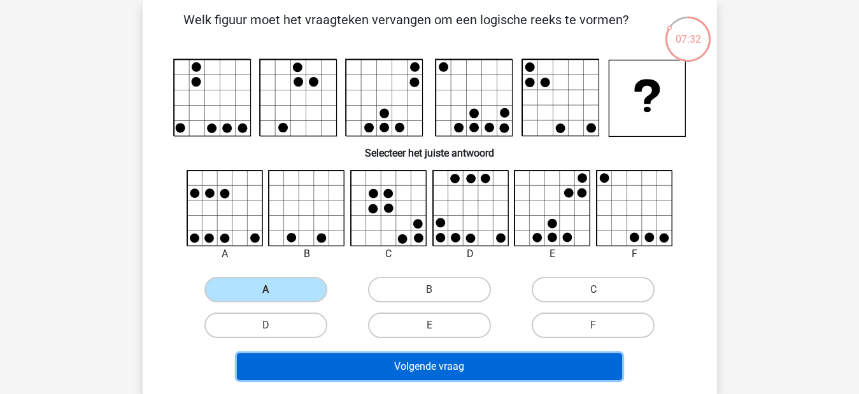
click at [350, 372] on button "Volgende vraag" at bounding box center [429, 366] width 385 height 27
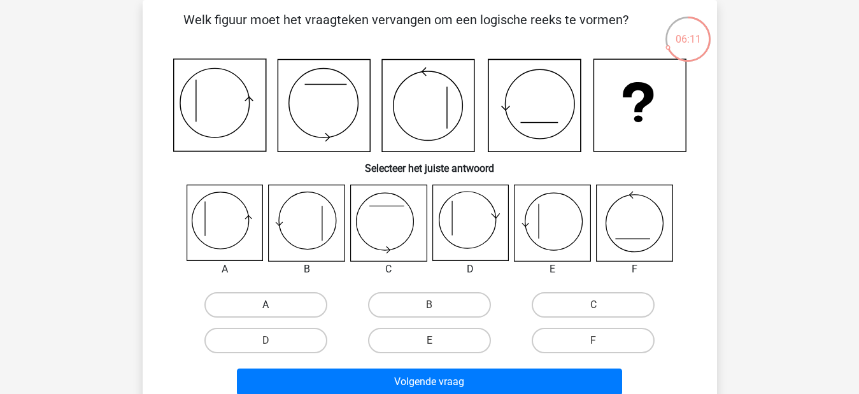
click at [280, 308] on label "A" at bounding box center [265, 304] width 123 height 25
click at [274, 308] on input "A" at bounding box center [270, 309] width 8 height 8
radio input "true"
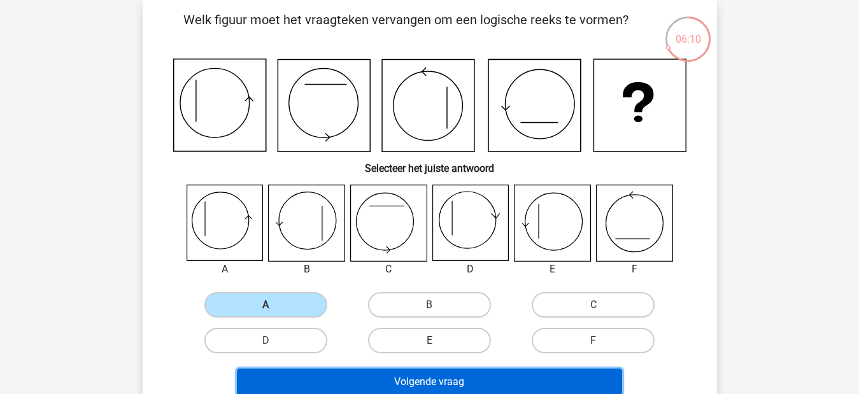
click at [408, 383] on button "Volgende vraag" at bounding box center [429, 382] width 385 height 27
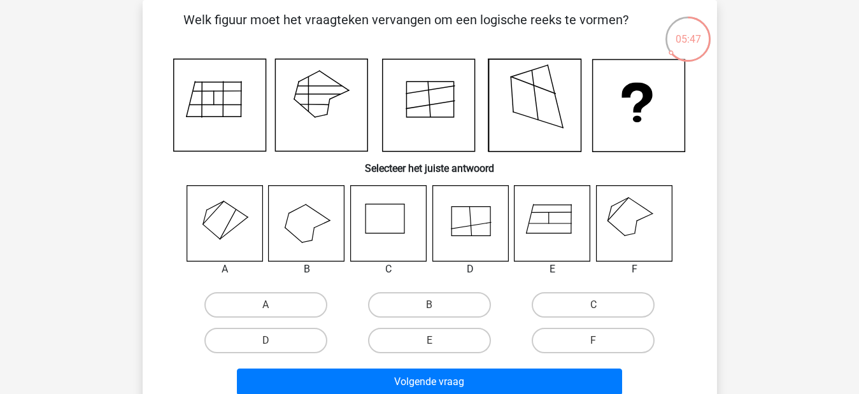
click at [271, 343] on input "D" at bounding box center [270, 345] width 8 height 8
radio input "true"
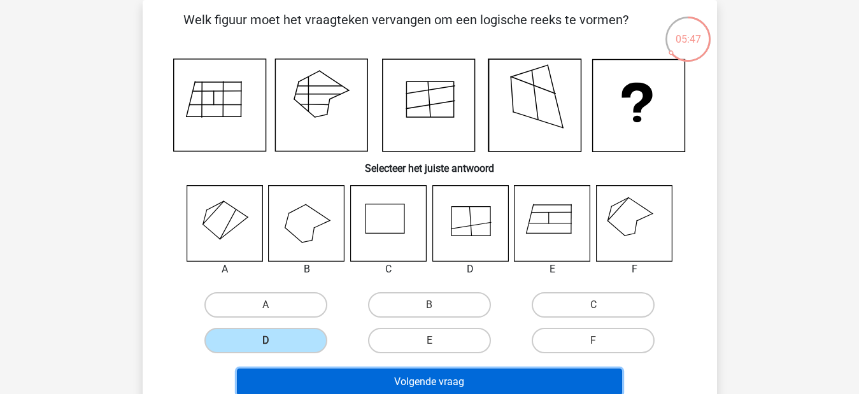
click at [360, 380] on button "Volgende vraag" at bounding box center [429, 382] width 385 height 27
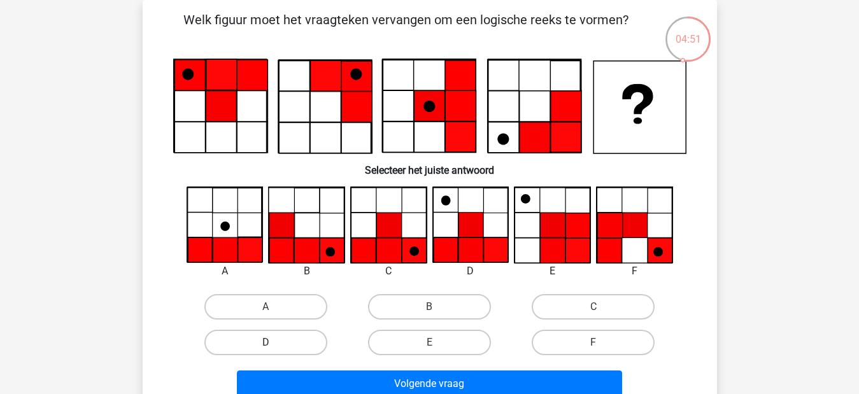
click at [291, 348] on label "D" at bounding box center [265, 342] width 123 height 25
click at [274, 348] on input "D" at bounding box center [270, 347] width 8 height 8
radio input "true"
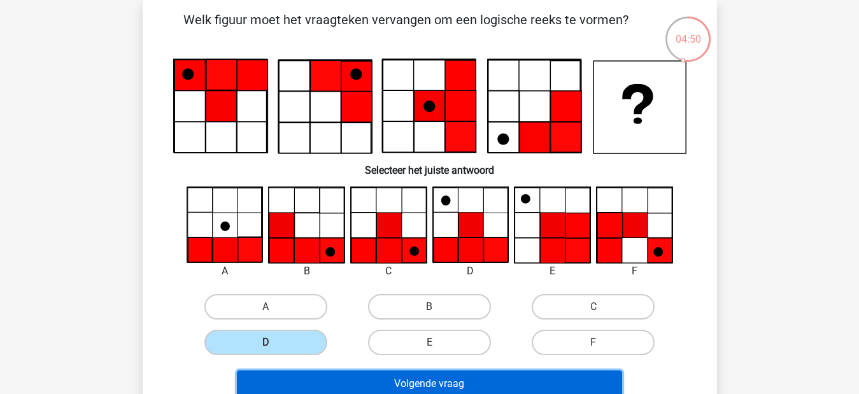
click at [362, 390] on button "Volgende vraag" at bounding box center [429, 384] width 385 height 27
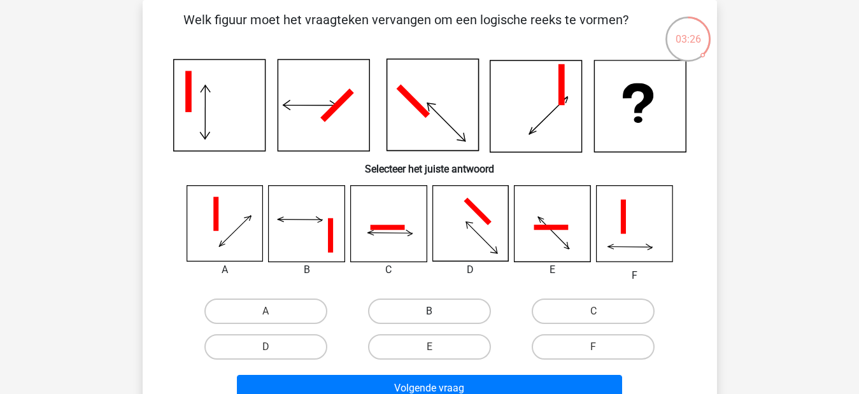
click at [420, 316] on label "B" at bounding box center [429, 311] width 123 height 25
click at [429, 316] on input "B" at bounding box center [433, 315] width 8 height 8
radio input "true"
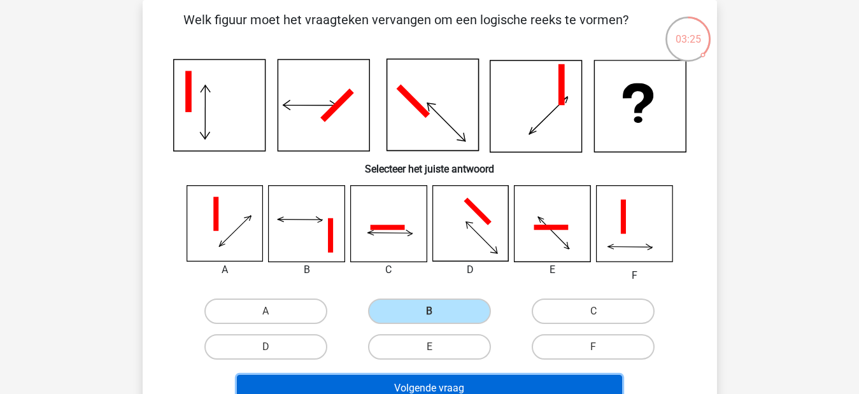
click at [469, 383] on button "Volgende vraag" at bounding box center [429, 388] width 385 height 27
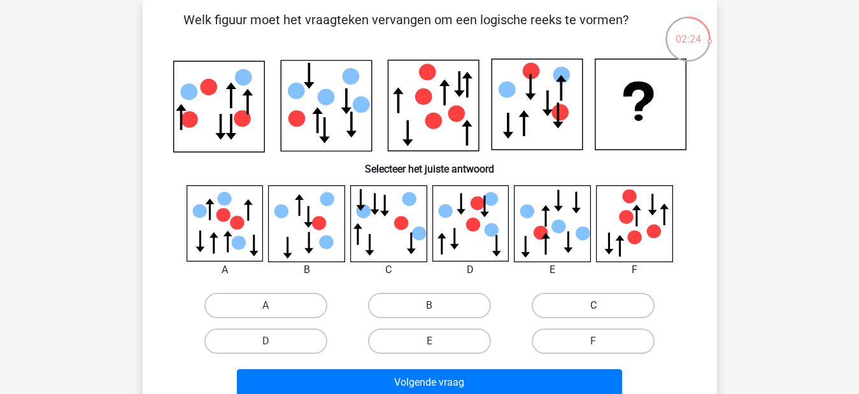
click at [568, 299] on label "C" at bounding box center [593, 305] width 123 height 25
click at [593, 306] on input "C" at bounding box center [597, 310] width 8 height 8
radio input "true"
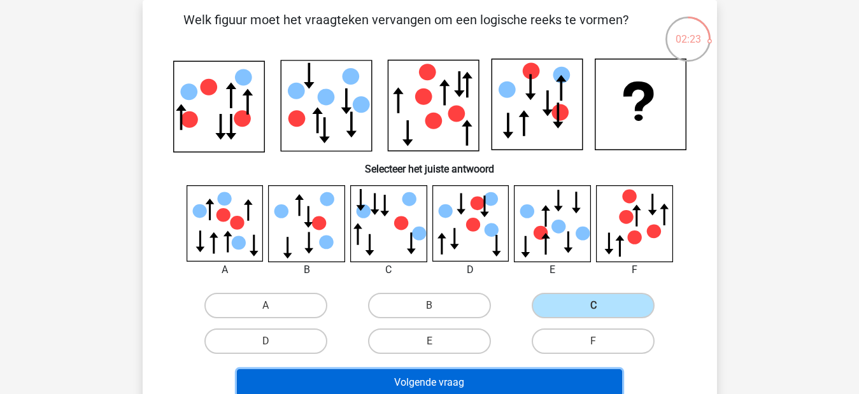
click at [491, 379] on button "Volgende vraag" at bounding box center [429, 382] width 385 height 27
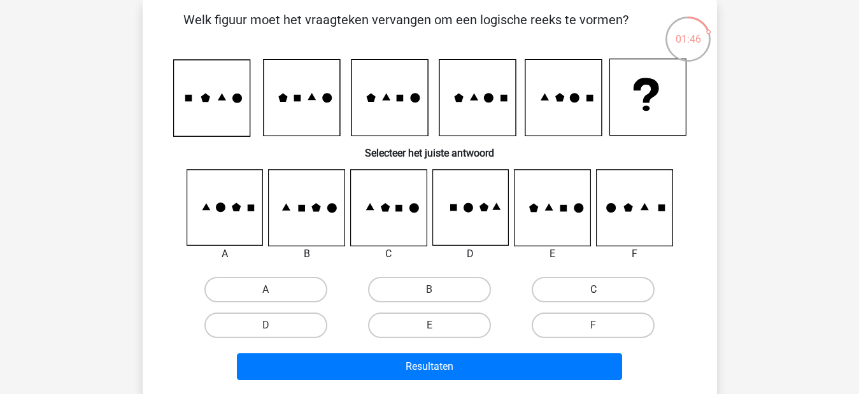
drag, startPoint x: 562, startPoint y: 280, endPoint x: 553, endPoint y: 296, distance: 19.1
click at [563, 279] on label "C" at bounding box center [593, 289] width 123 height 25
click at [593, 290] on input "C" at bounding box center [597, 294] width 8 height 8
radio input "true"
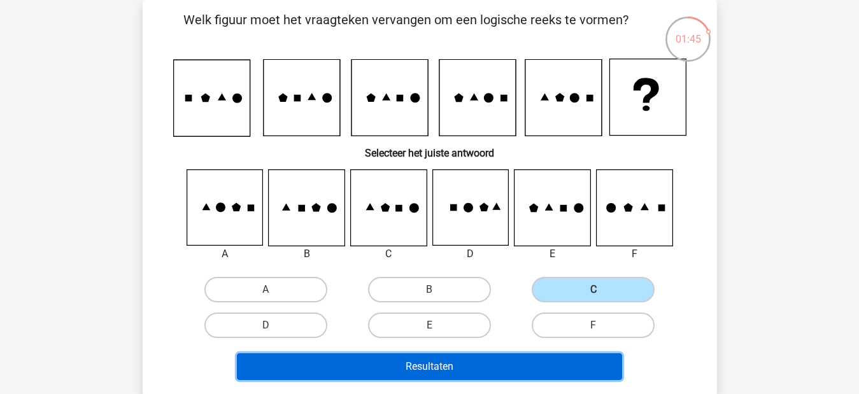
click at [458, 368] on button "Resultaten" at bounding box center [429, 366] width 385 height 27
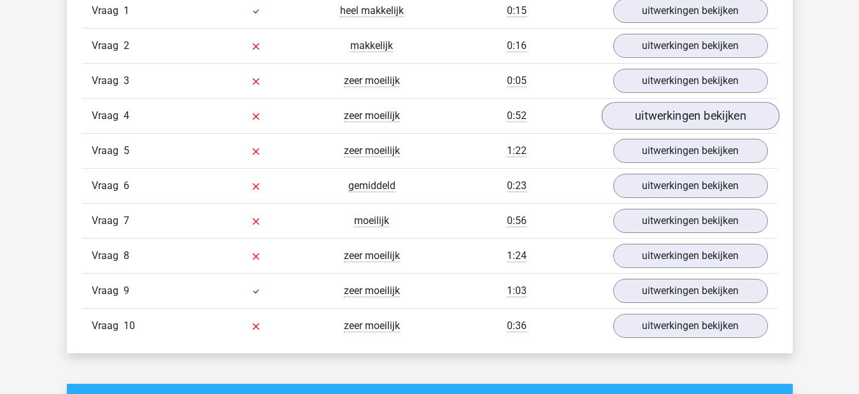
scroll to position [1083, 0]
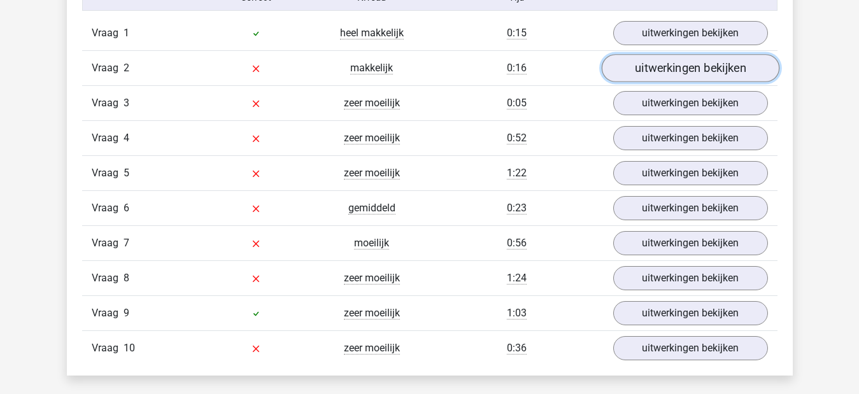
click at [690, 71] on link "uitwerkingen bekijken" at bounding box center [690, 68] width 178 height 28
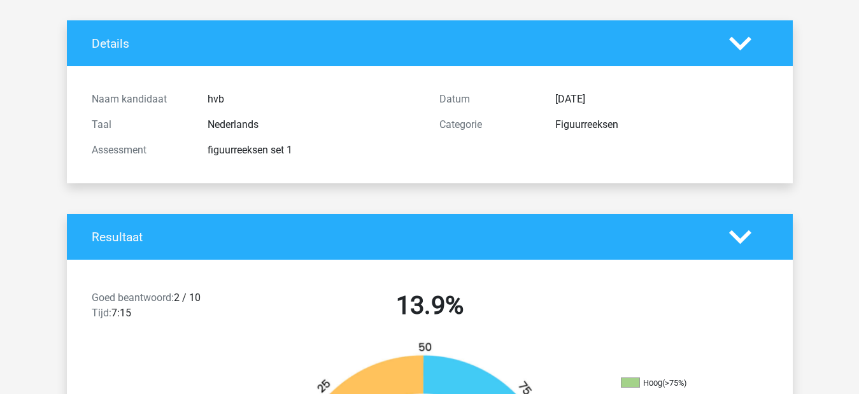
scroll to position [0, 0]
